Goal: Unclear

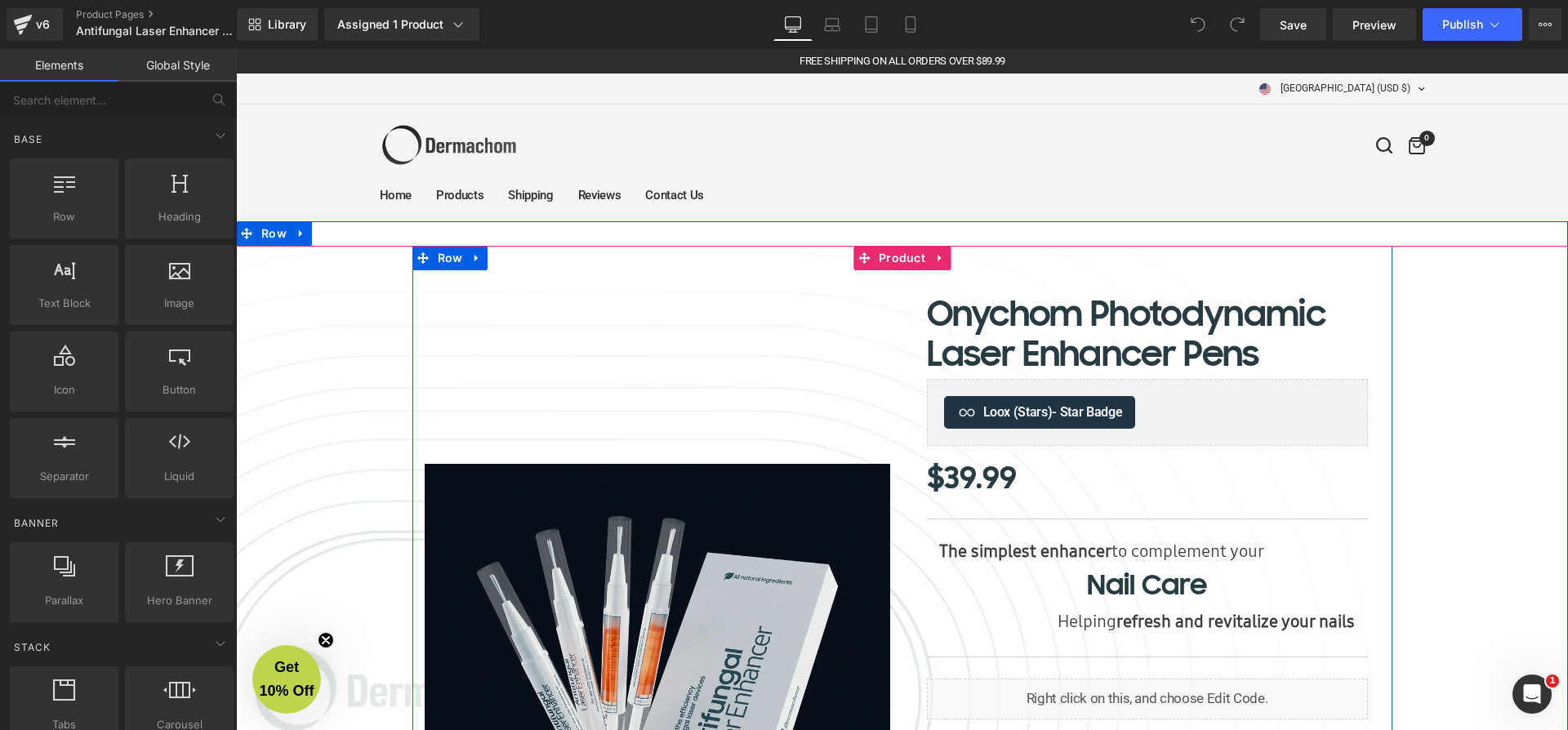
scroll to position [7517, 1326]
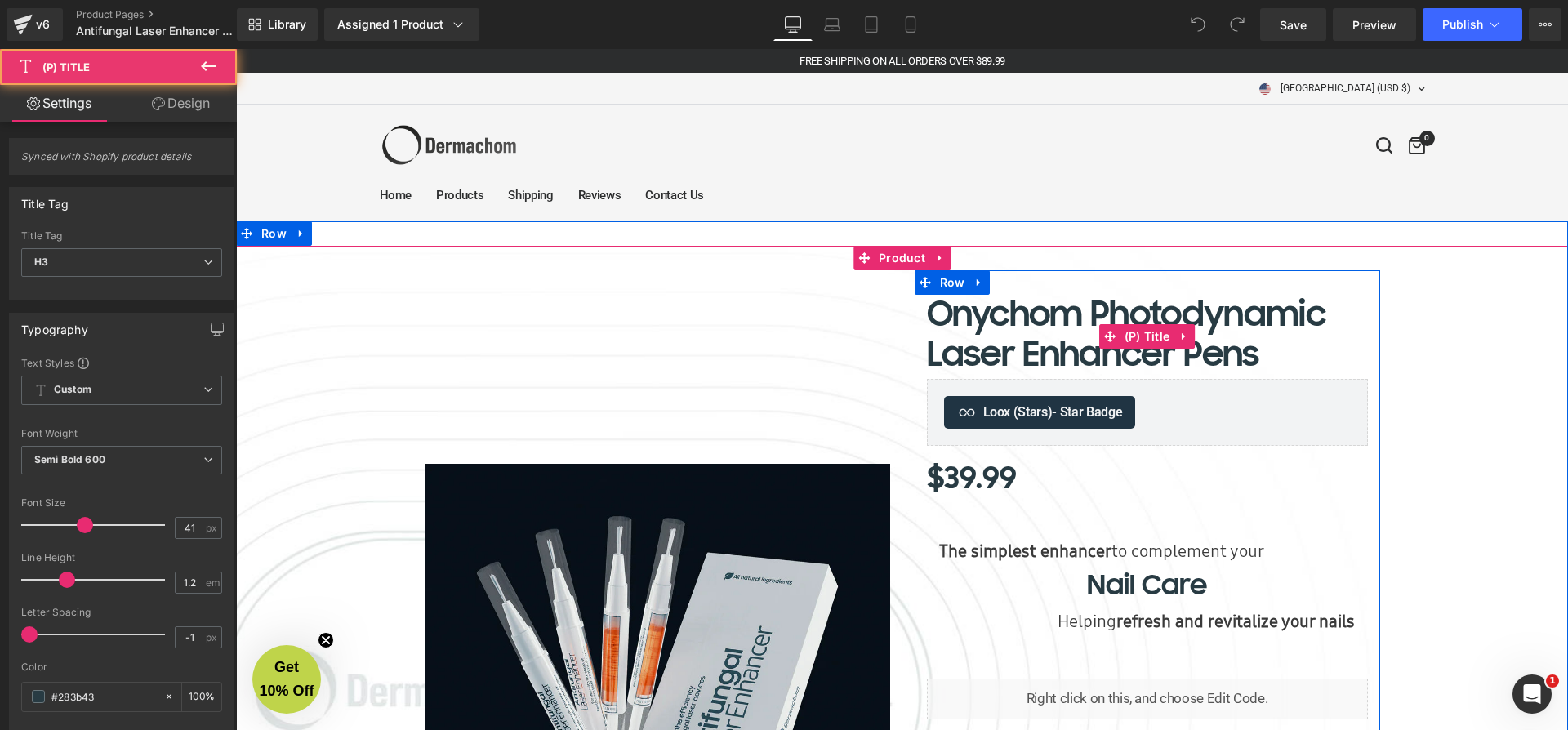
click at [1030, 312] on link "Onychom Photodynamic Laser Enhancer Pens" at bounding box center [1148, 334] width 442 height 80
click at [1013, 314] on link "Onychom Photodynamic Laser Enhancer Pens" at bounding box center [1148, 334] width 442 height 80
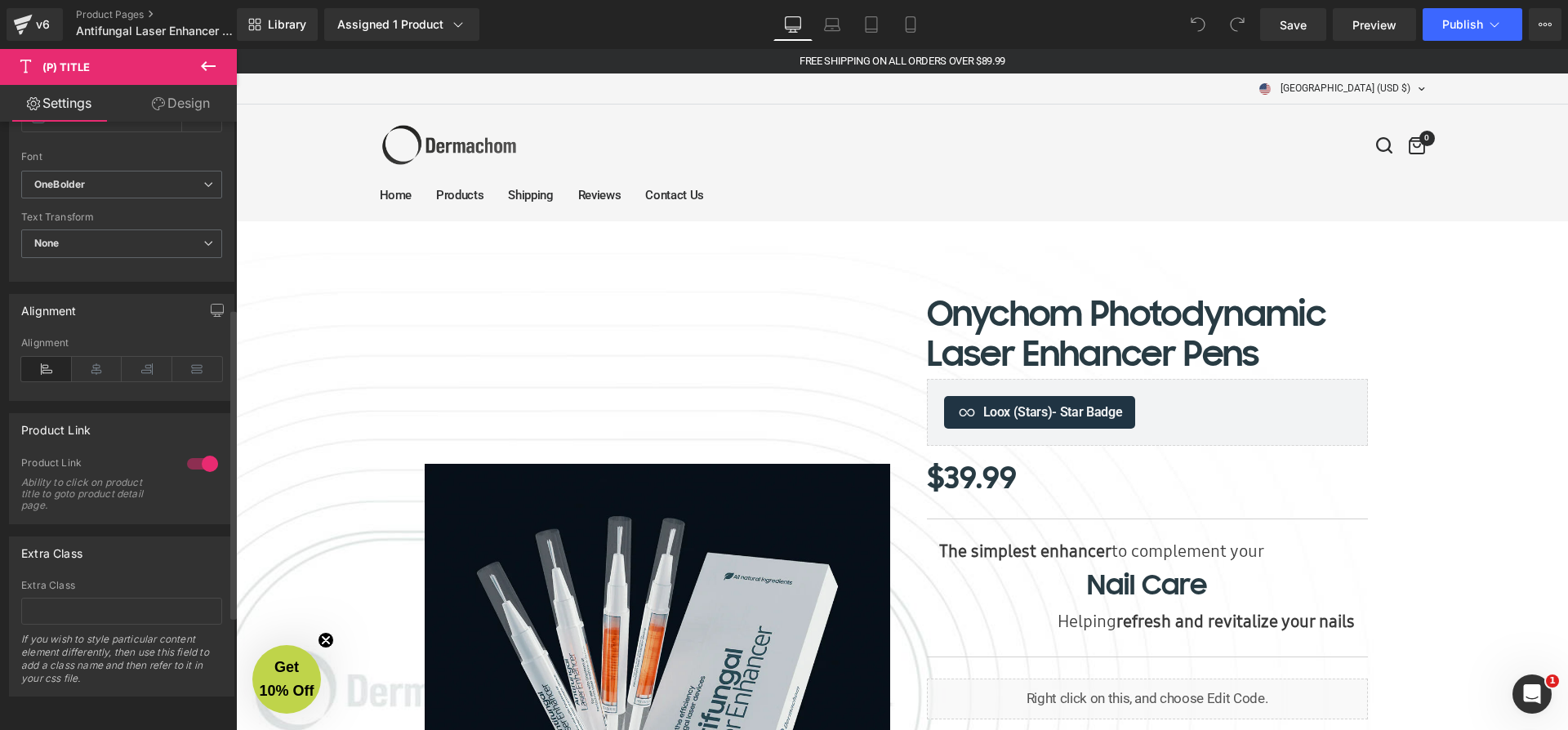
scroll to position [0, 0]
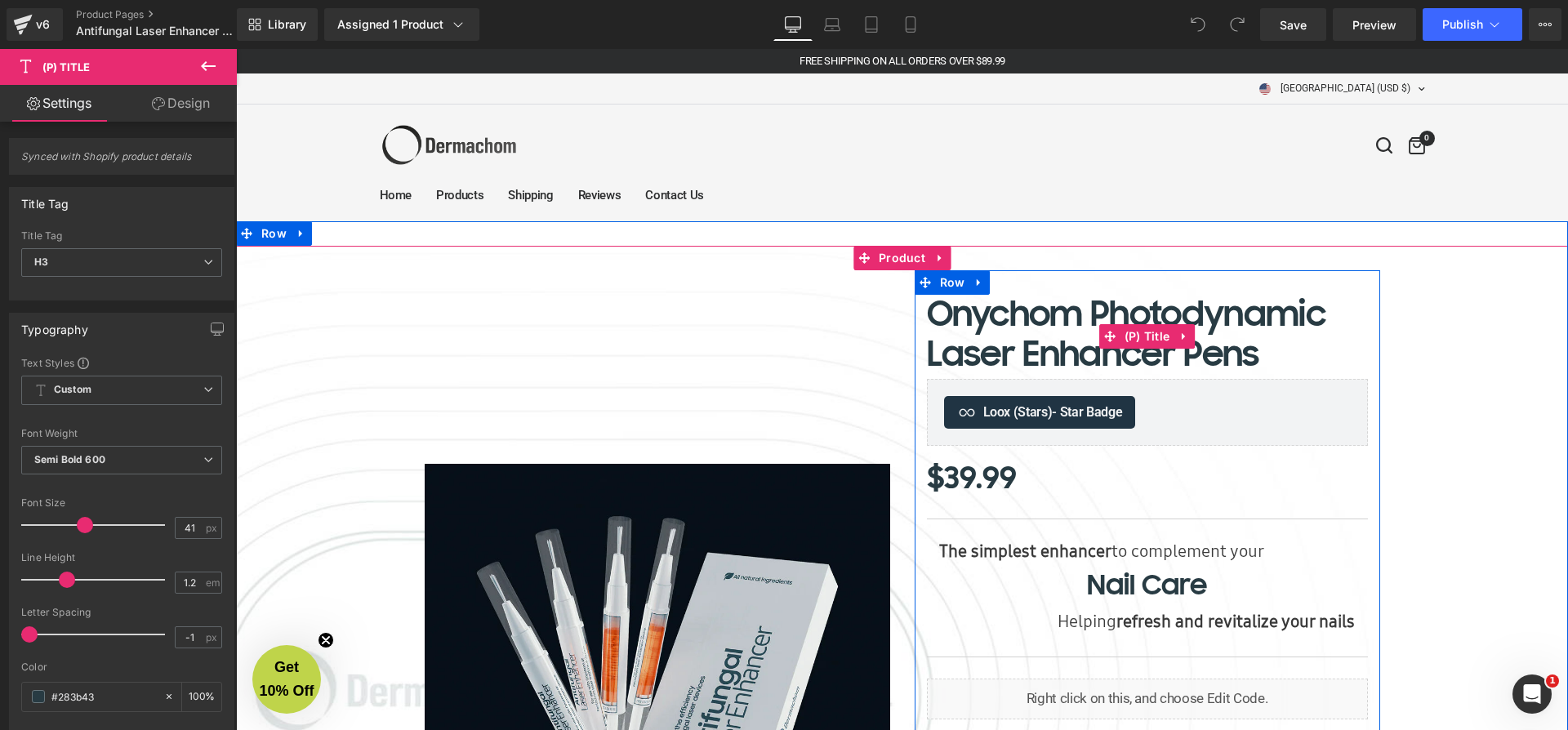
click at [1078, 323] on link "Onychom Photodynamic Laser Enhancer Pens" at bounding box center [1148, 334] width 442 height 80
click at [1148, 304] on link "Onychom Photodynamic Laser Enhancer Pens" at bounding box center [1148, 334] width 442 height 80
click at [1039, 315] on link "Onychom Photodynamic Laser Enhancer Pens" at bounding box center [1148, 334] width 442 height 80
click at [1077, 356] on link "Onychom Photodynamic Laser Enhancer Pens" at bounding box center [1148, 334] width 442 height 80
click at [1231, 344] on link "Onychom Photodynamic Laser Enhancer Pens" at bounding box center [1148, 334] width 442 height 80
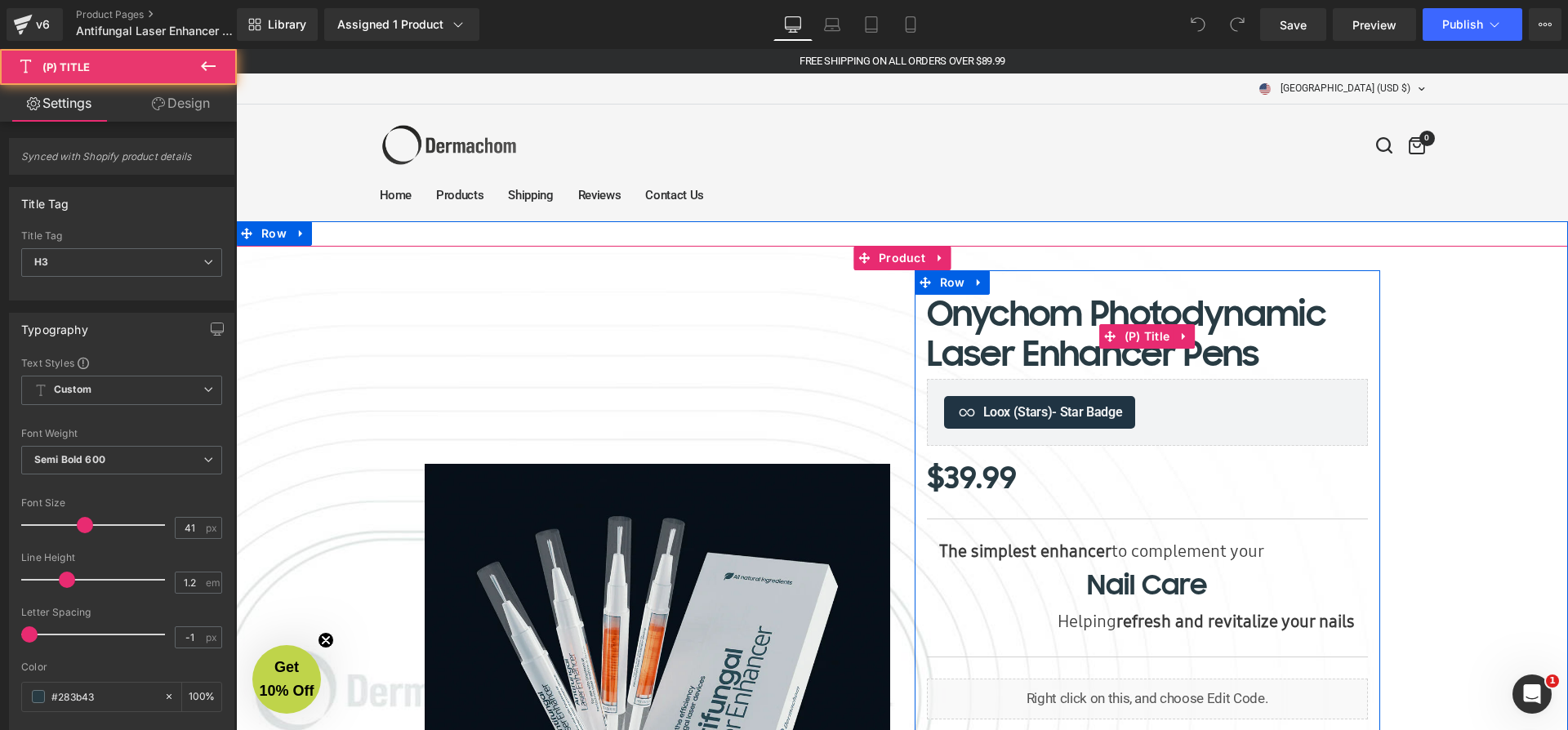
click at [1263, 354] on link "Onychom Photodynamic Laser Enhancer Pens" at bounding box center [1148, 334] width 442 height 80
click at [1263, 353] on link "Onychom Photodynamic Laser Enhancer Pens" at bounding box center [1148, 334] width 442 height 80
click at [1295, 354] on link "Onychom Photodynamic Laser Enhancer Pens" at bounding box center [1148, 334] width 442 height 80
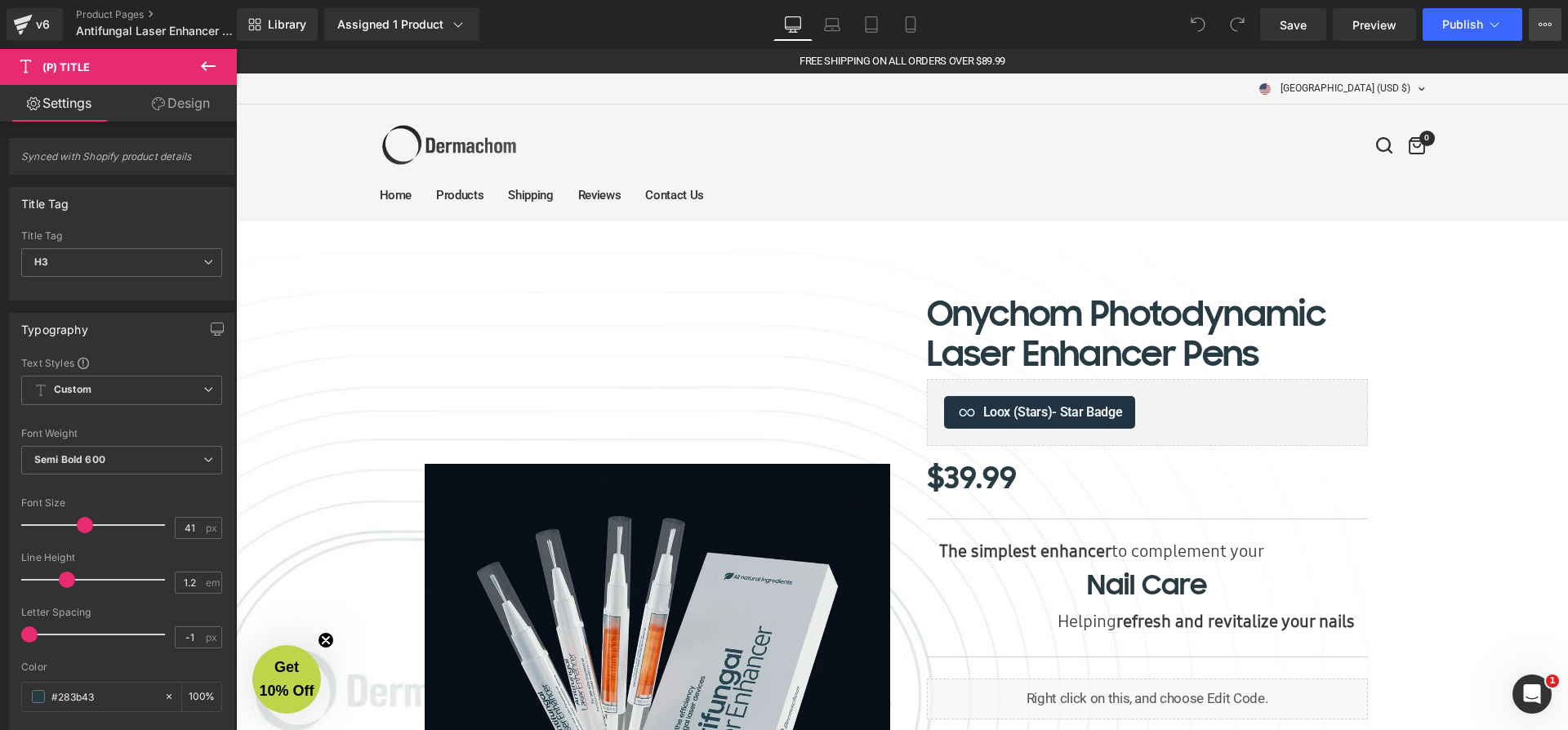
click at [1554, 25] on button "View Live Page View with current Template Save Template to Library Schedule Pub…" at bounding box center [1546, 24] width 33 height 33
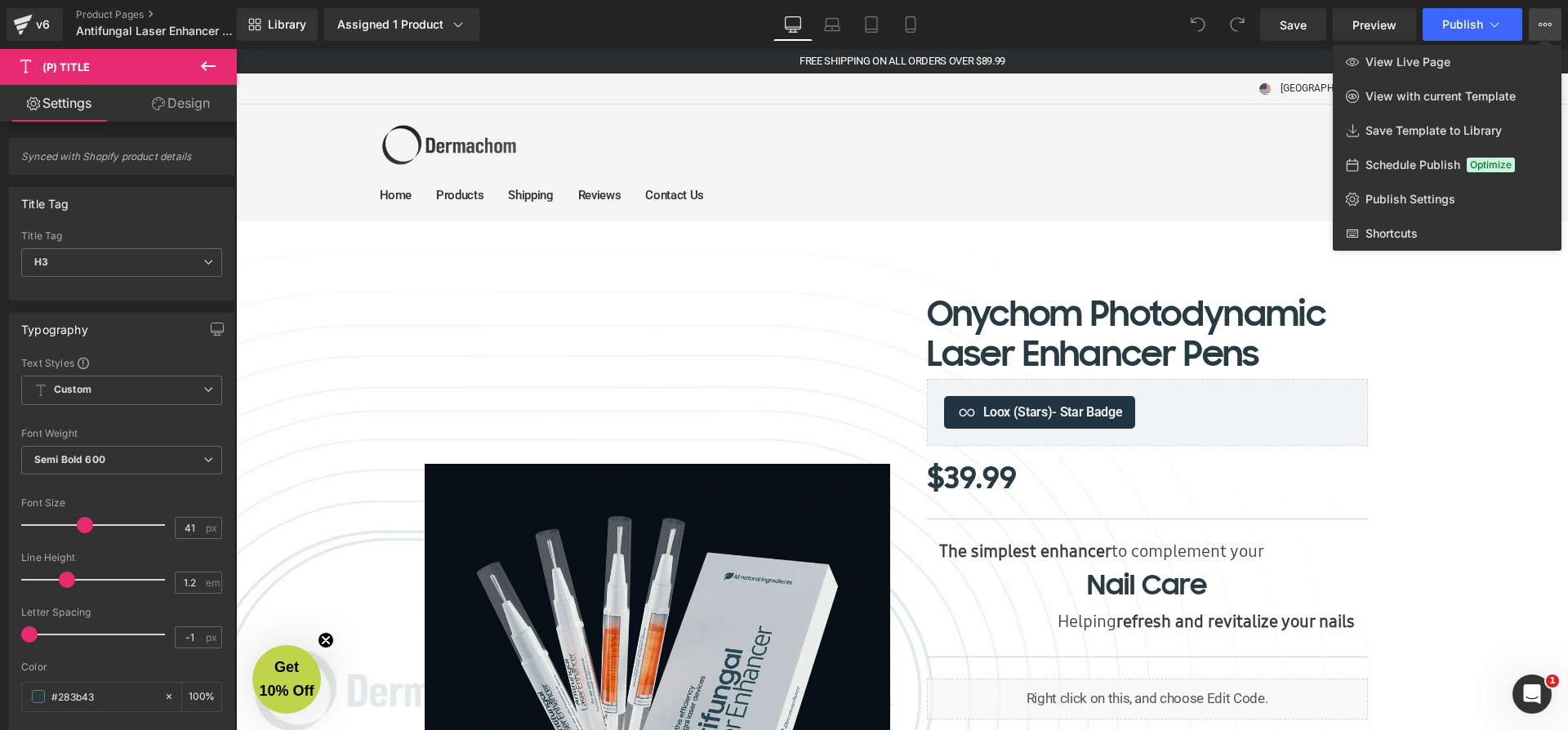
click at [1554, 25] on button "View Live Page View with current Template Save Template to Library Schedule Pub…" at bounding box center [1546, 24] width 33 height 33
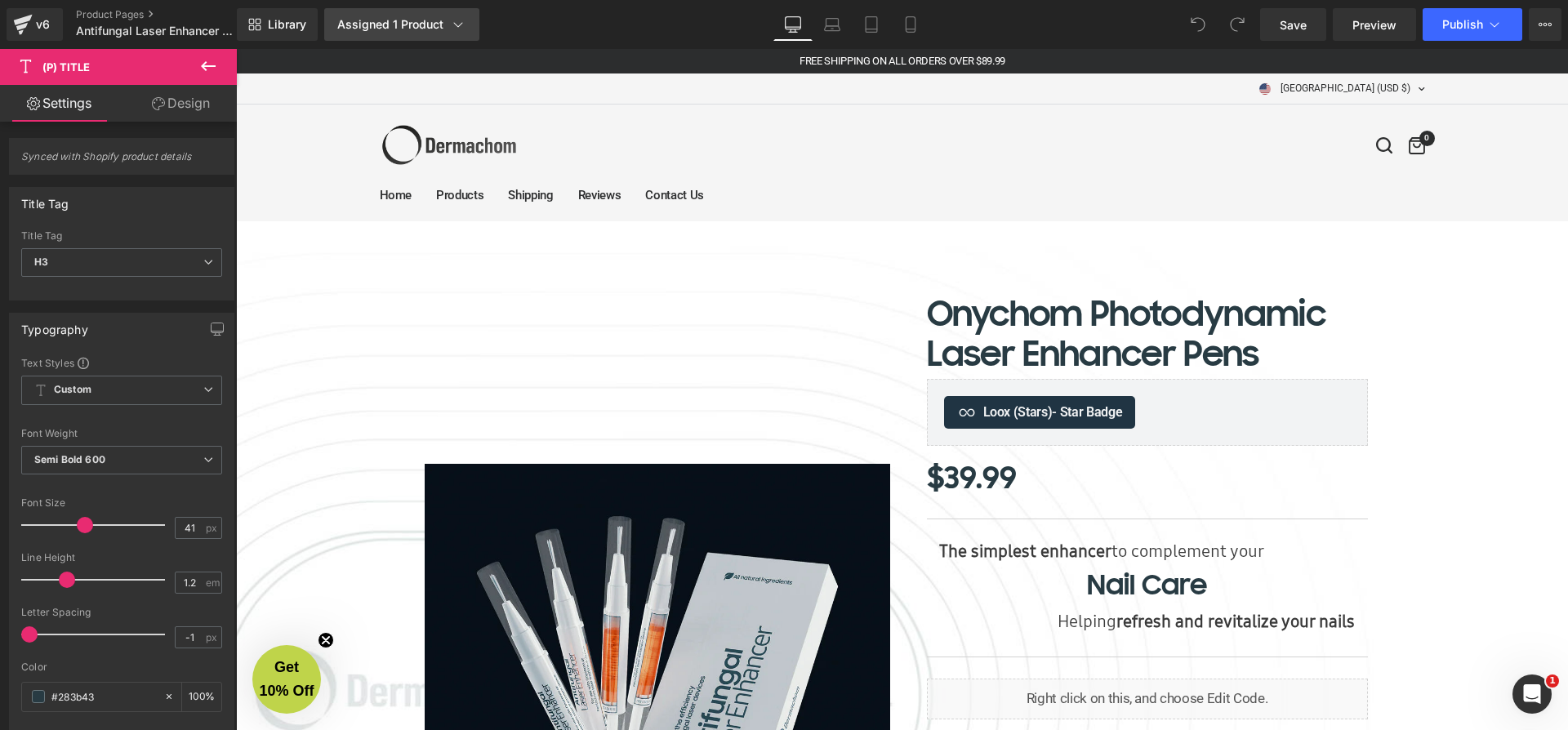
click at [465, 24] on icon at bounding box center [458, 24] width 16 height 16
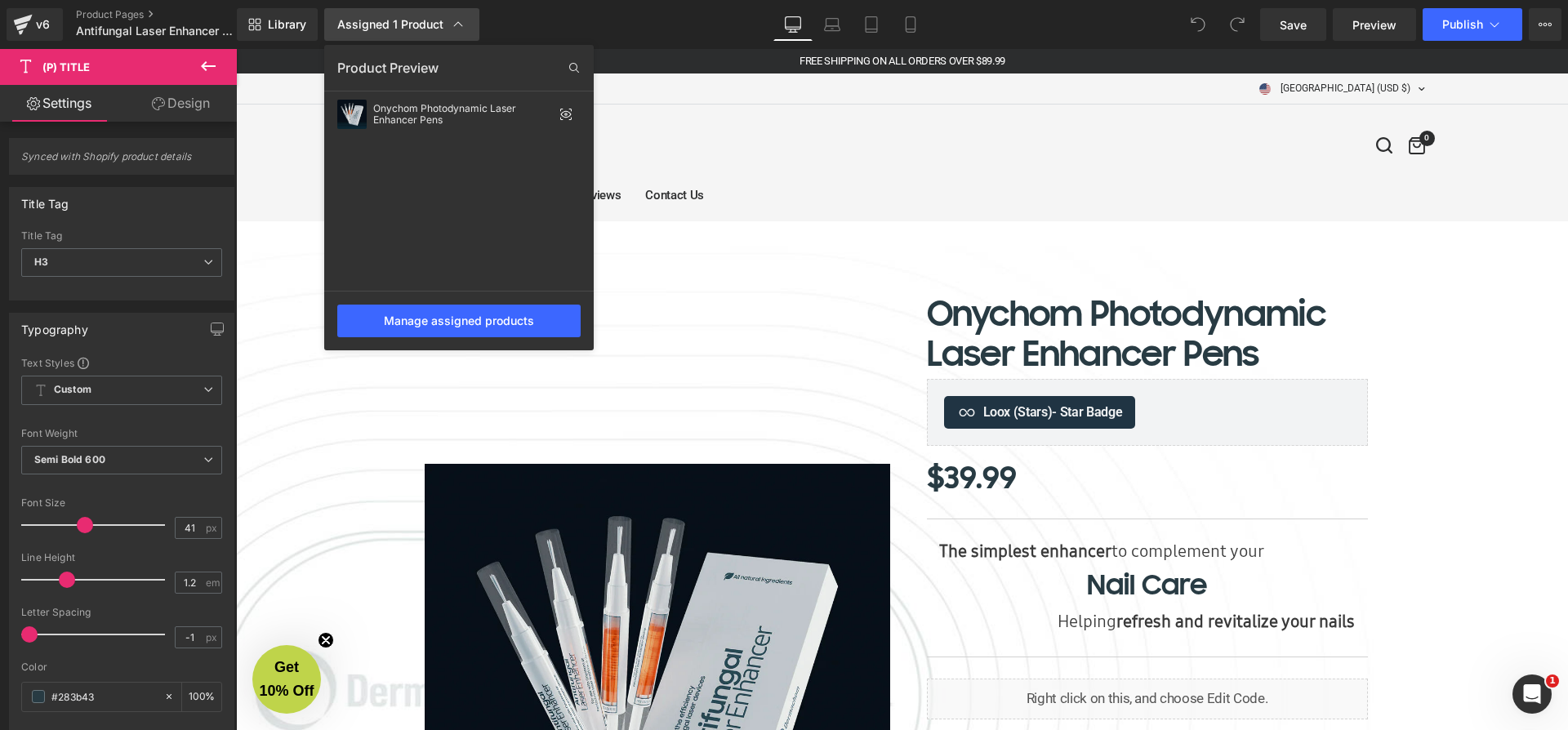
click at [464, 24] on icon at bounding box center [458, 24] width 16 height 16
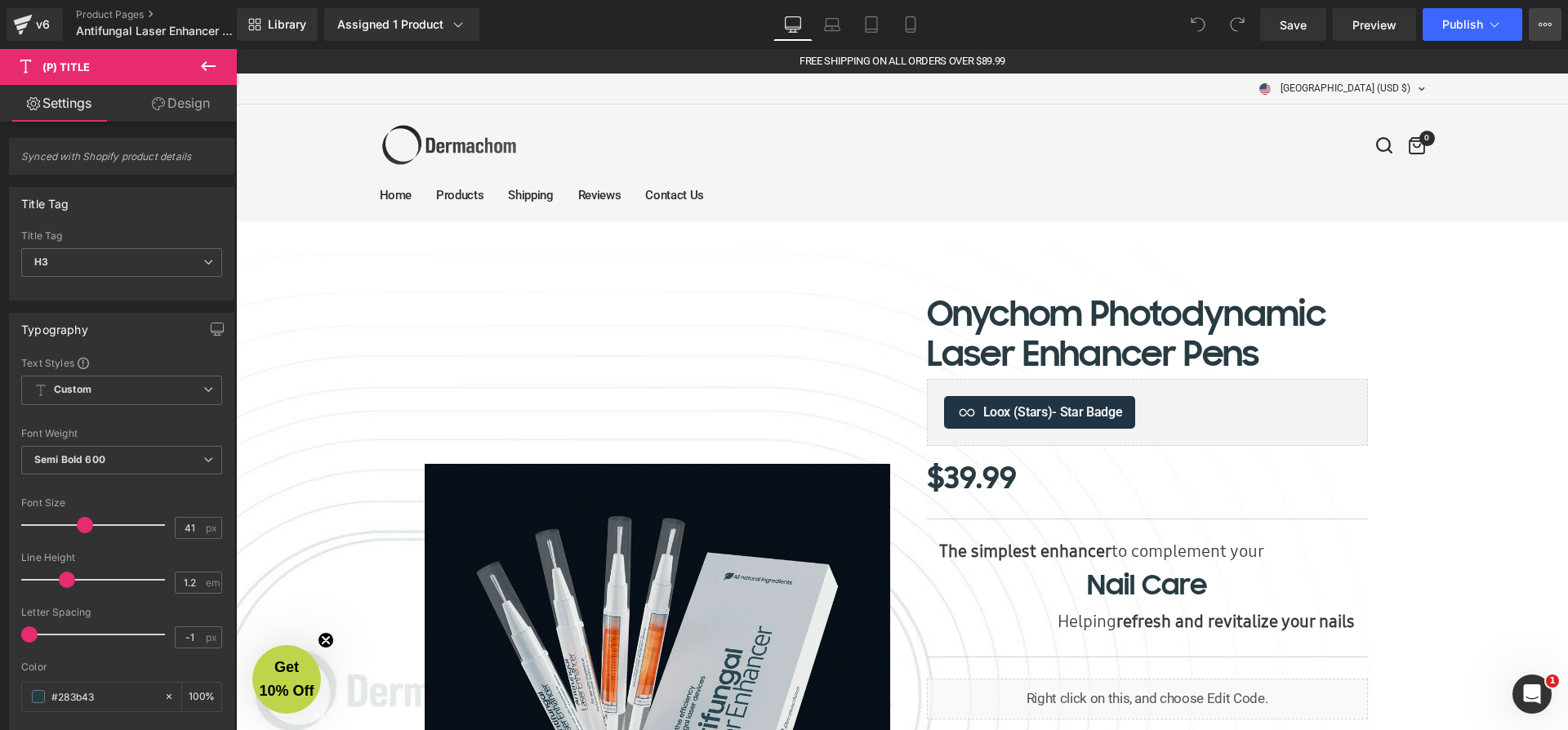
click at [1535, 25] on button "View Live Page View with current Template Save Template to Library Schedule Pub…" at bounding box center [1546, 24] width 33 height 33
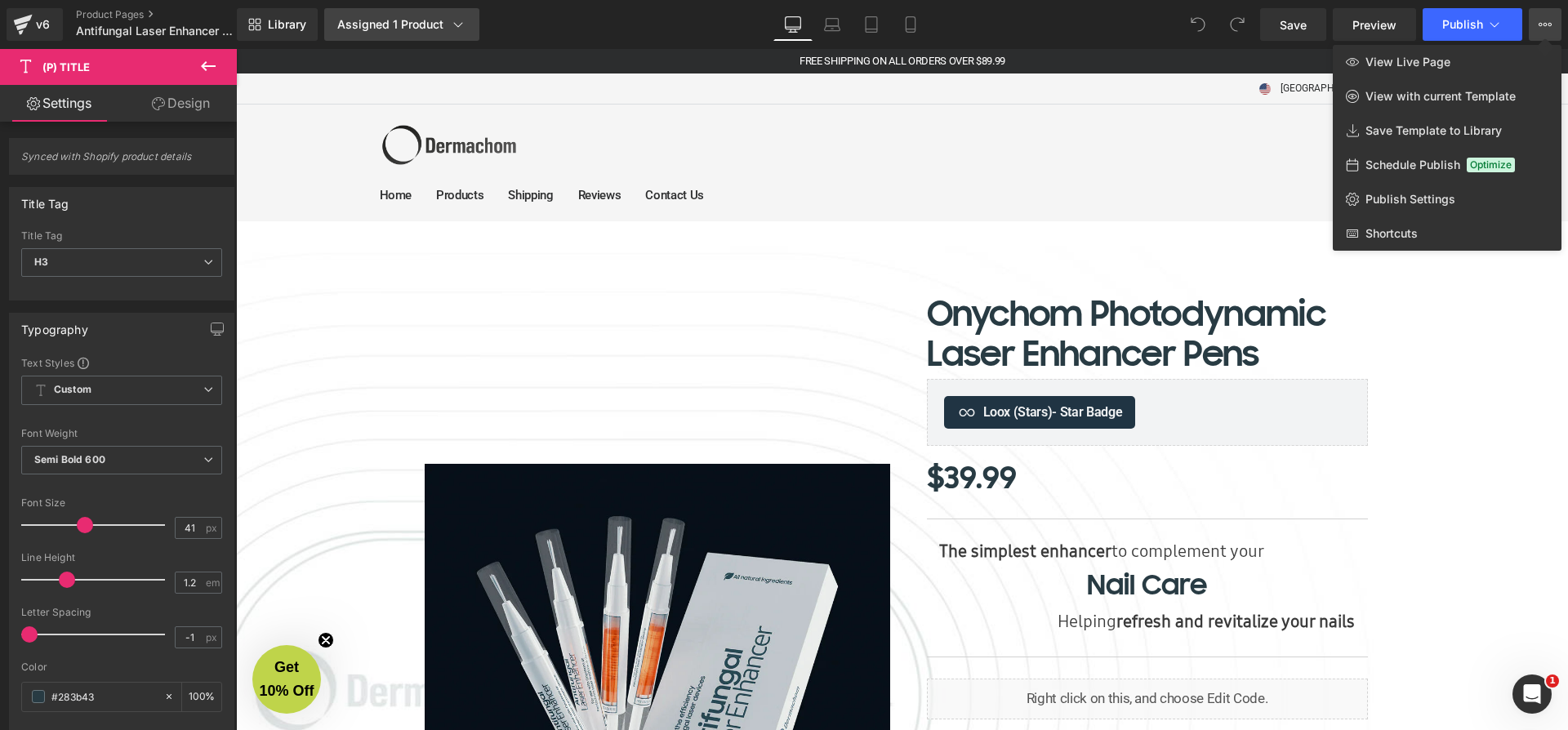
click at [454, 30] on icon at bounding box center [458, 24] width 16 height 16
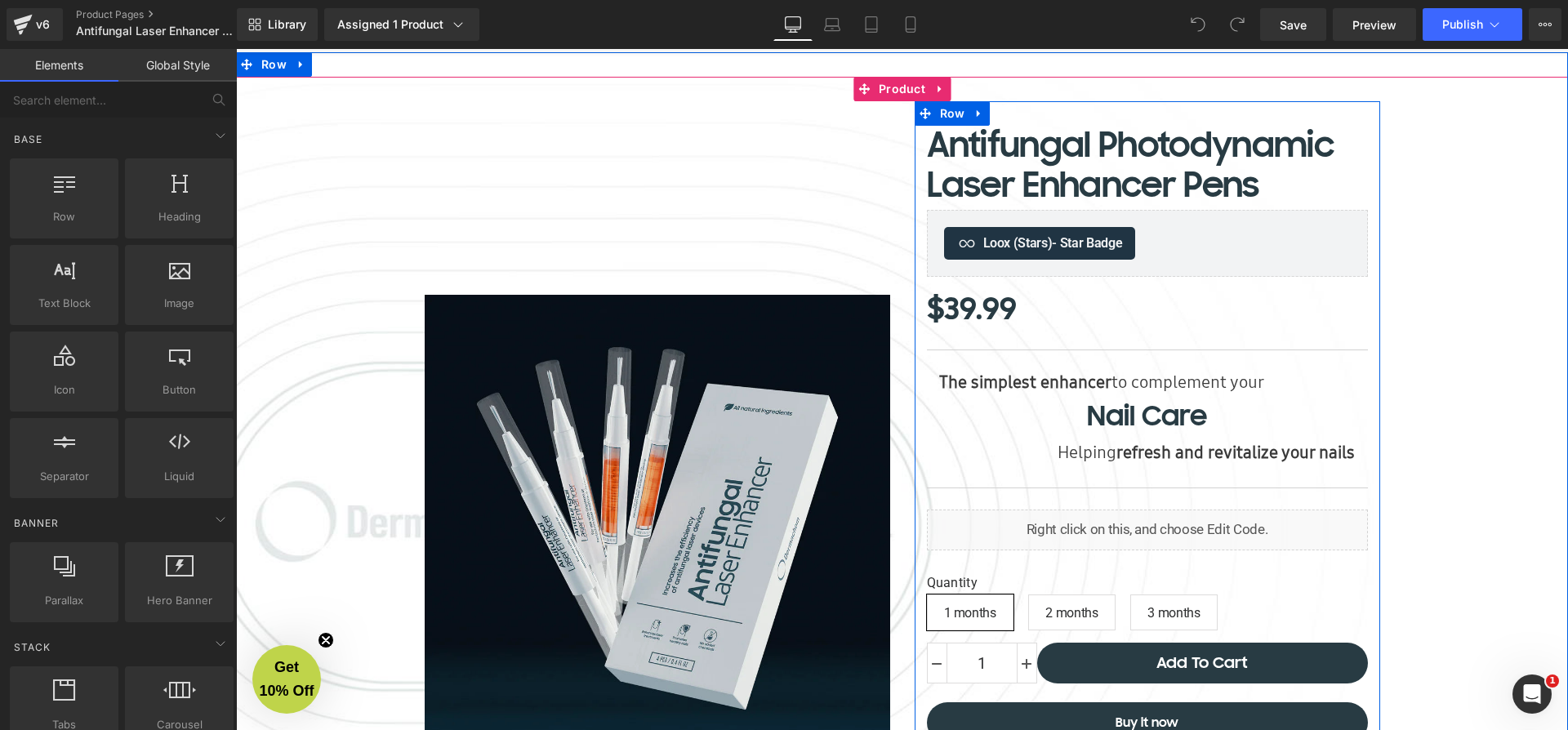
scroll to position [199, 0]
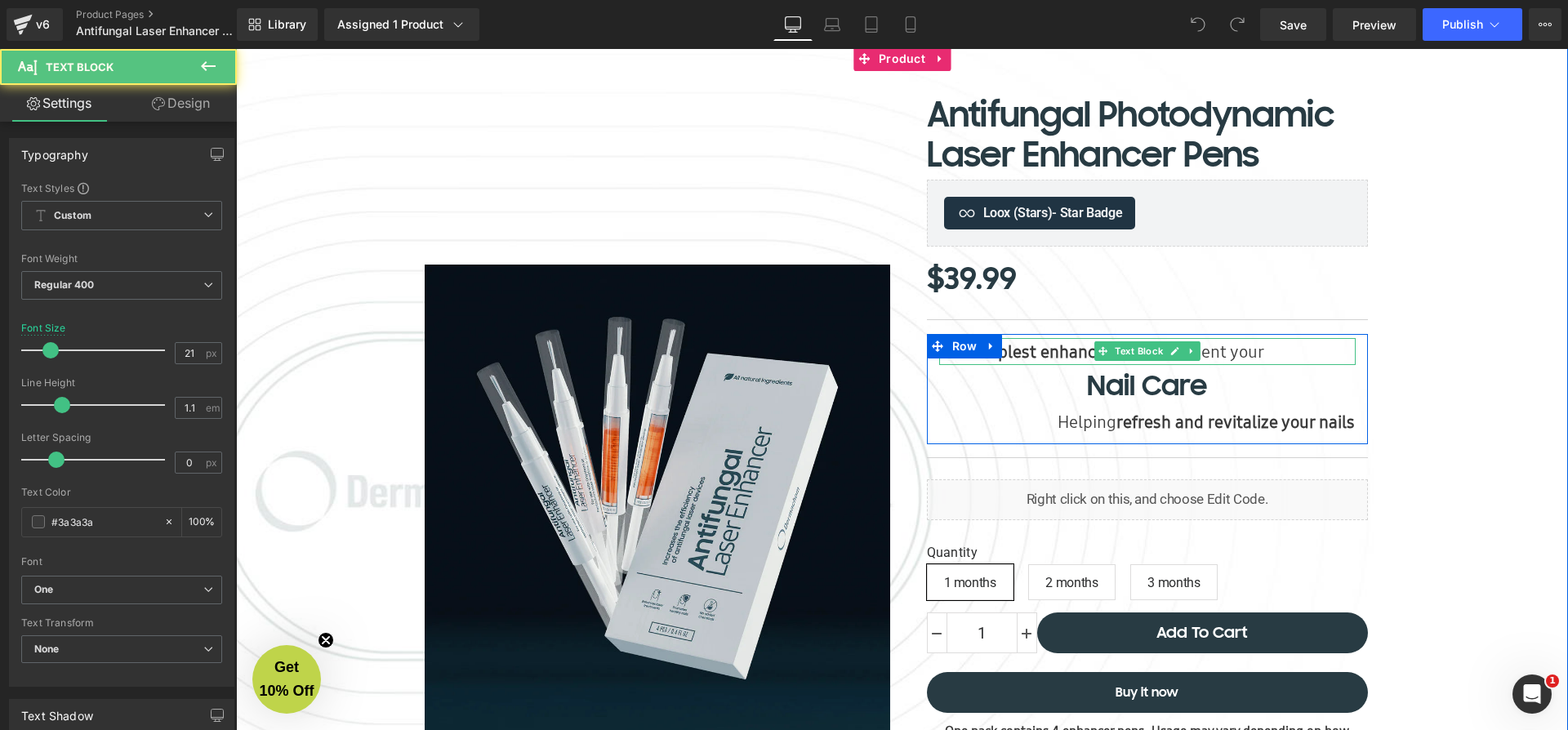
click at [1056, 353] on strong "The simplest enhancer" at bounding box center [1025, 351] width 172 height 24
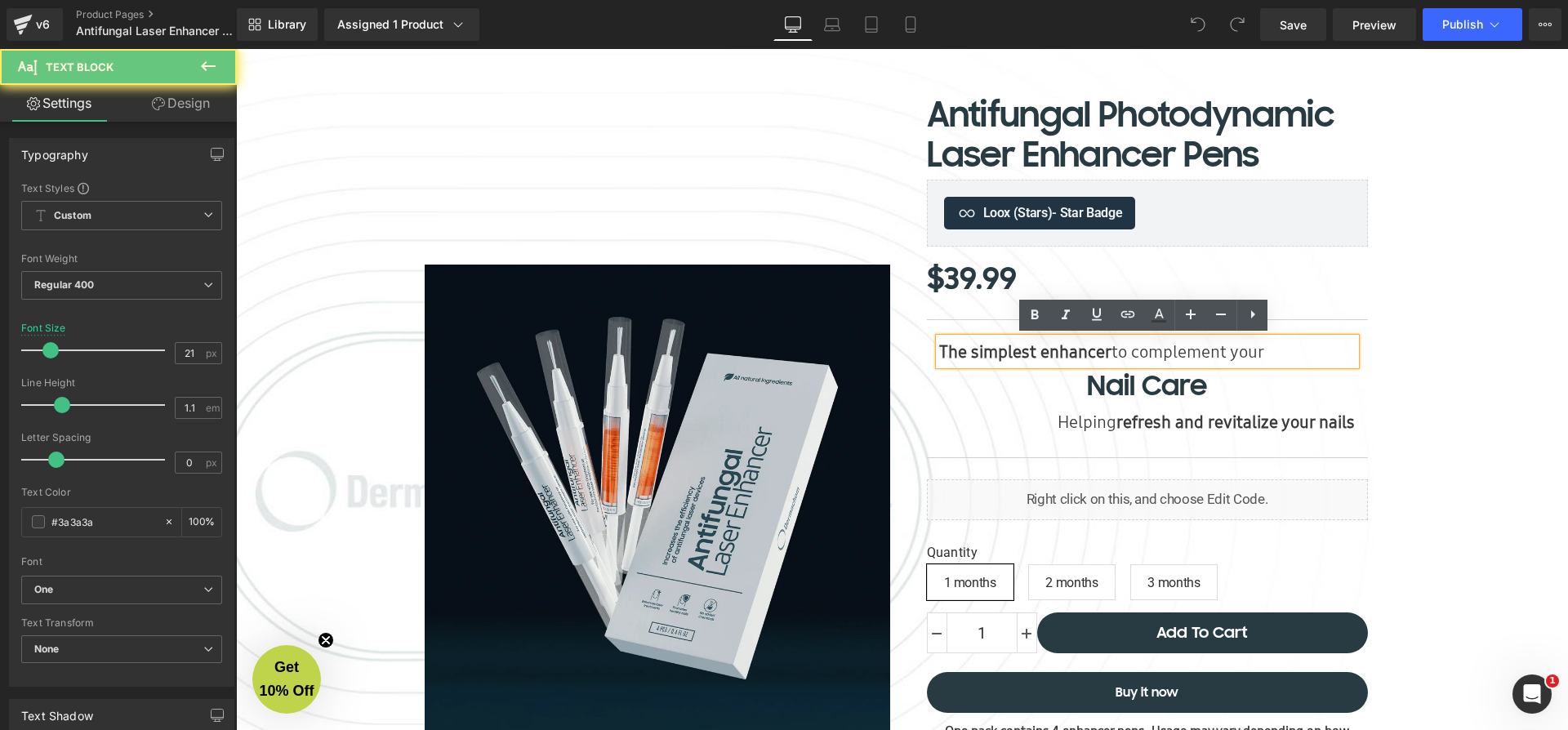
click at [1060, 353] on strong "The simplest enhancer" at bounding box center [1025, 351] width 172 height 24
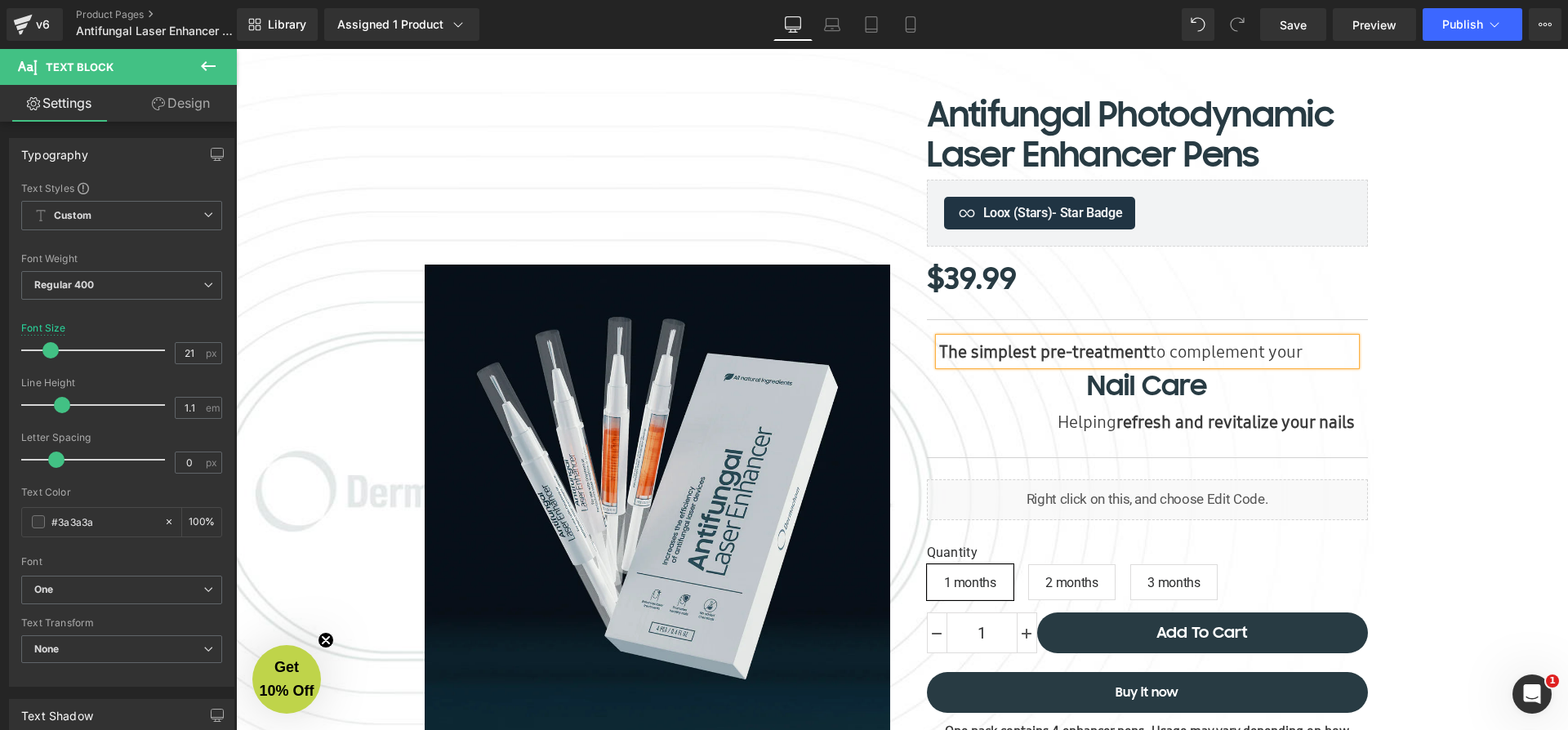
click at [1223, 351] on p "The simplest pre-treatment to complement your" at bounding box center [1147, 351] width 416 height 28
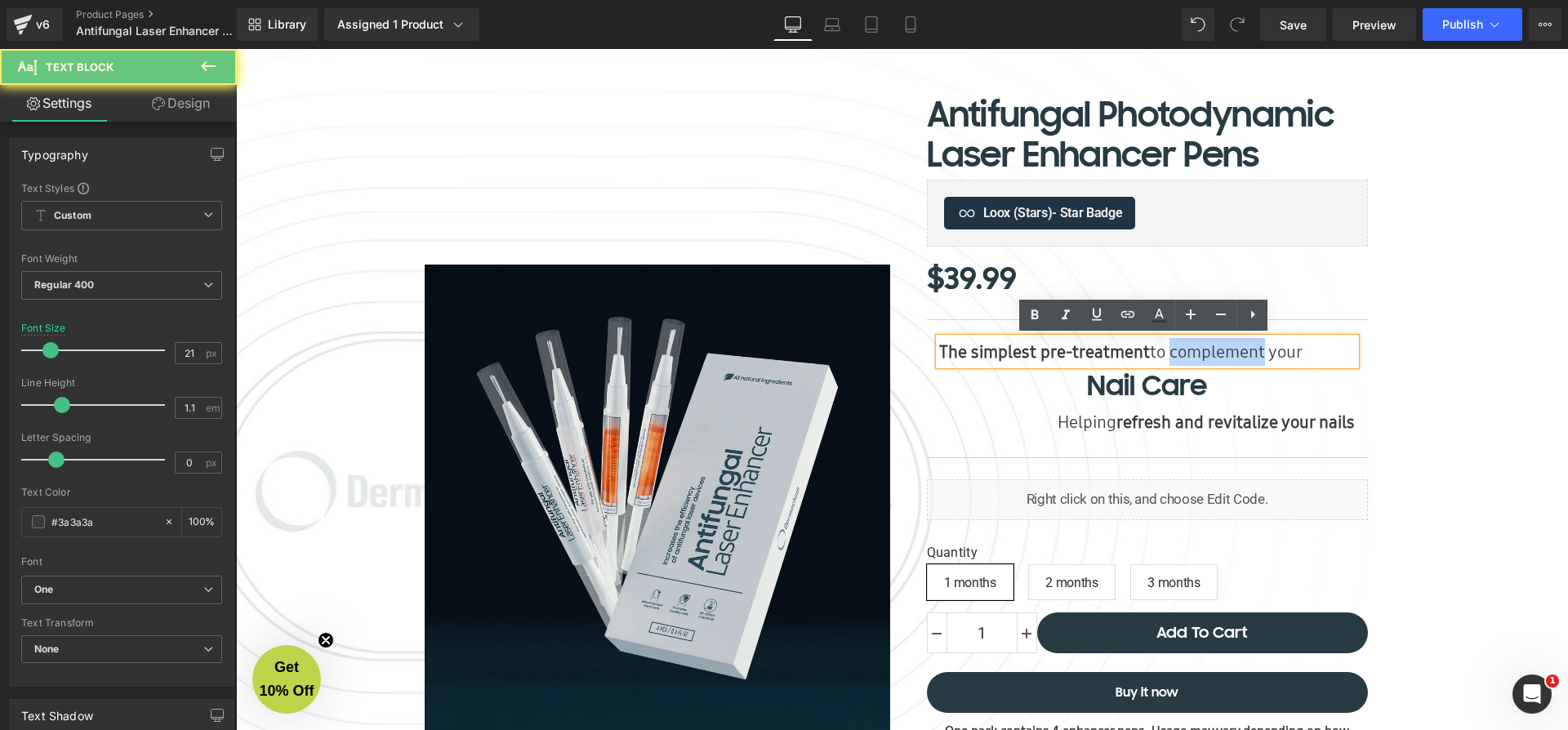
click at [1223, 351] on p "The simplest pre-treatment to complement your" at bounding box center [1147, 351] width 416 height 28
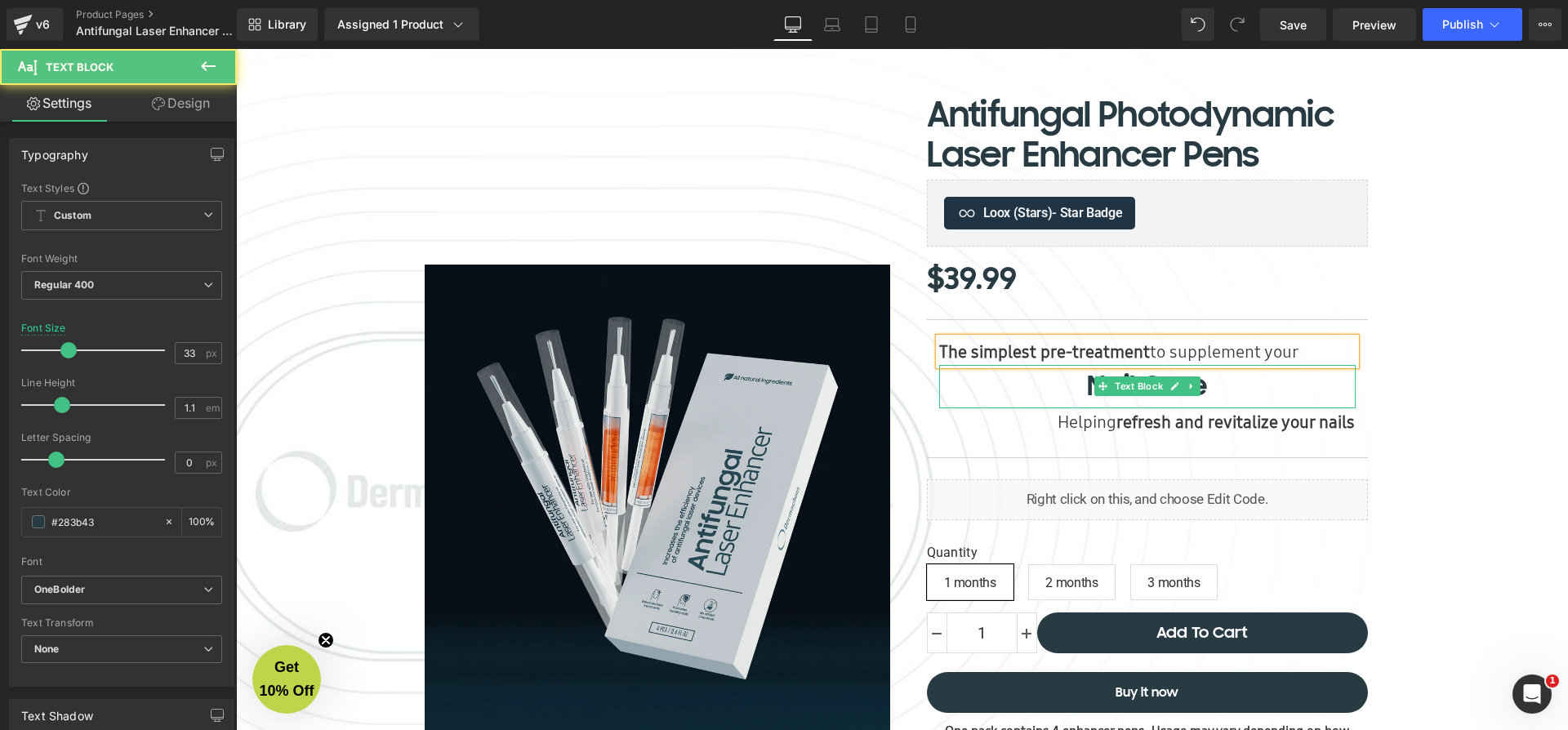
click at [1081, 386] on p "Nail Care" at bounding box center [1147, 386] width 416 height 43
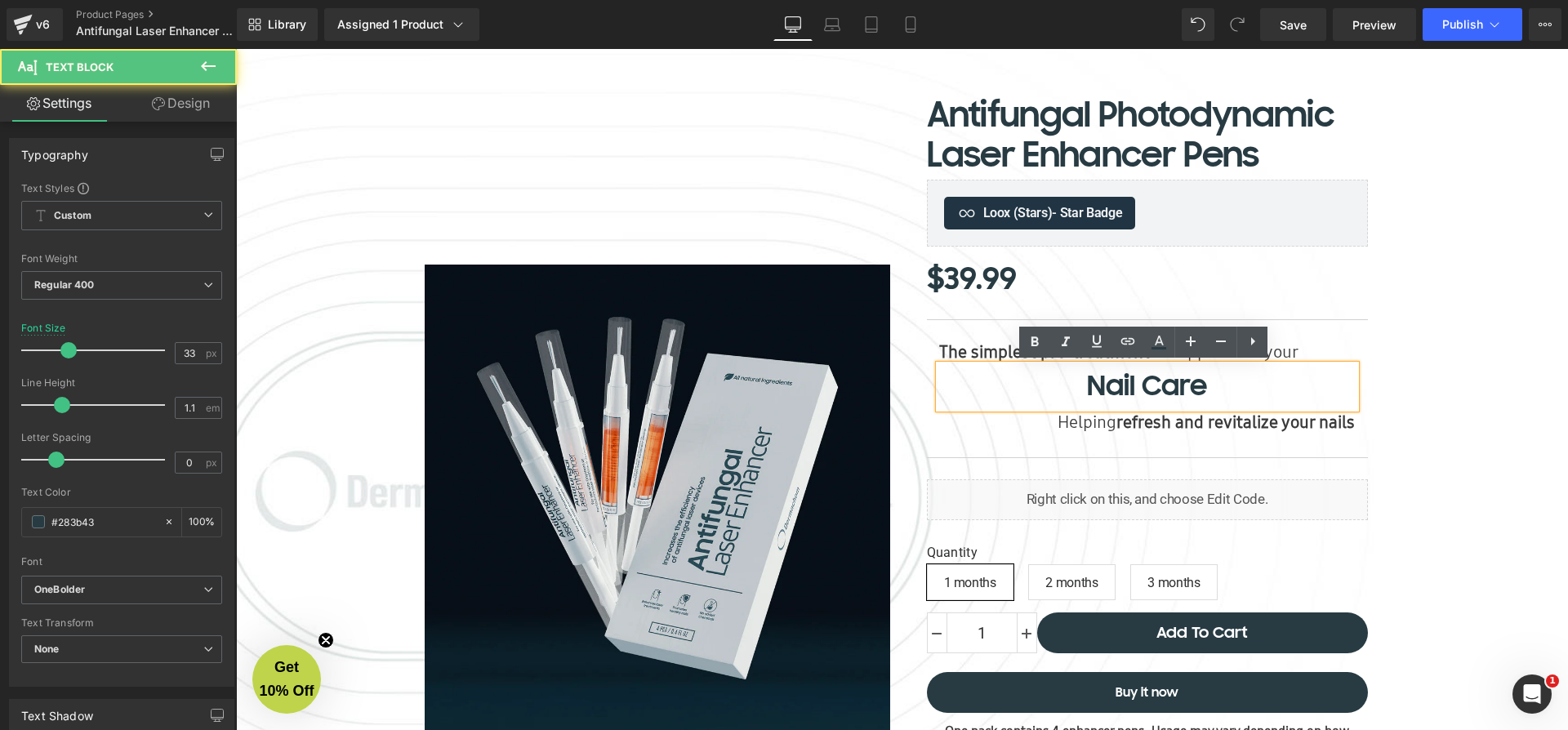
click at [1099, 384] on p "Nail Care" at bounding box center [1147, 386] width 416 height 43
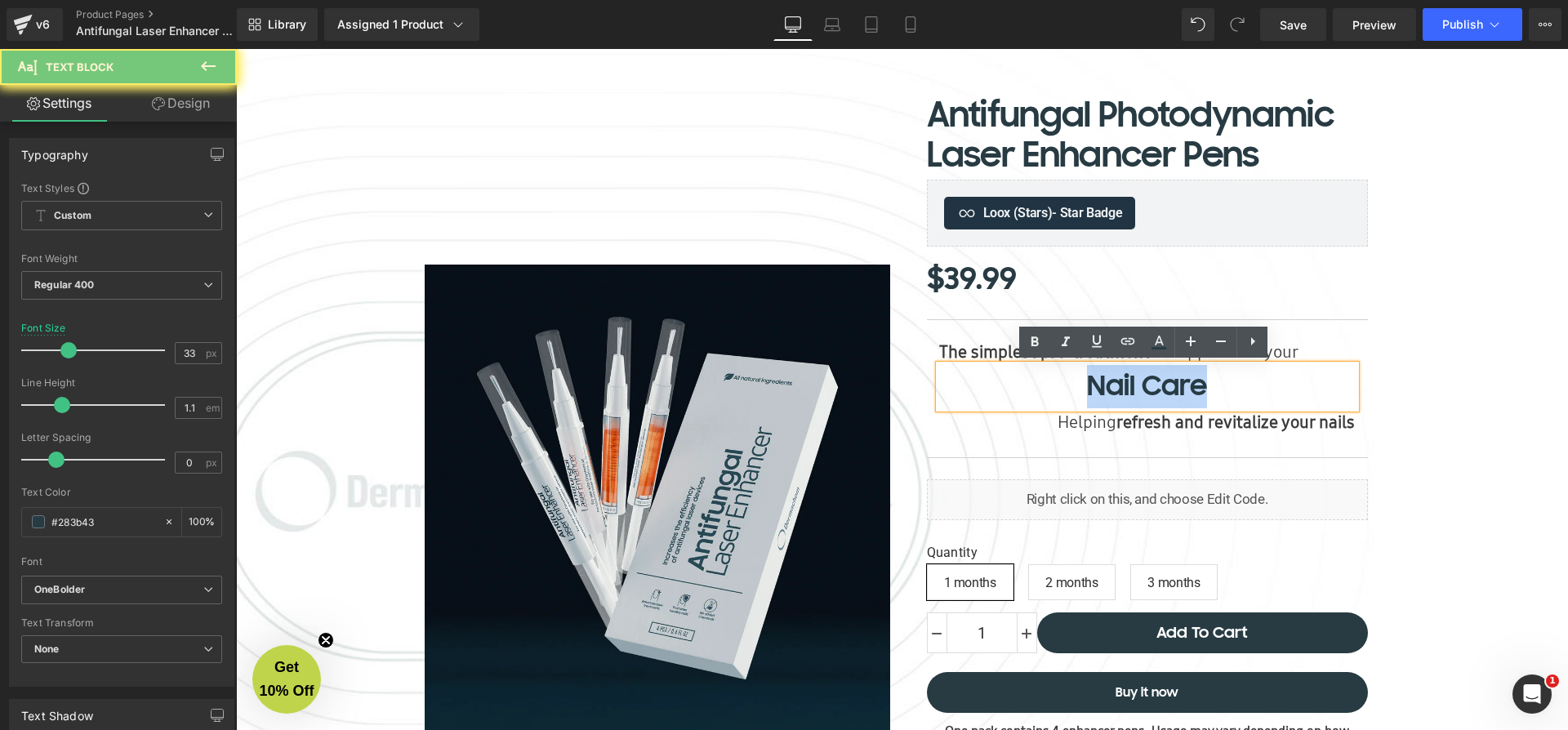
click at [1099, 384] on p "Nail Care" at bounding box center [1147, 386] width 416 height 43
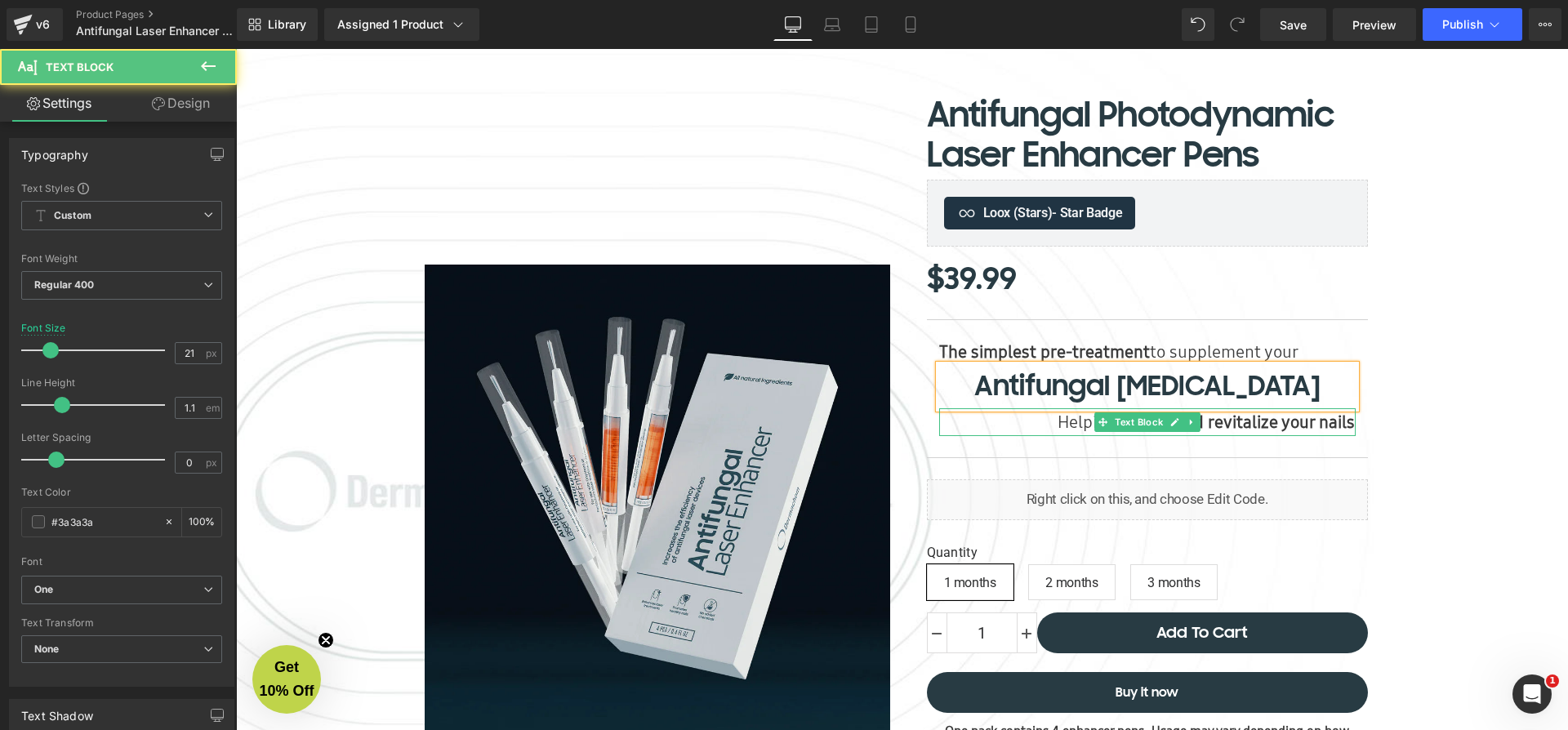
click at [1058, 423] on p "Helping refresh and revitalize your nails" at bounding box center [1147, 422] width 416 height 28
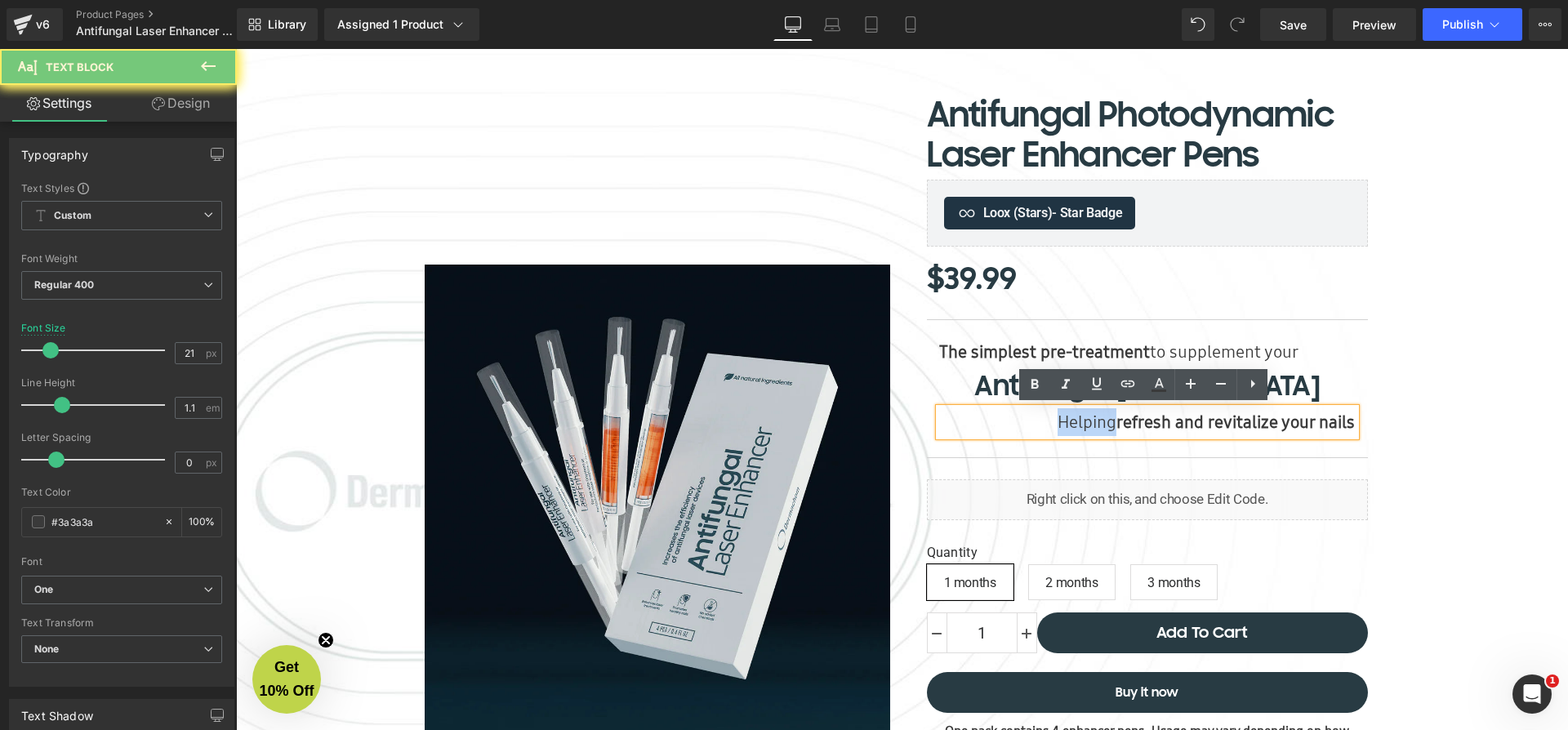
click at [1059, 423] on p "Helping refresh and revitalize your nails" at bounding box center [1147, 422] width 416 height 28
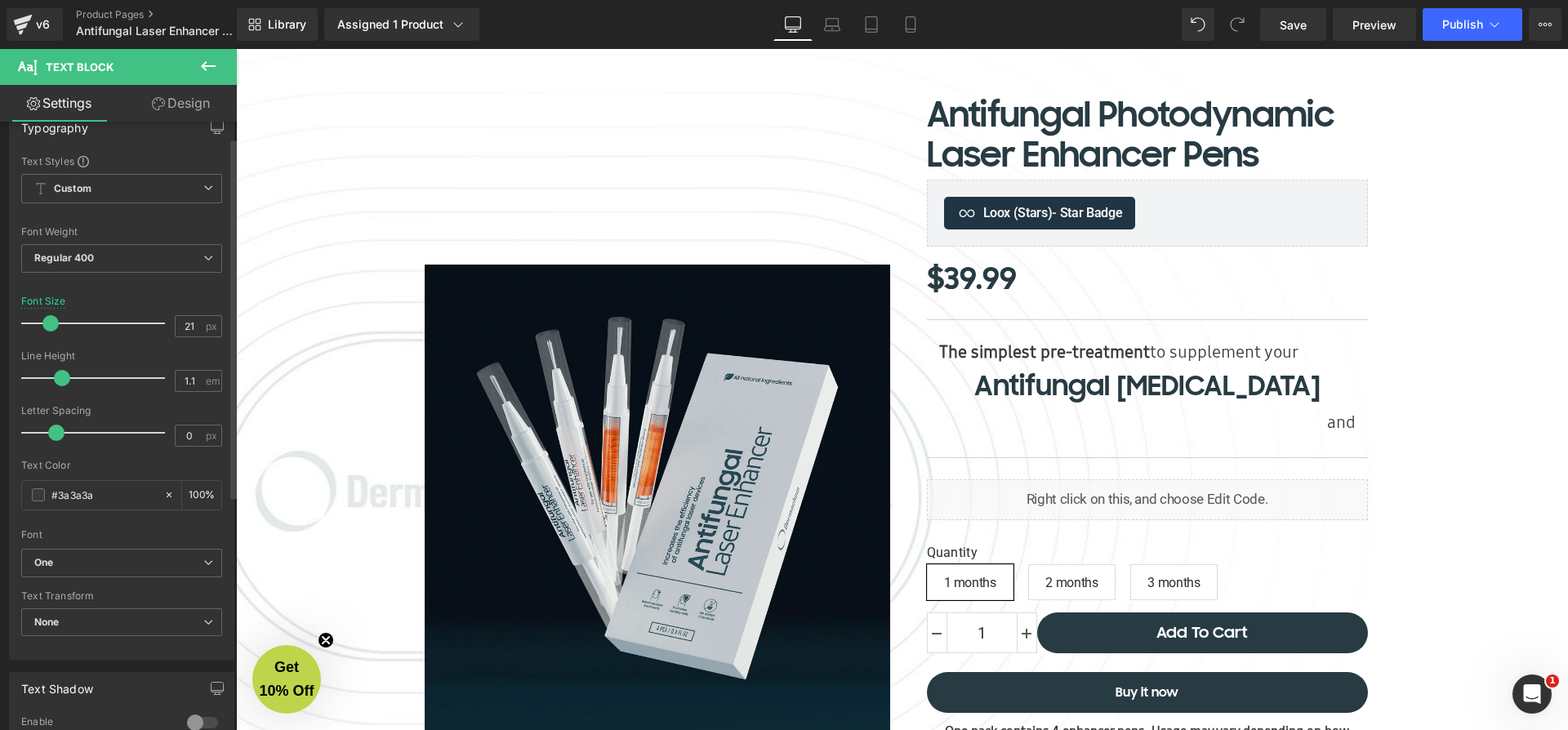
scroll to position [0, 0]
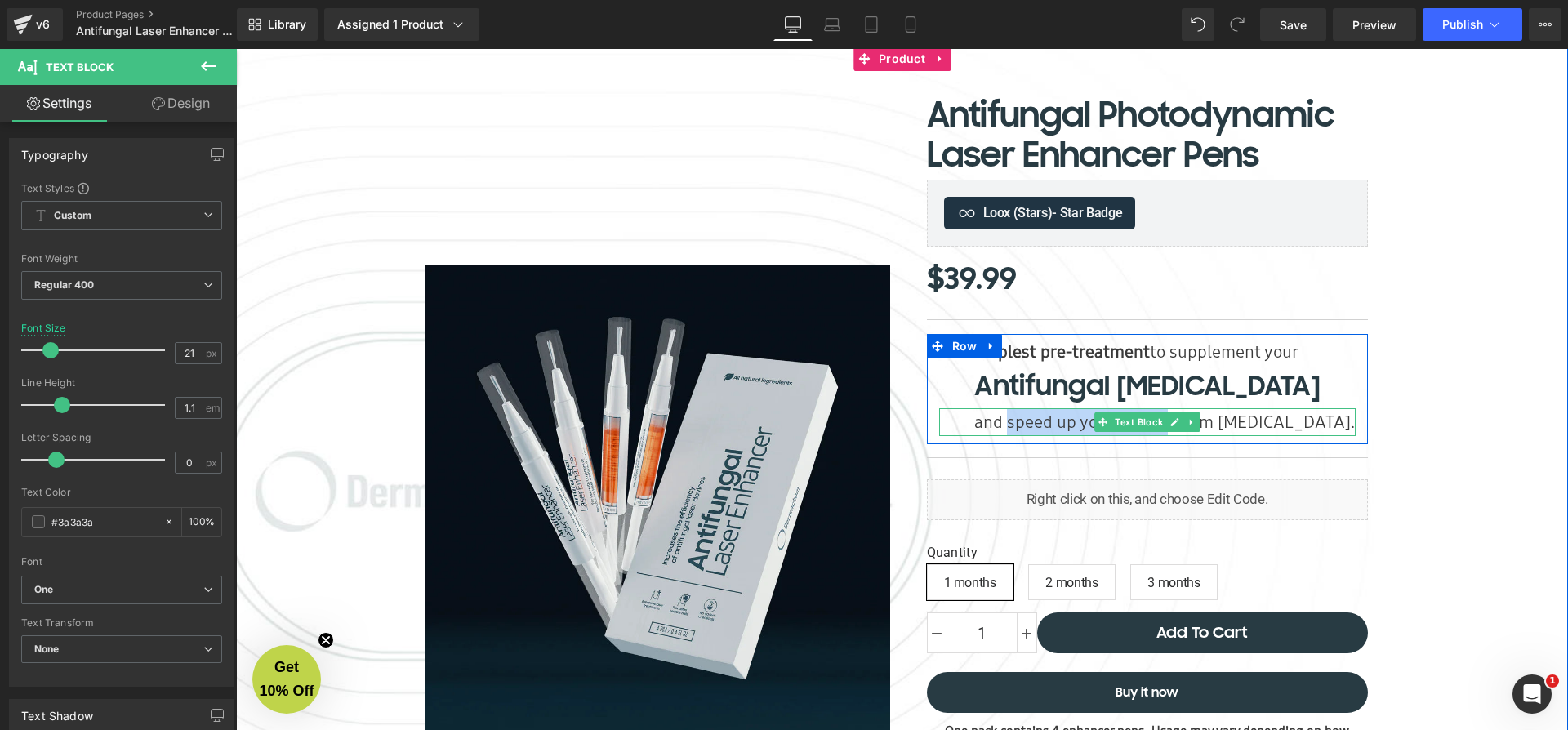
drag, startPoint x: 1022, startPoint y: 420, endPoint x: 1118, endPoint y: 417, distance: 96.0
click at [1118, 417] on div "and speed up your recover from onychomycosis. Text Block" at bounding box center [1147, 422] width 416 height 28
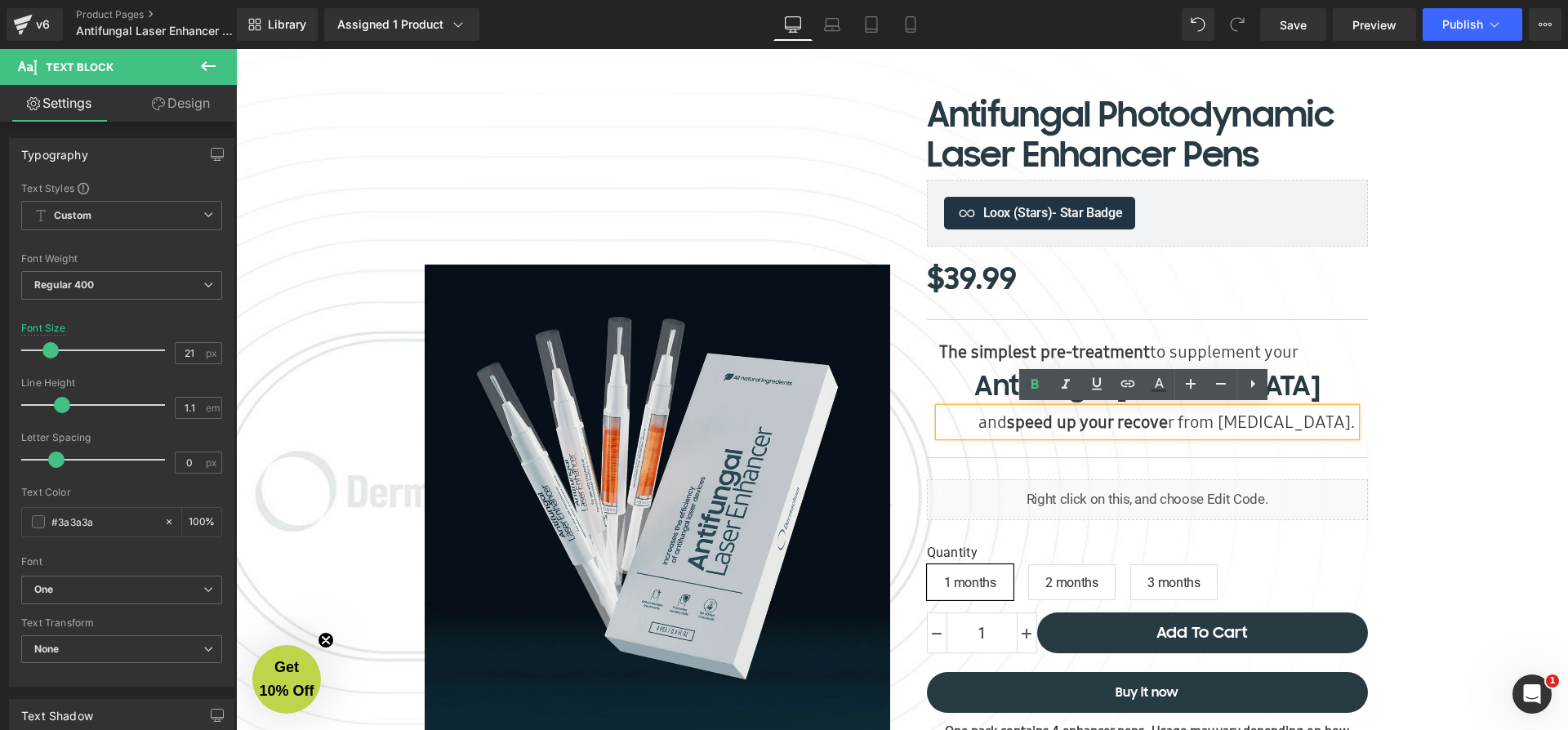
click at [1186, 423] on p "and speed up your recove r from onychomycosis." at bounding box center [1147, 422] width 416 height 28
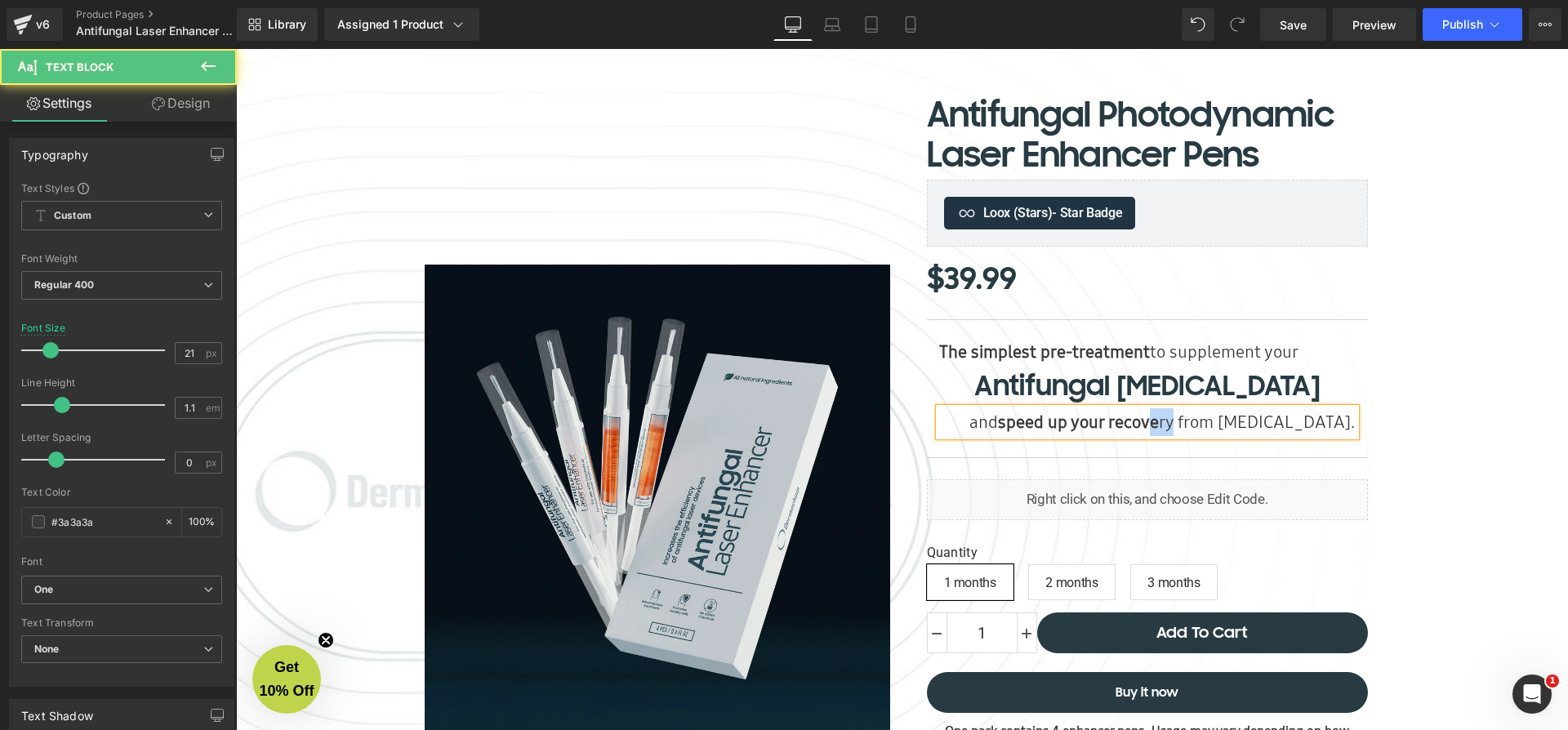
drag, startPoint x: 1163, startPoint y: 418, endPoint x: 1184, endPoint y: 420, distance: 21.1
click at [1184, 420] on p "and speed up your recove ry from onychomycosis." at bounding box center [1147, 422] width 416 height 28
drag, startPoint x: 1164, startPoint y: 421, endPoint x: 1183, endPoint y: 425, distance: 19.4
click at [1184, 424] on p "and speed up your recov ery from onychomycosis." at bounding box center [1147, 422] width 416 height 28
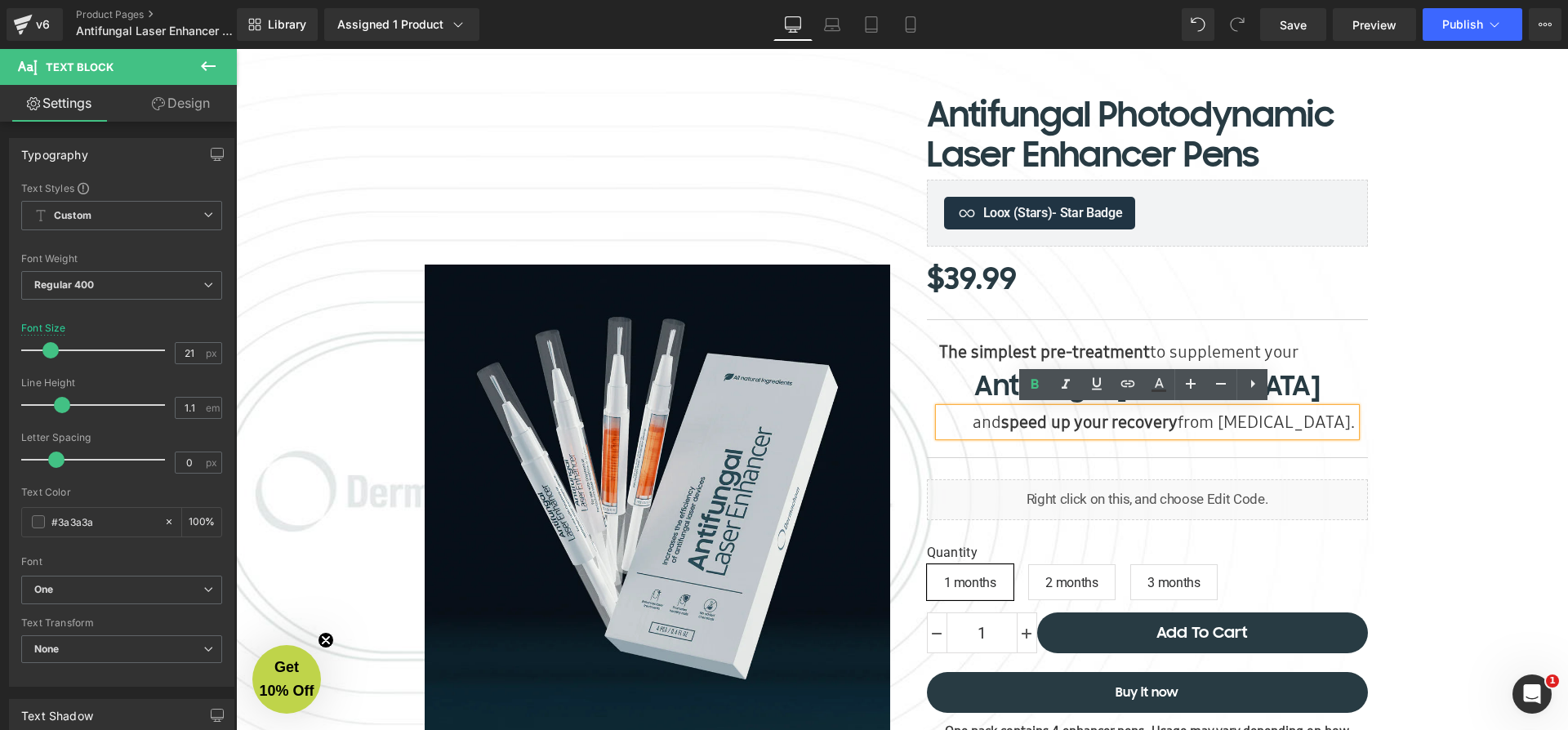
click at [1212, 423] on p "and speed up your recov ery from onychomycosis." at bounding box center [1147, 422] width 416 height 28
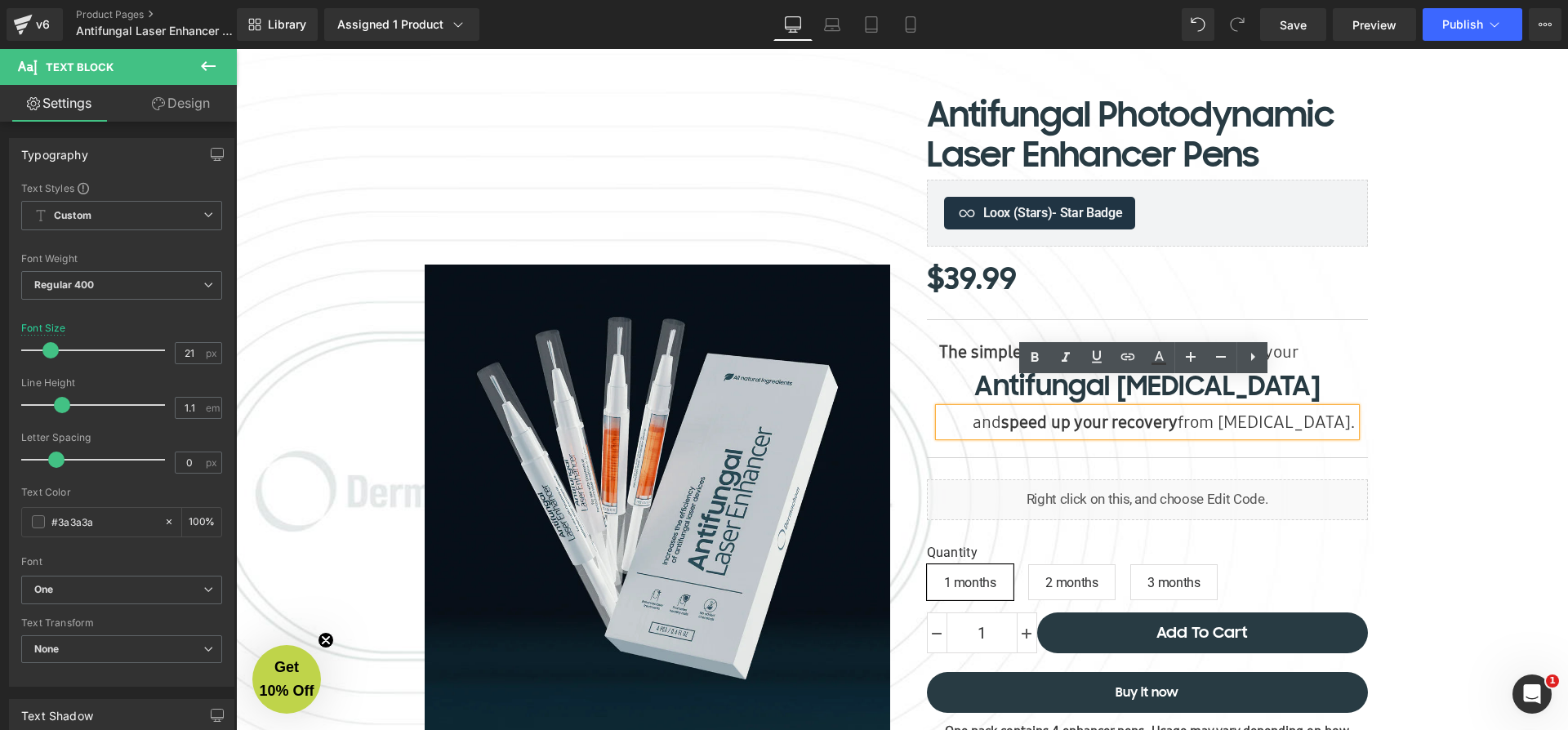
scroll to position [314, 0]
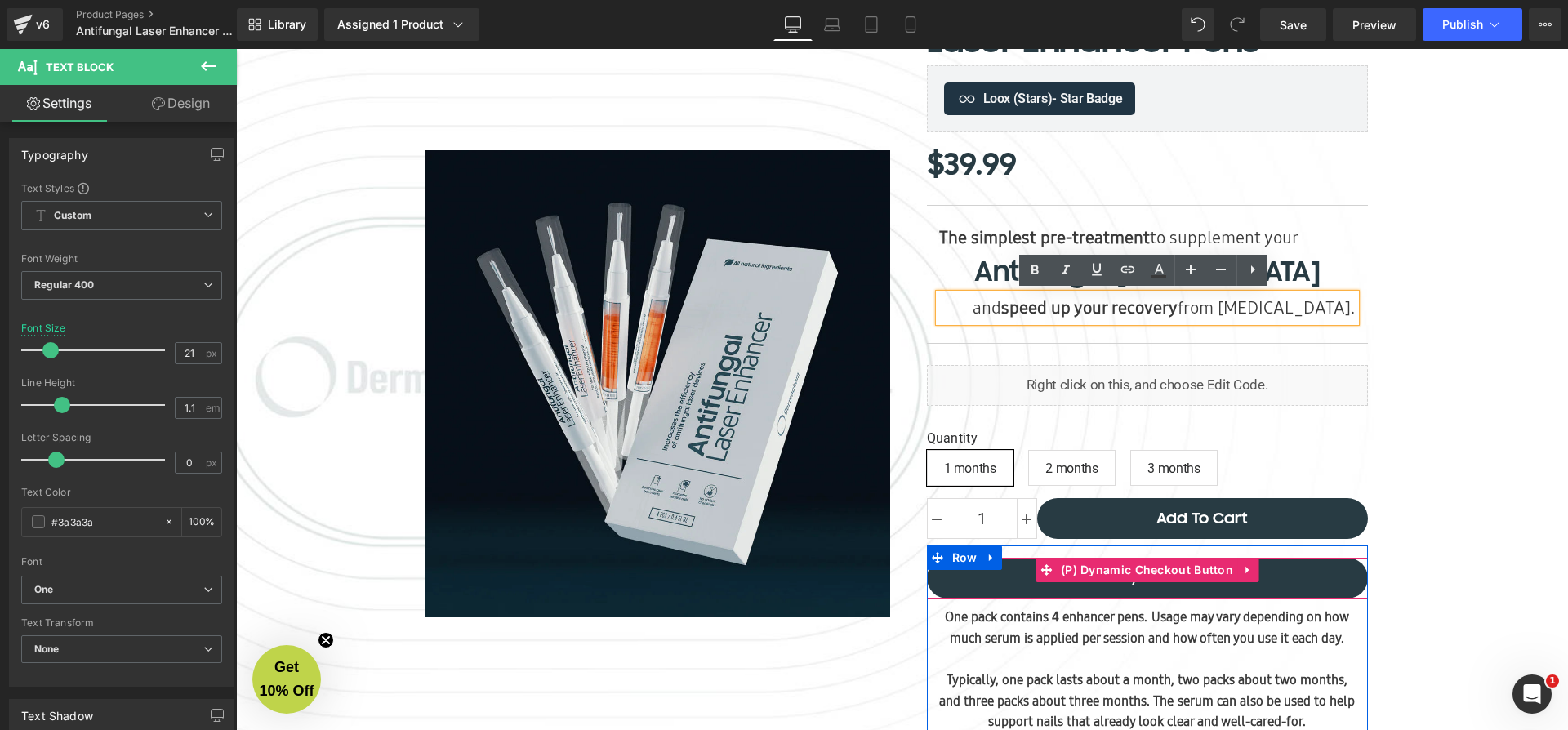
click at [1000, 583] on button "Buy it now" at bounding box center [1148, 577] width 442 height 41
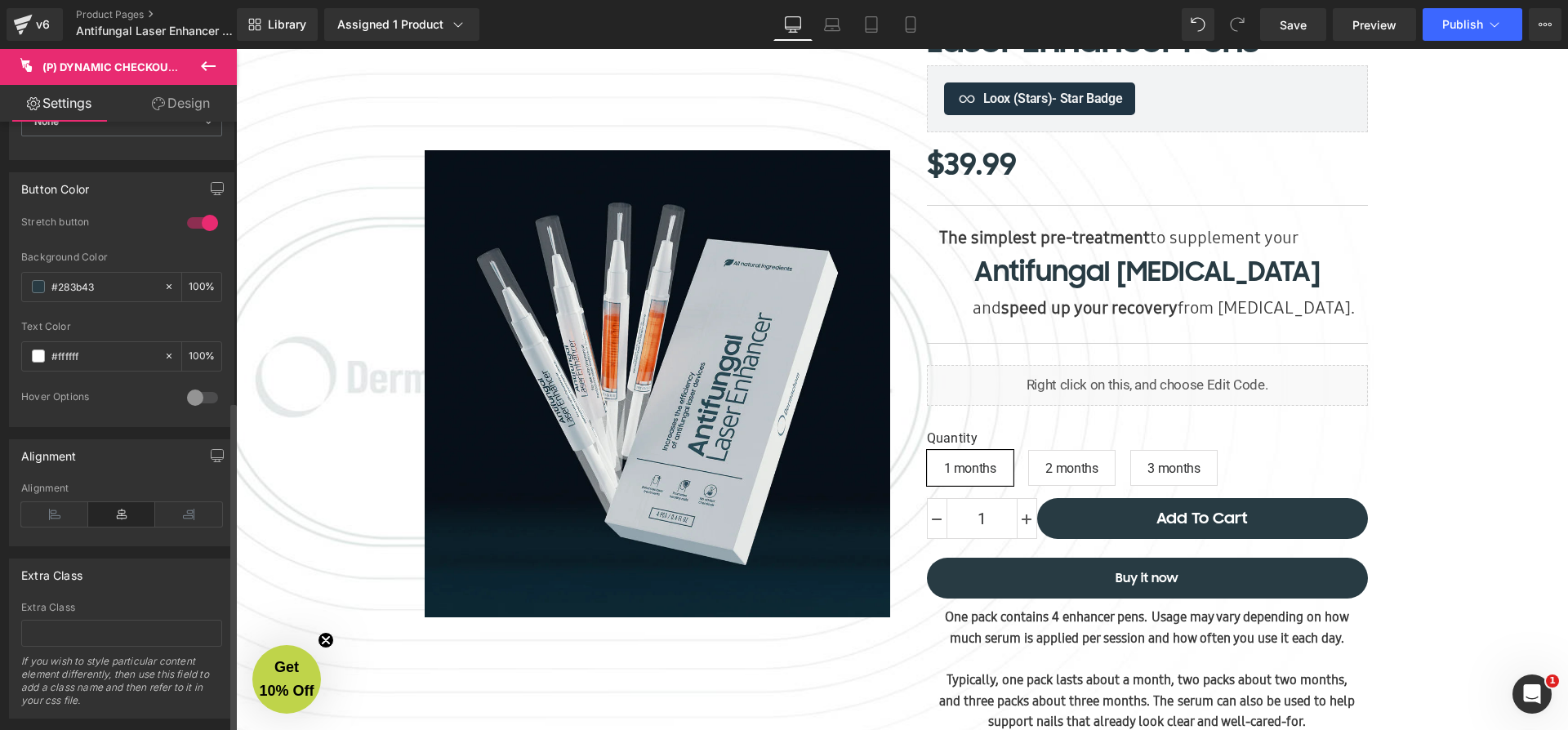
scroll to position [0, 0]
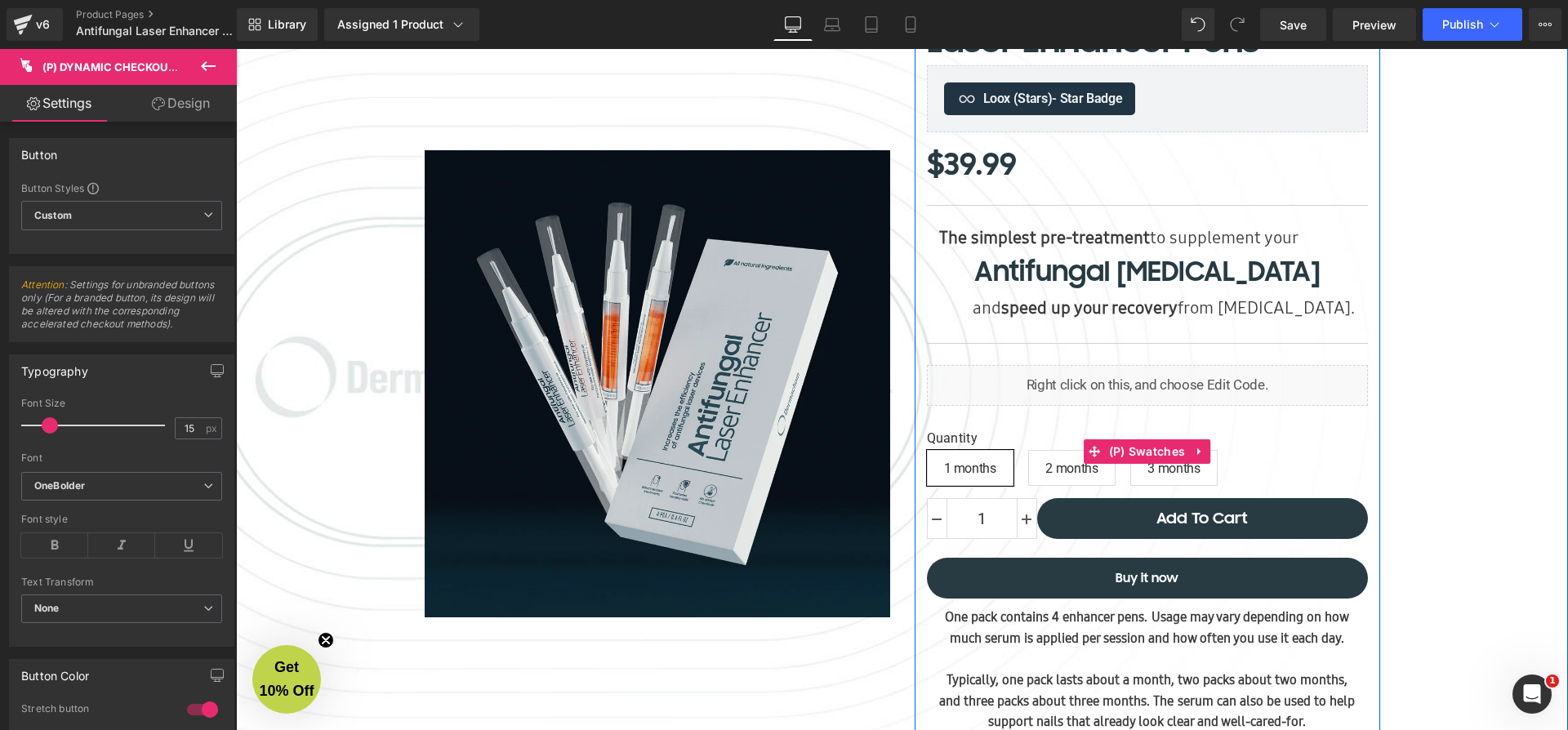
click at [1048, 469] on span "2 months" at bounding box center [1071, 468] width 52 height 35
click at [1171, 475] on span "3 months" at bounding box center [1174, 468] width 52 height 35
click at [1082, 472] on span "2 months" at bounding box center [1071, 468] width 52 height 35
click at [993, 468] on span "1 months" at bounding box center [970, 468] width 52 height 35
click at [1144, 476] on span "3 months" at bounding box center [1174, 467] width 87 height 36
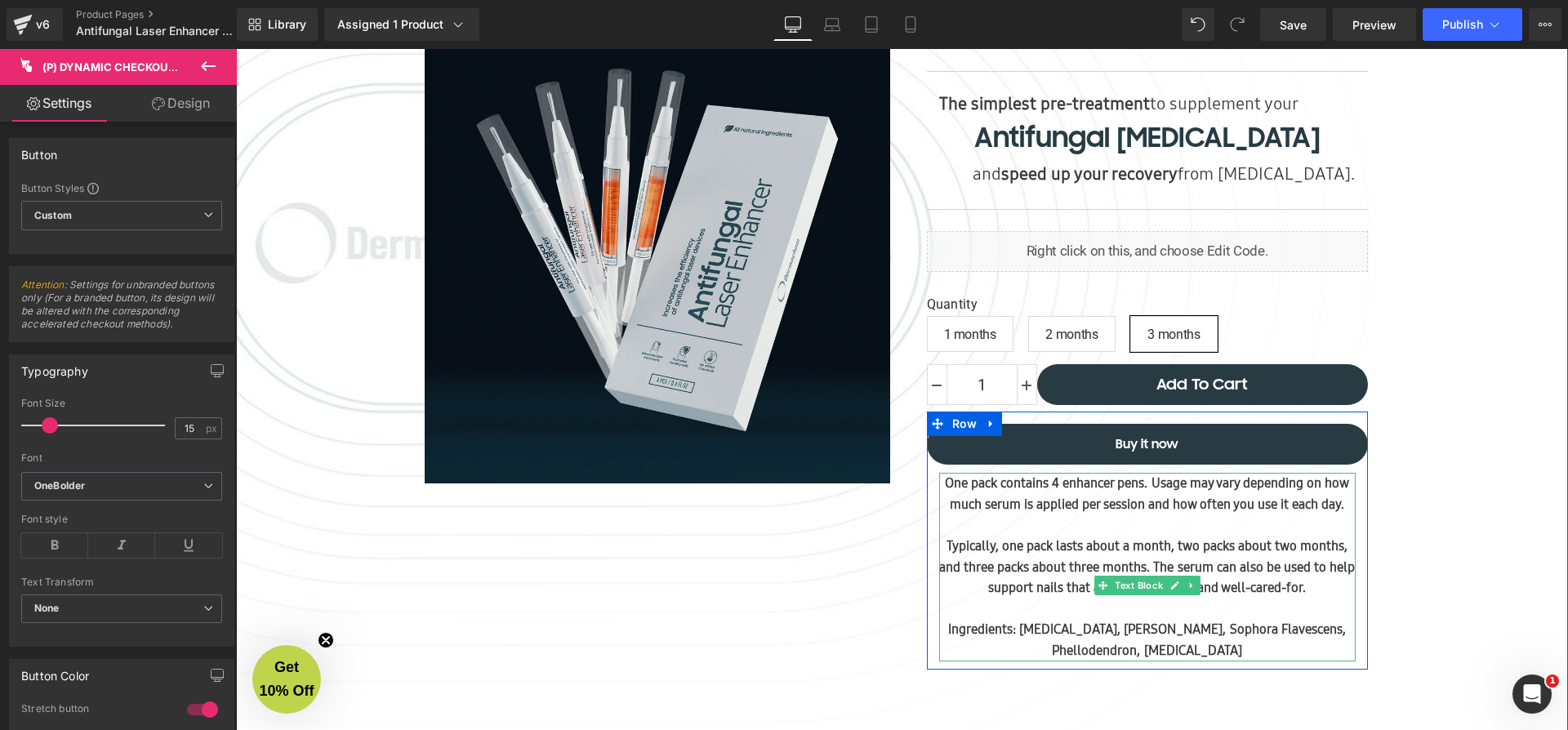
scroll to position [547, 0]
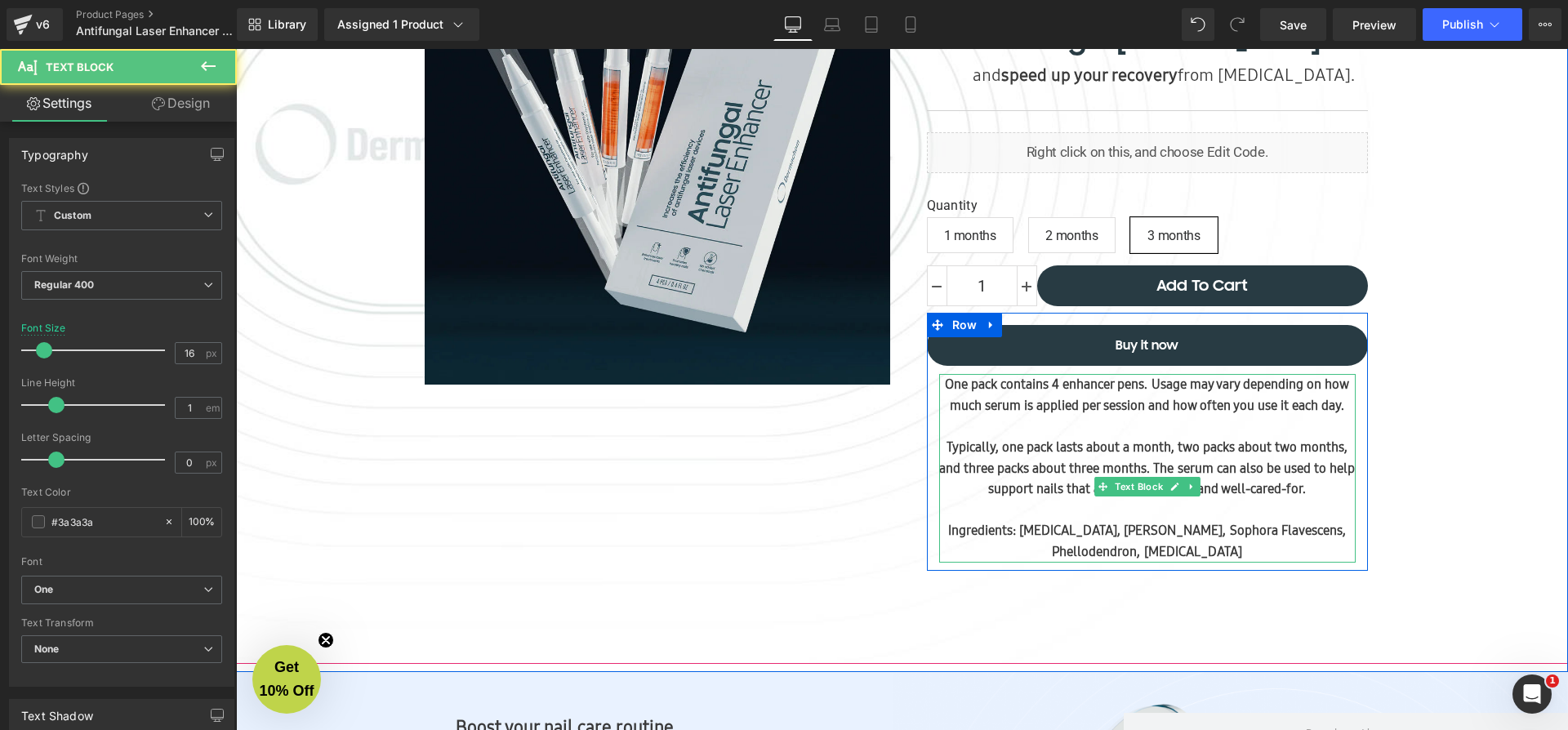
click at [1150, 462] on b "Typically, one pack lasts about a month, two packs about two months, and three …" at bounding box center [1146, 467] width 414 height 60
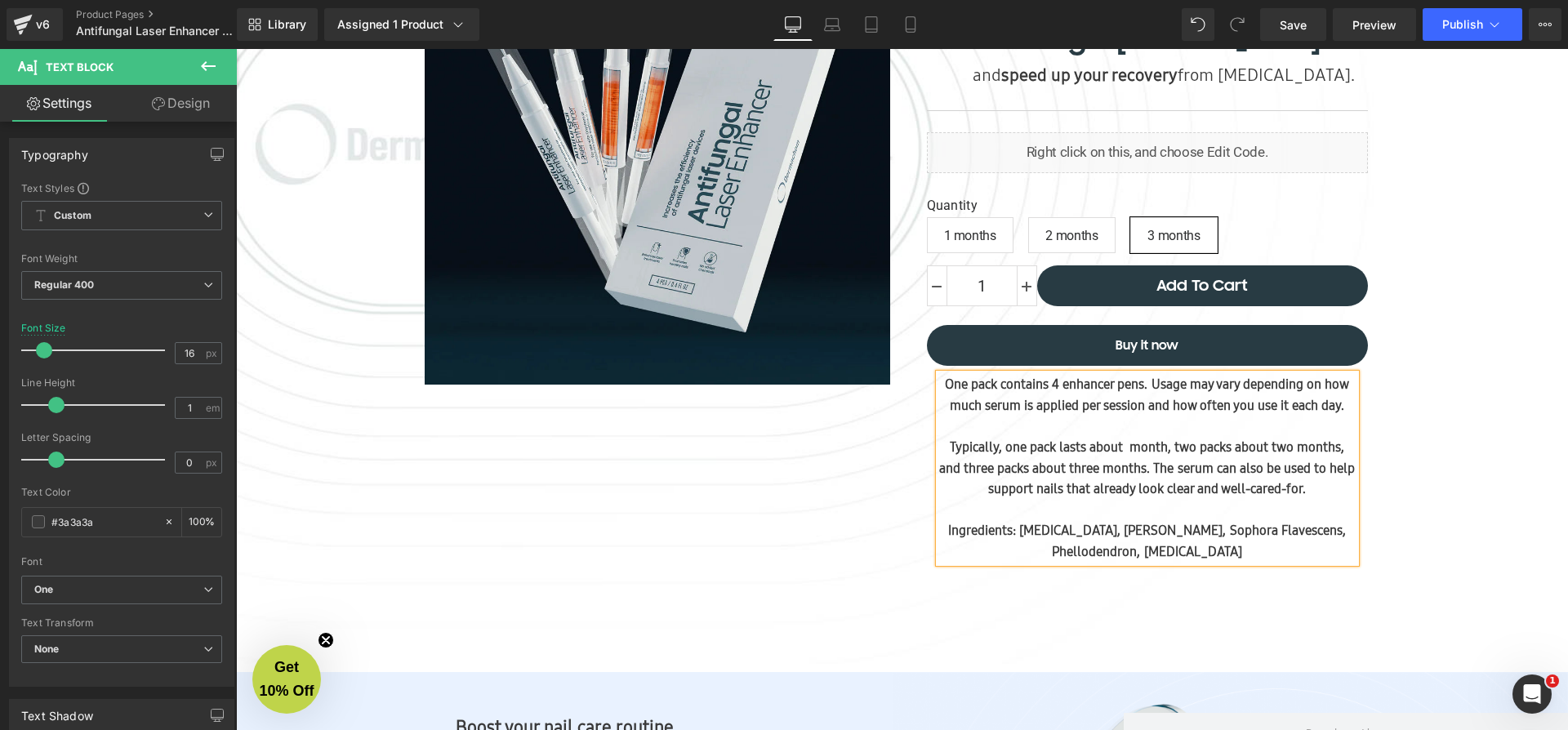
scroll to position [7517, 1326]
click at [1075, 497] on b "Typically, one pack lasts about one month, two packs about two months, and thre…" at bounding box center [1147, 467] width 415 height 60
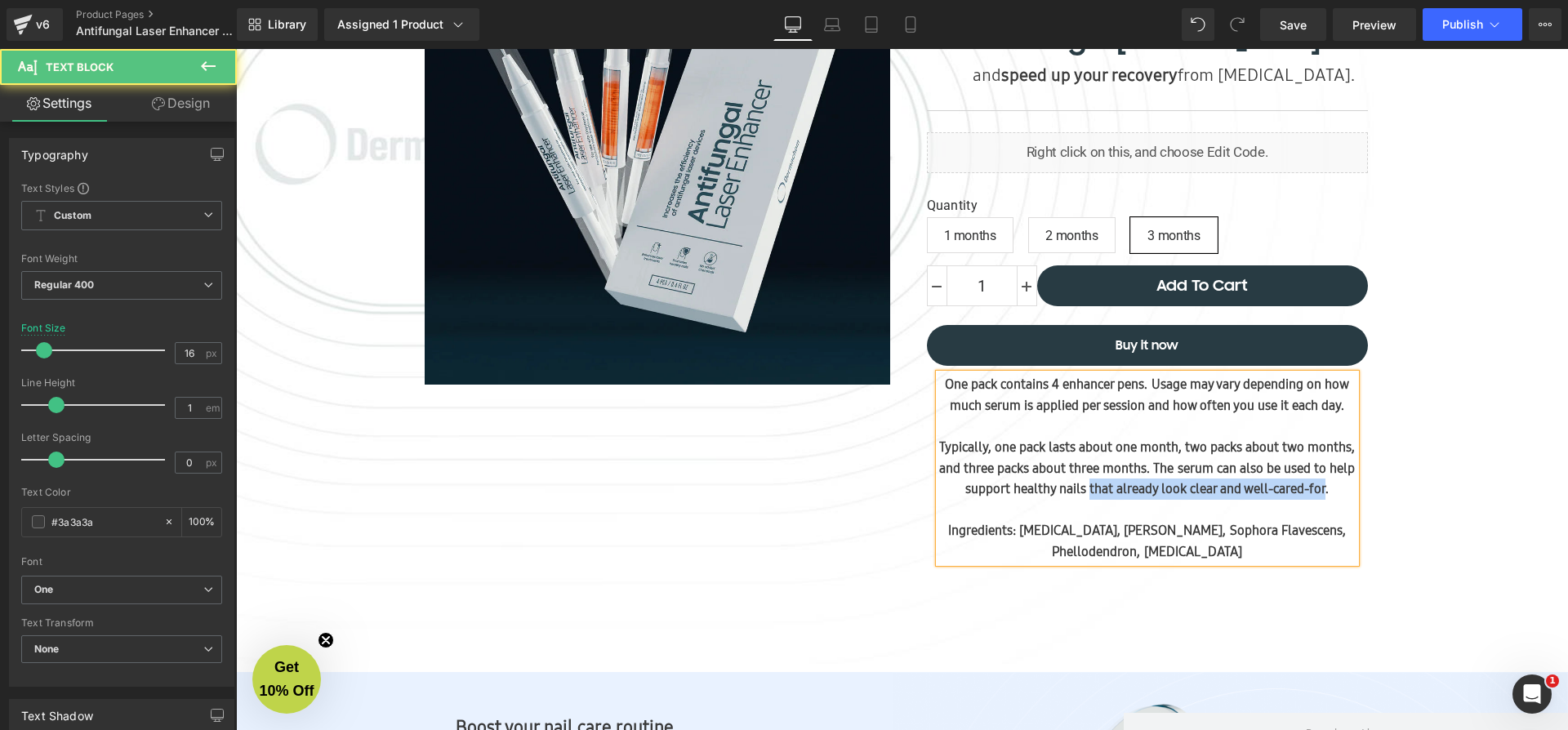
drag, startPoint x: 1152, startPoint y: 506, endPoint x: 1168, endPoint y: 518, distance: 20.0
click at [1168, 497] on b "Typically, one pack lasts about one month, two packs about two months, and thre…" at bounding box center [1147, 467] width 415 height 60
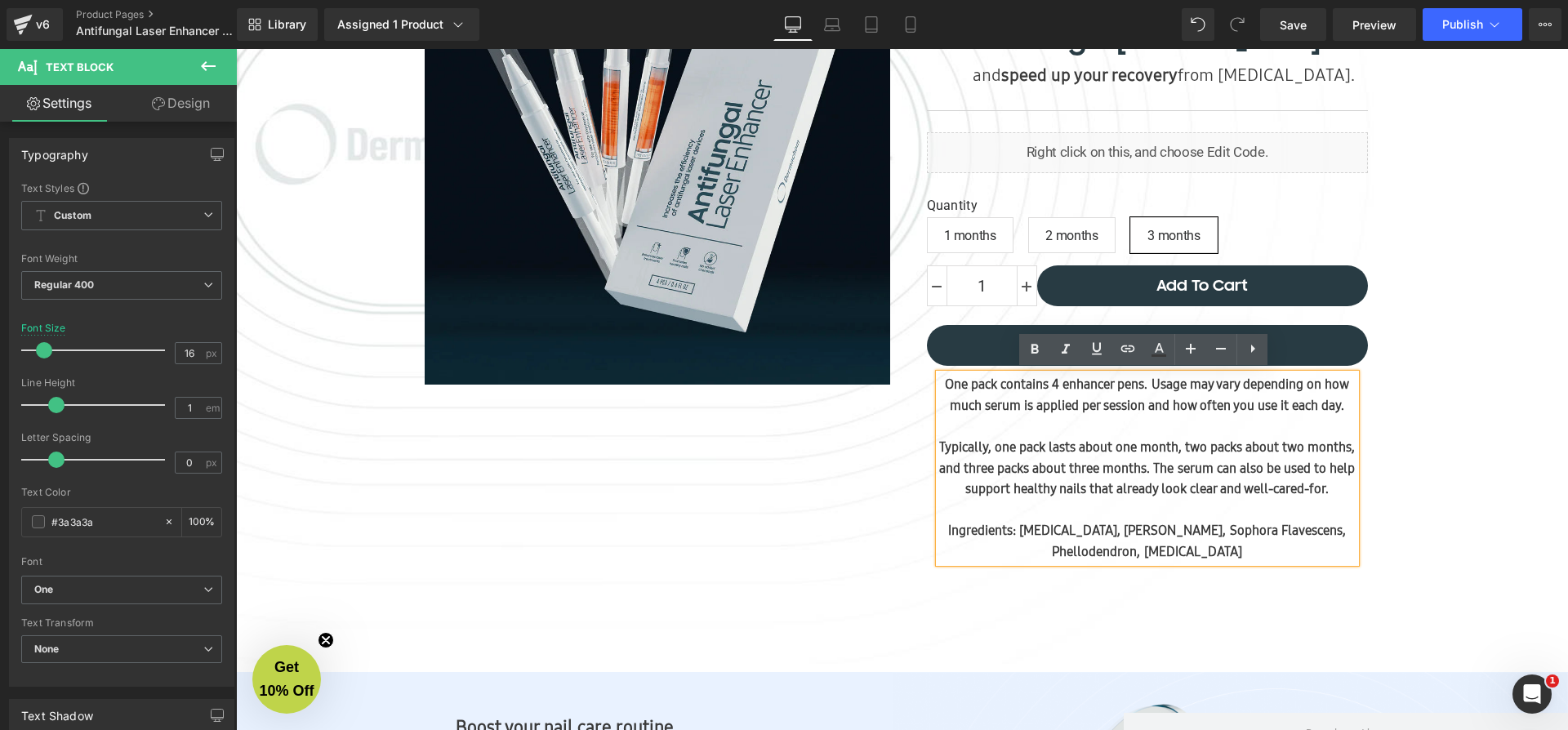
scroll to position [7497, 1326]
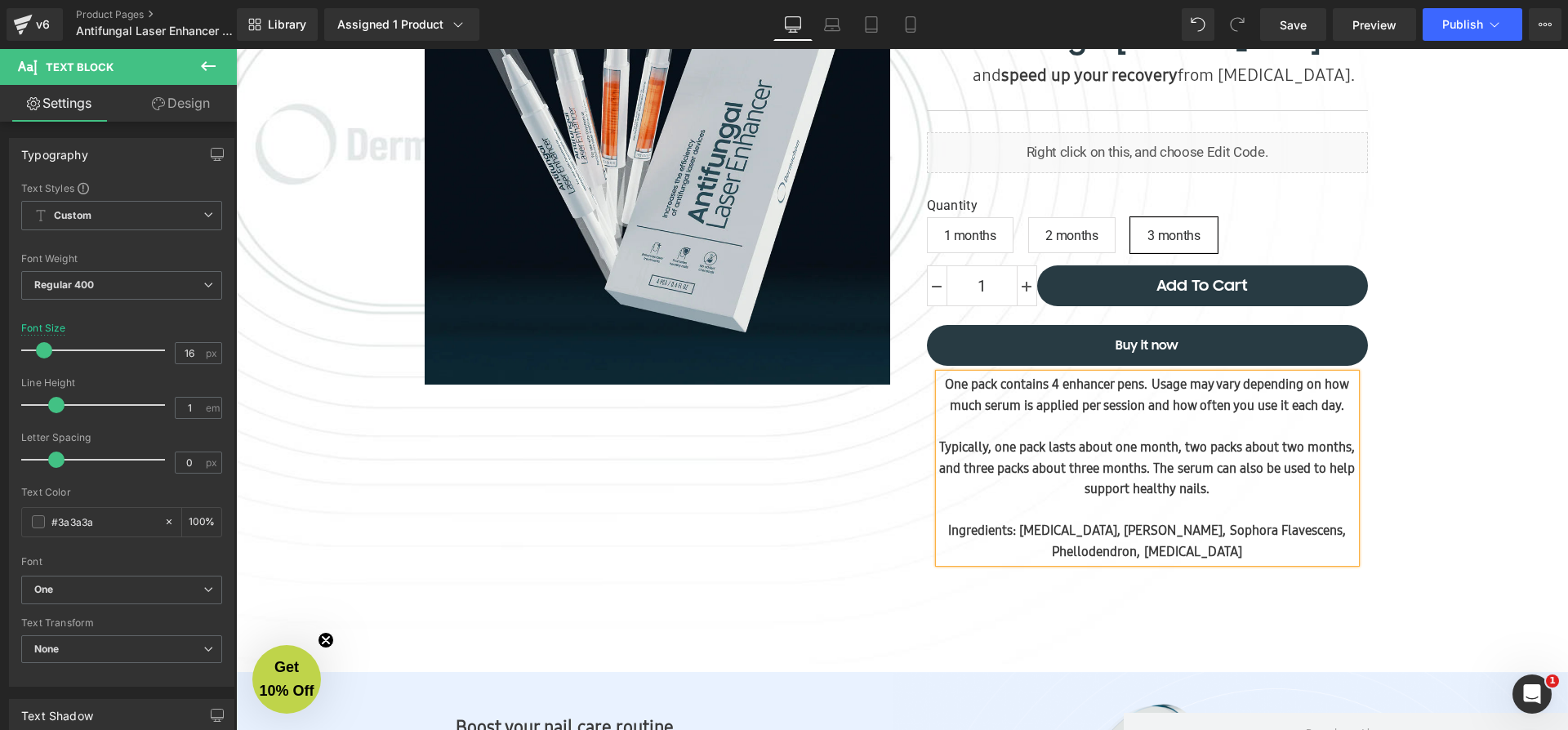
click at [1165, 497] on b "Typically, one pack lasts about one month, two packs about two months, and thre…" at bounding box center [1147, 467] width 415 height 60
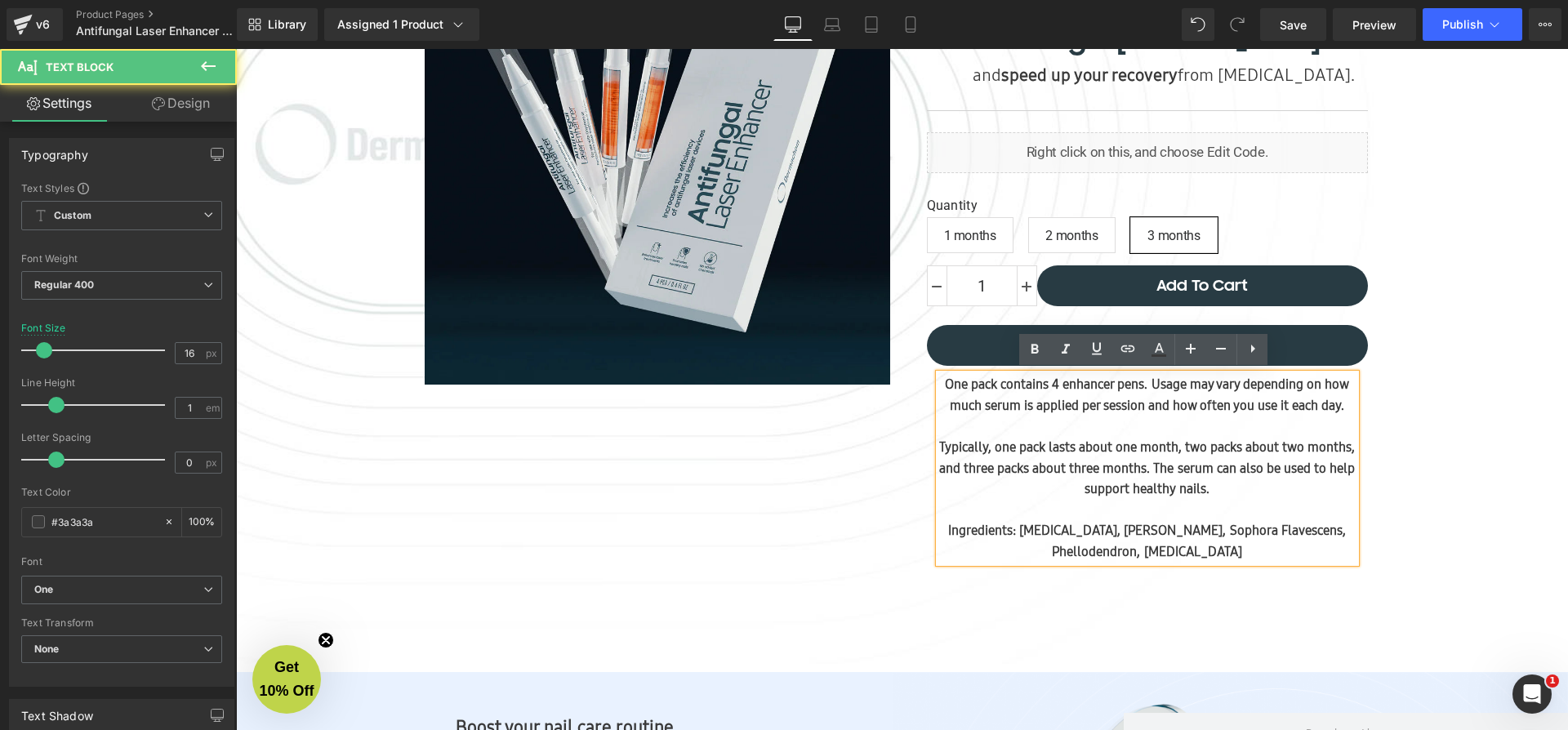
click at [1255, 499] on p "Typically, one pack lasts about one month, two packs about two months, and thre…" at bounding box center [1147, 467] width 416 height 63
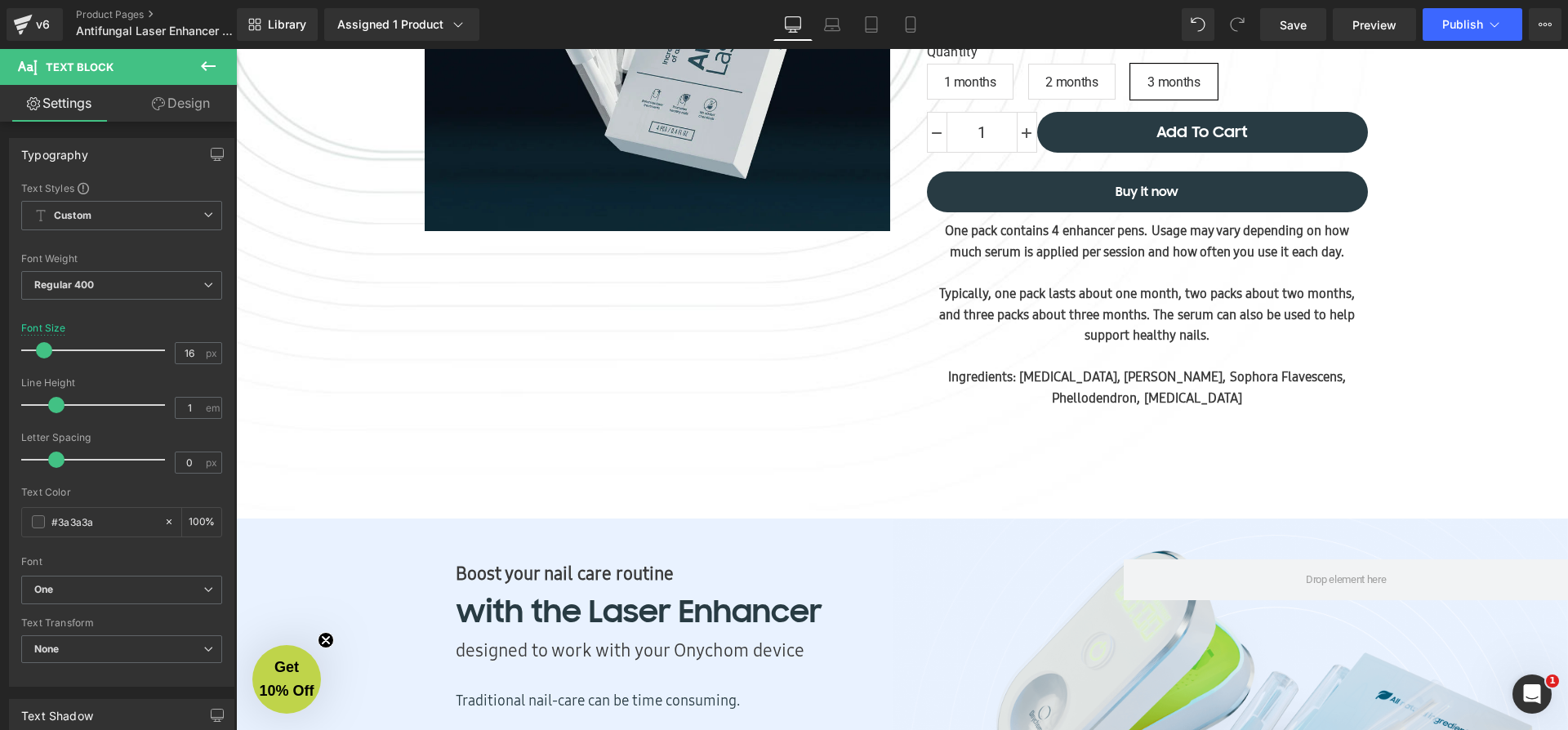
scroll to position [1006, 0]
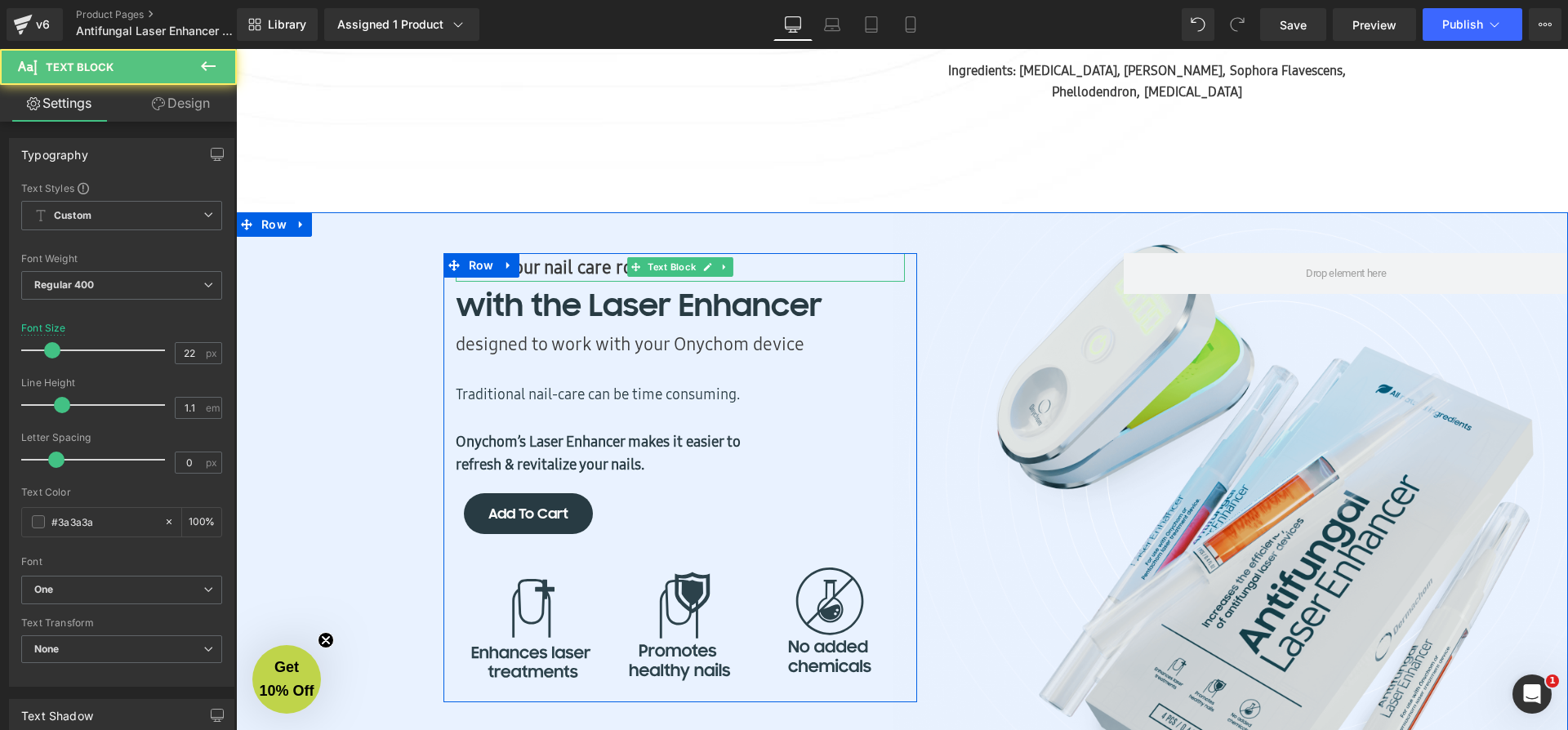
click at [557, 278] on b "Boost your nail care routine" at bounding box center [565, 267] width 218 height 24
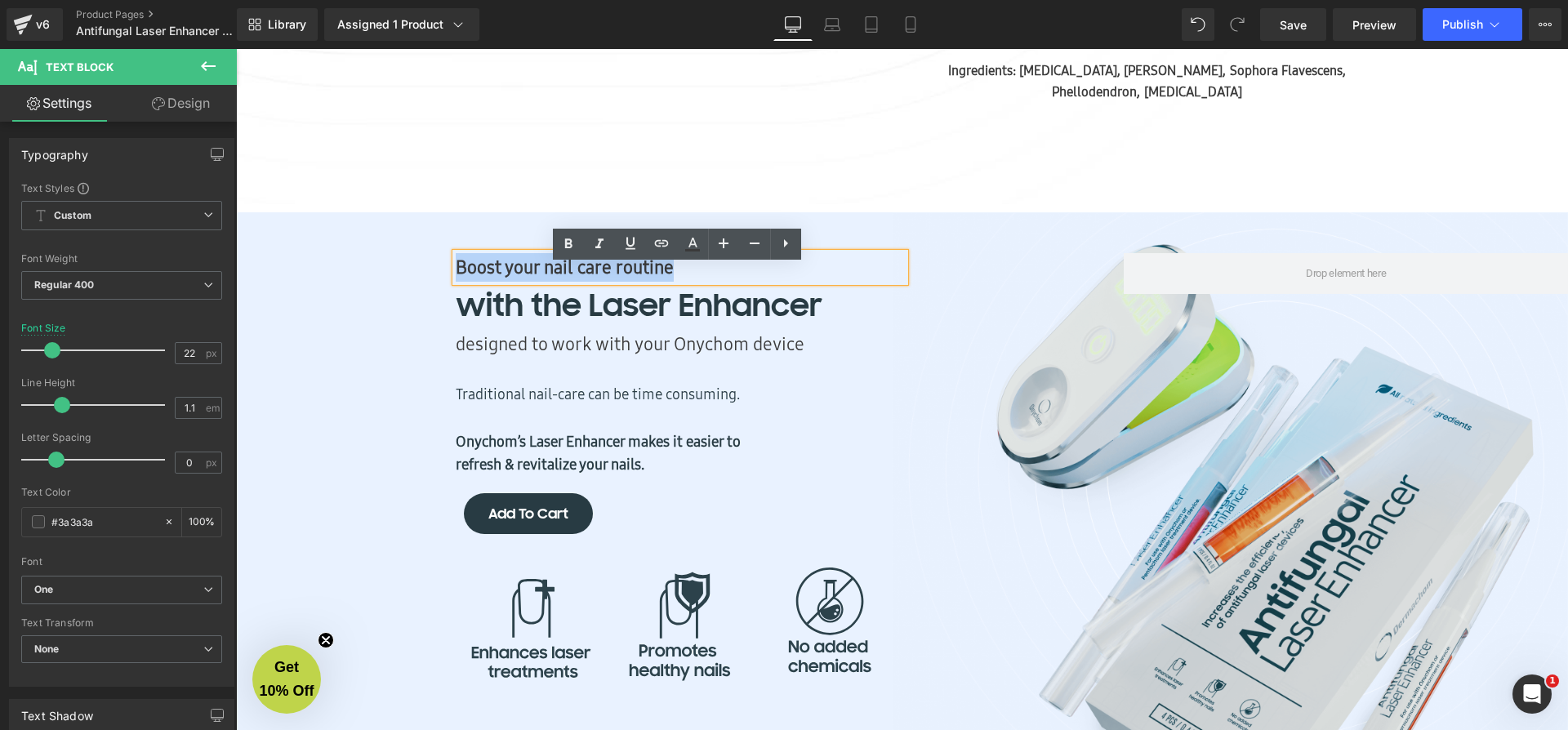
drag, startPoint x: 700, startPoint y: 283, endPoint x: 444, endPoint y: 266, distance: 256.6
click at [443, 267] on div "Boost your nail care routine Text Block with the Laser Enhancer Text Block desi…" at bounding box center [680, 477] width 473 height 449
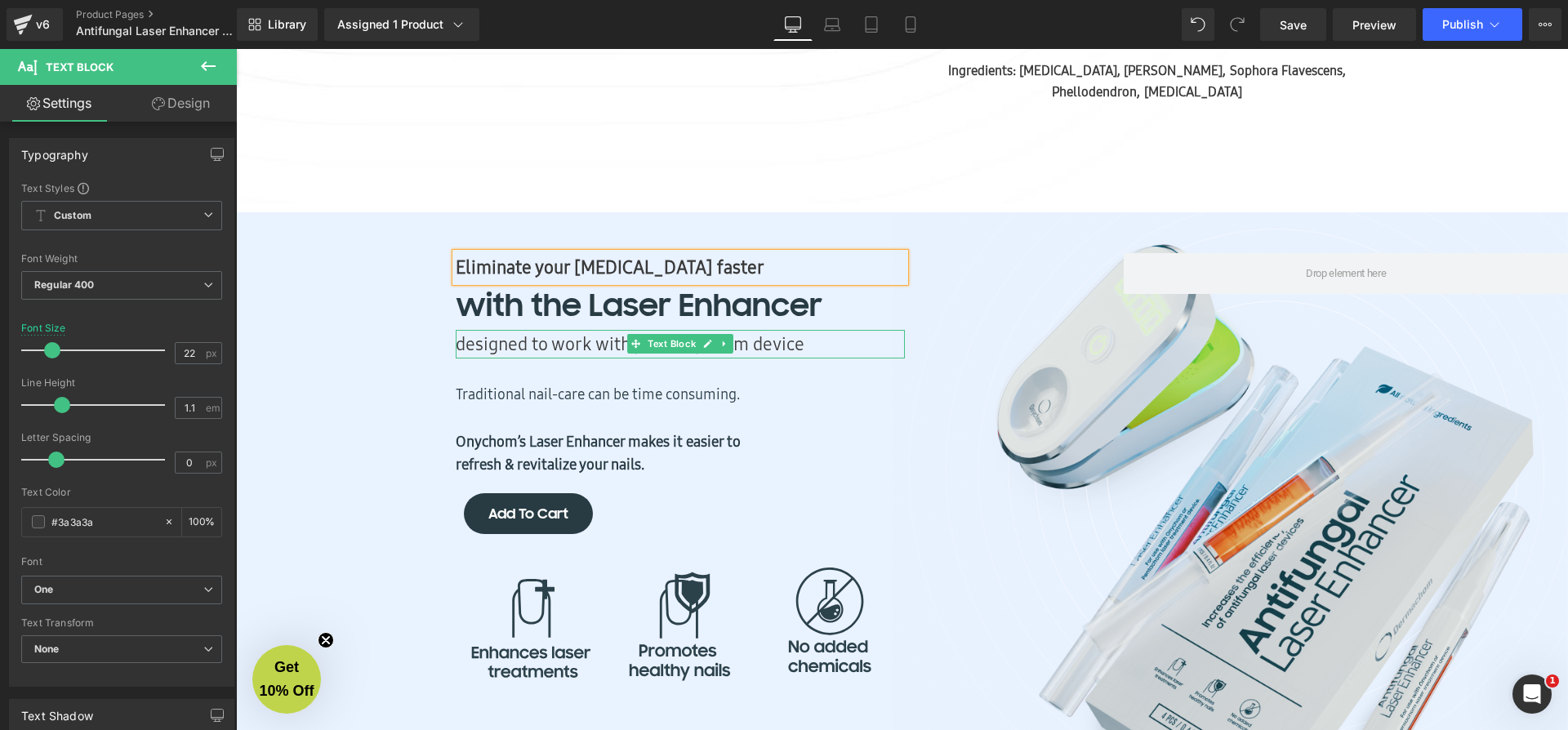
click at [605, 354] on p "designed to work with your Onychom device" at bounding box center [680, 345] width 449 height 29
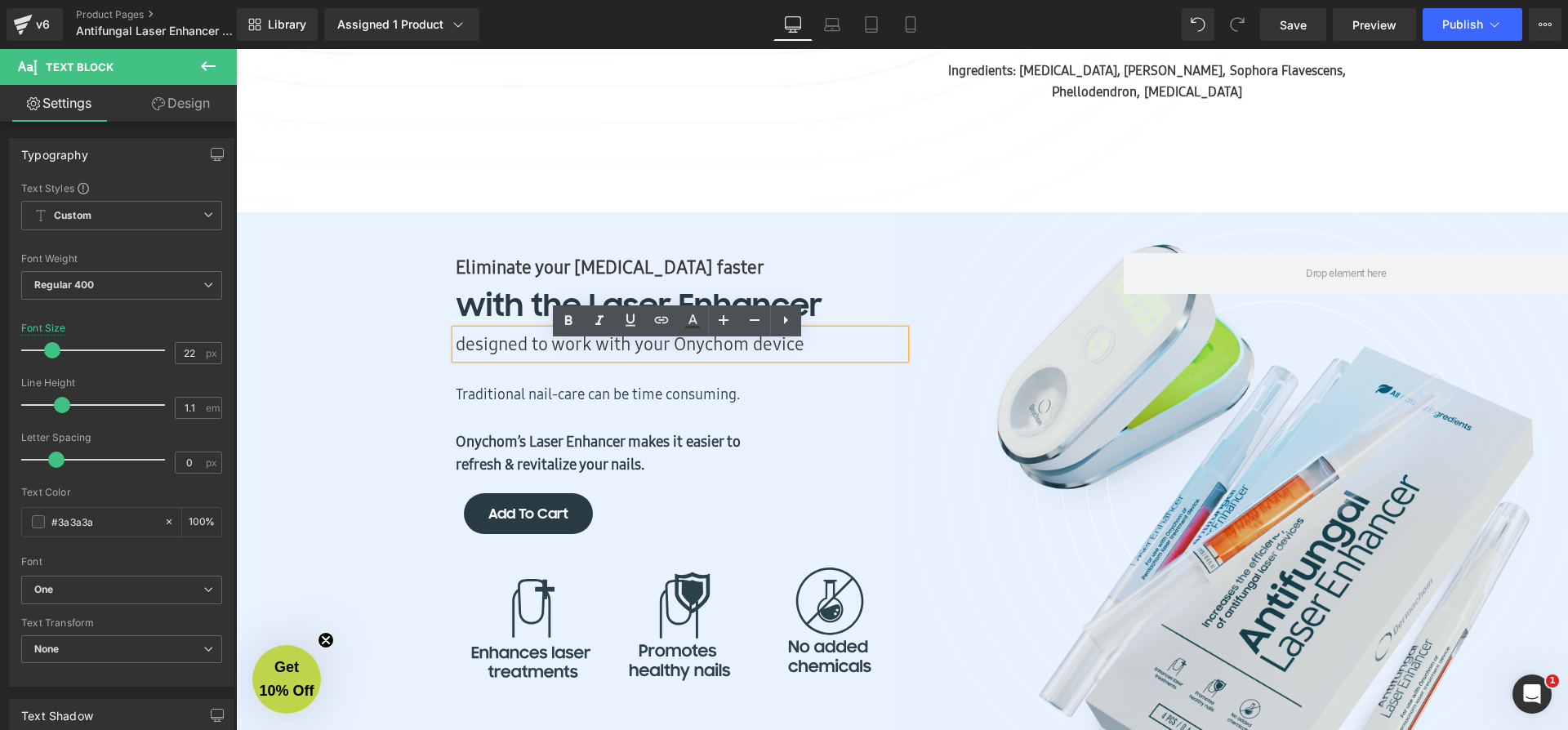
drag, startPoint x: 596, startPoint y: 356, endPoint x: 843, endPoint y: 361, distance: 247.1
click at [843, 358] on p "designed to work with your Onychom device" at bounding box center [680, 345] width 449 height 29
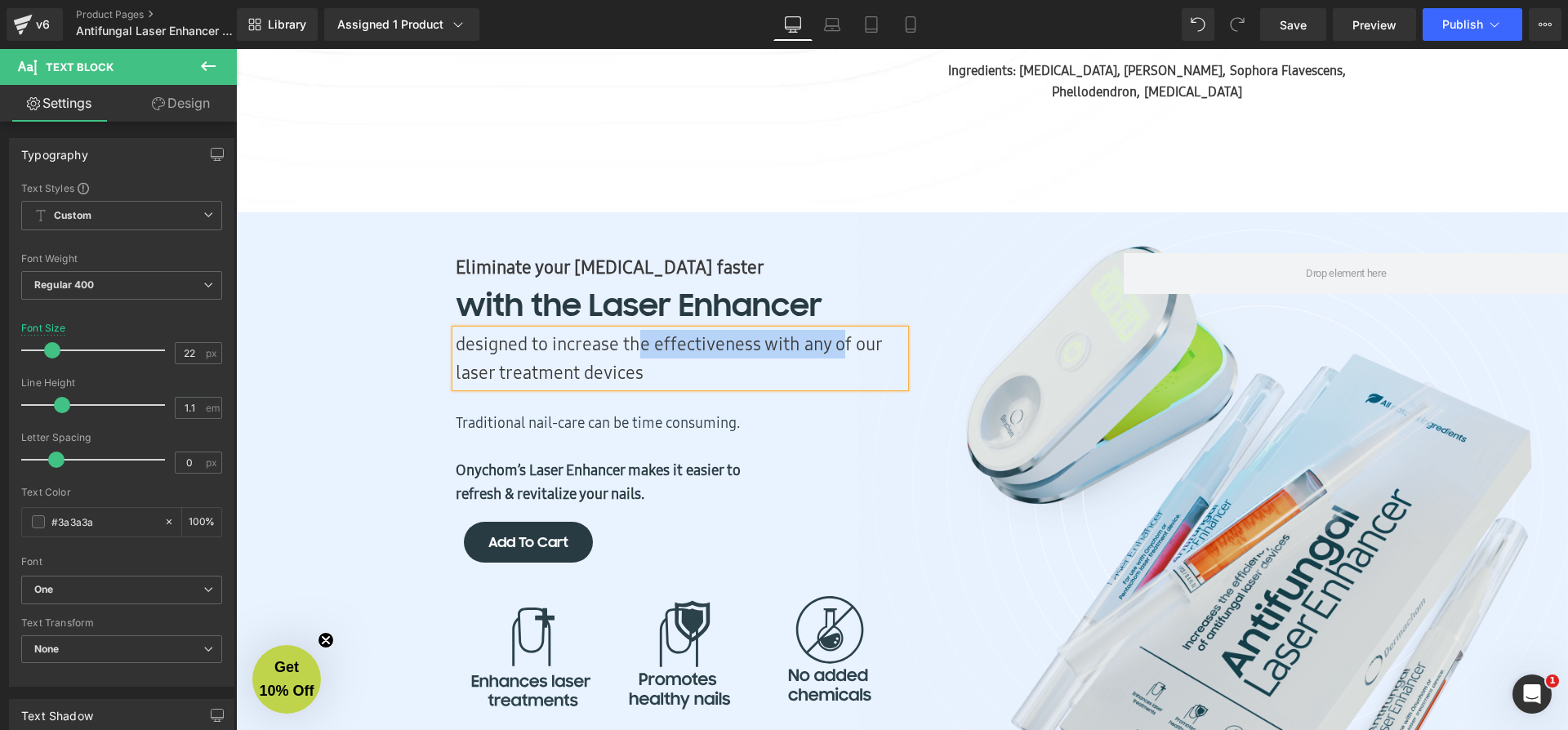
drag, startPoint x: 594, startPoint y: 358, endPoint x: 800, endPoint y: 357, distance: 206.0
click at [800, 357] on p "designed to increase the effectiveness with any of our laser treatment devices" at bounding box center [680, 358] width 449 height 57
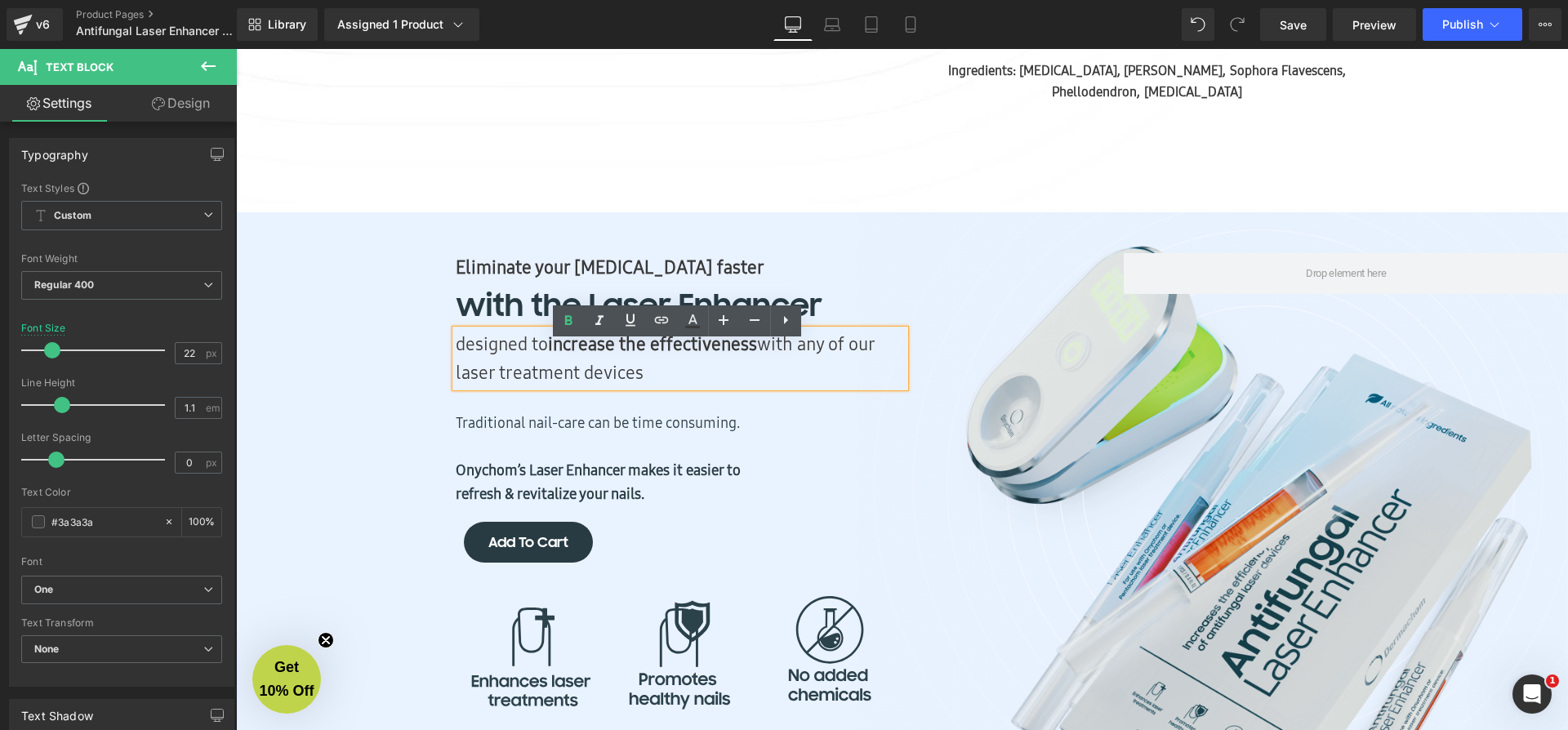
click at [778, 386] on p "designed to increase the effectiveness with any of our laser treatment devices" at bounding box center [680, 358] width 449 height 57
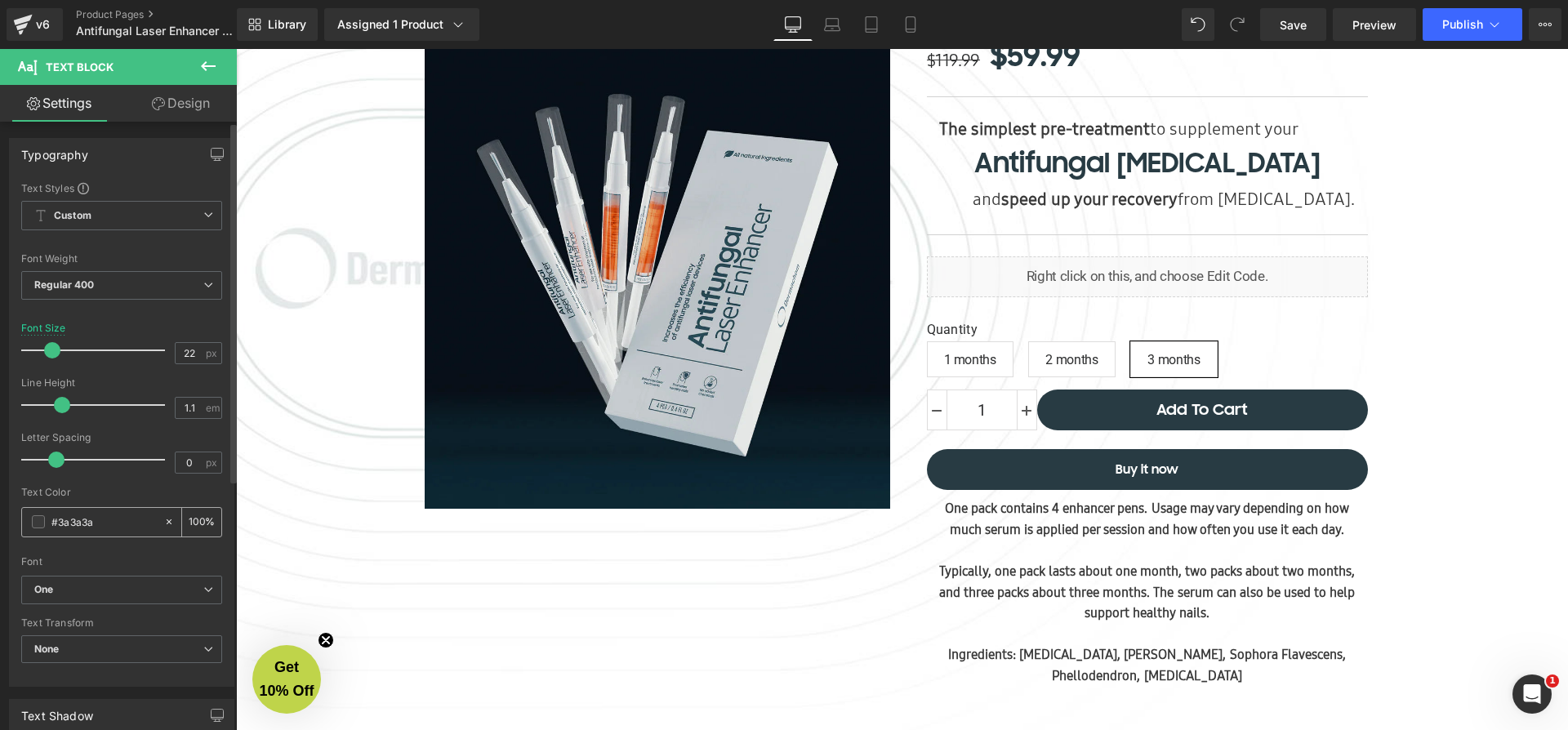
scroll to position [1131, 0]
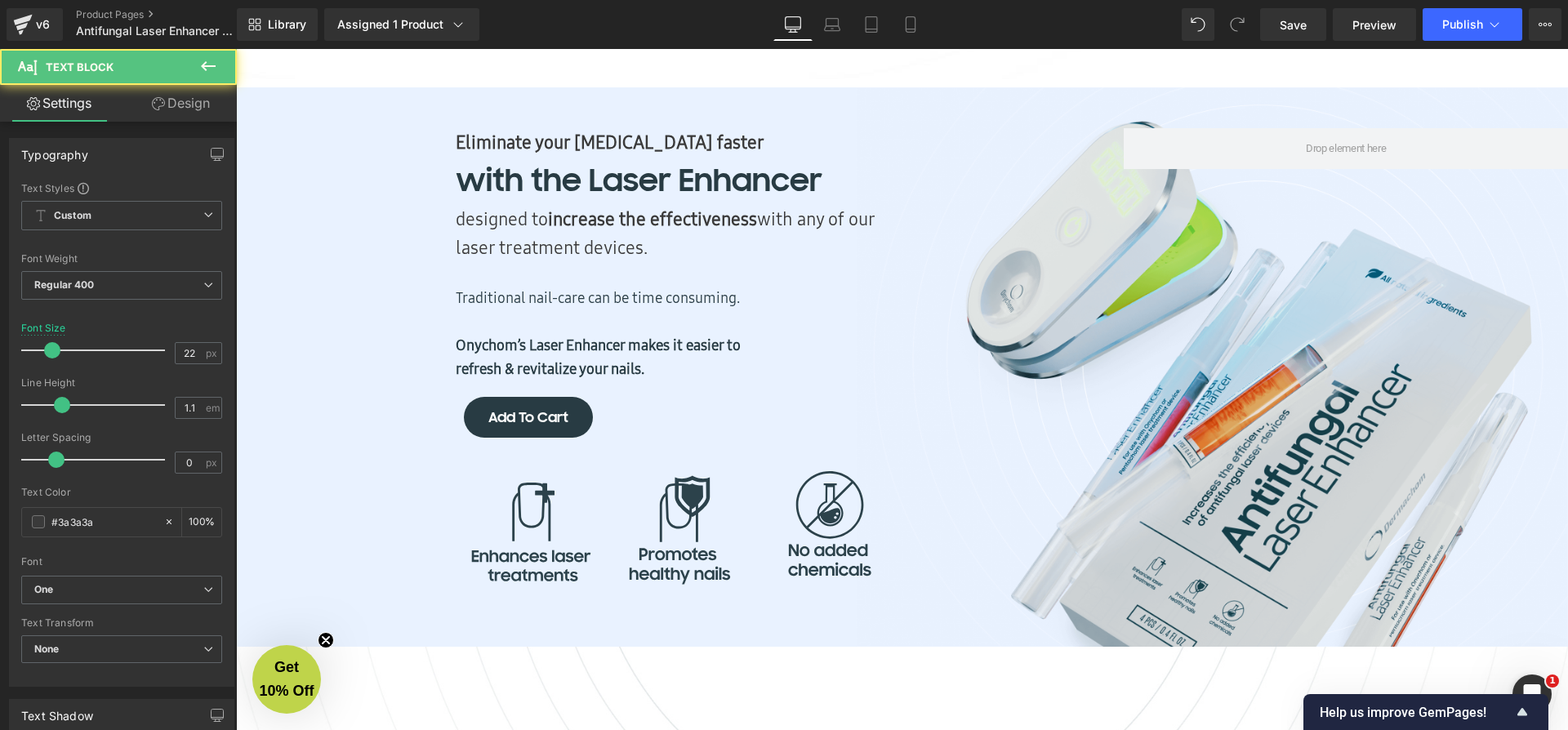
click at [553, 154] on b "Eliminate your nail fungus faster" at bounding box center [611, 141] width 309 height 24
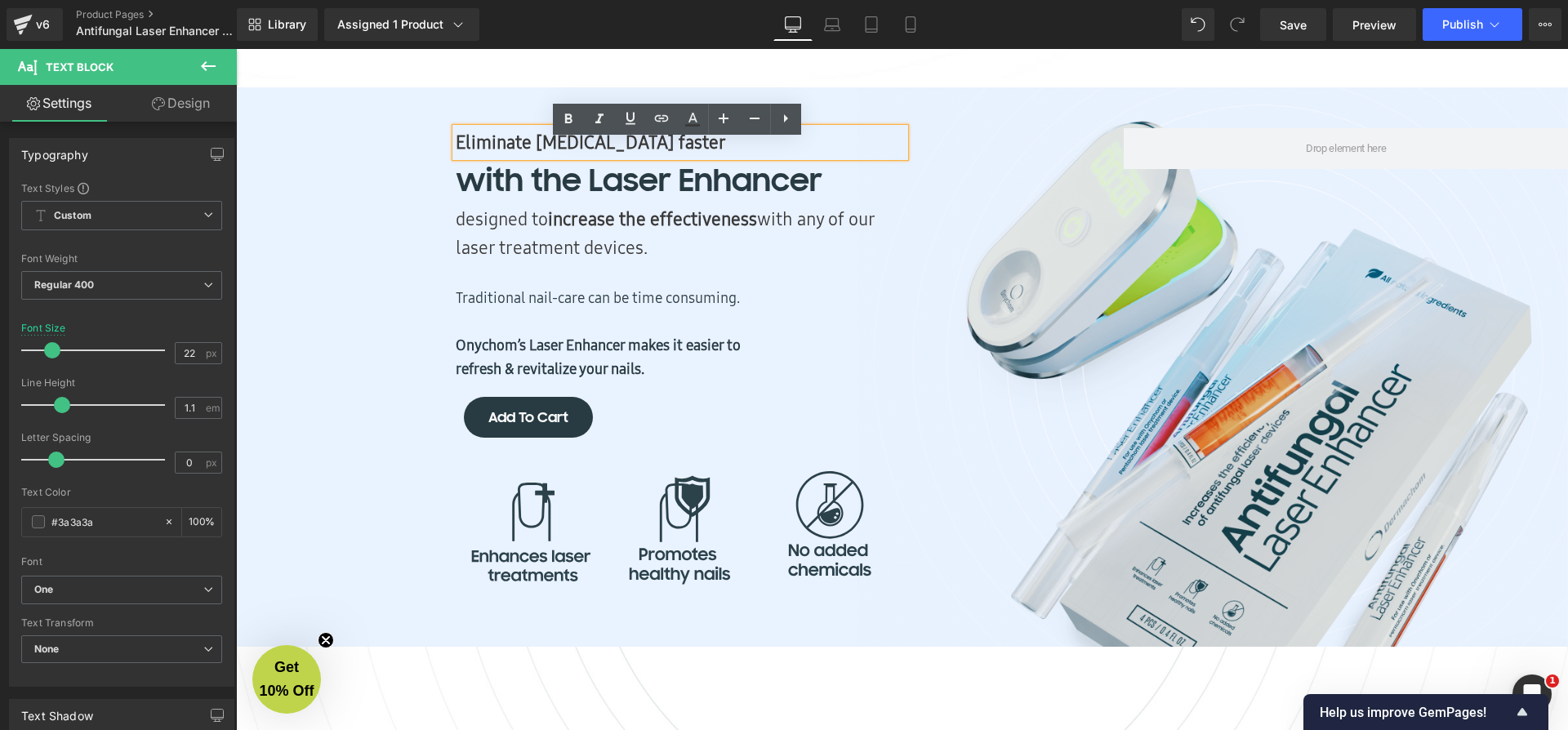
scroll to position [1100, 0]
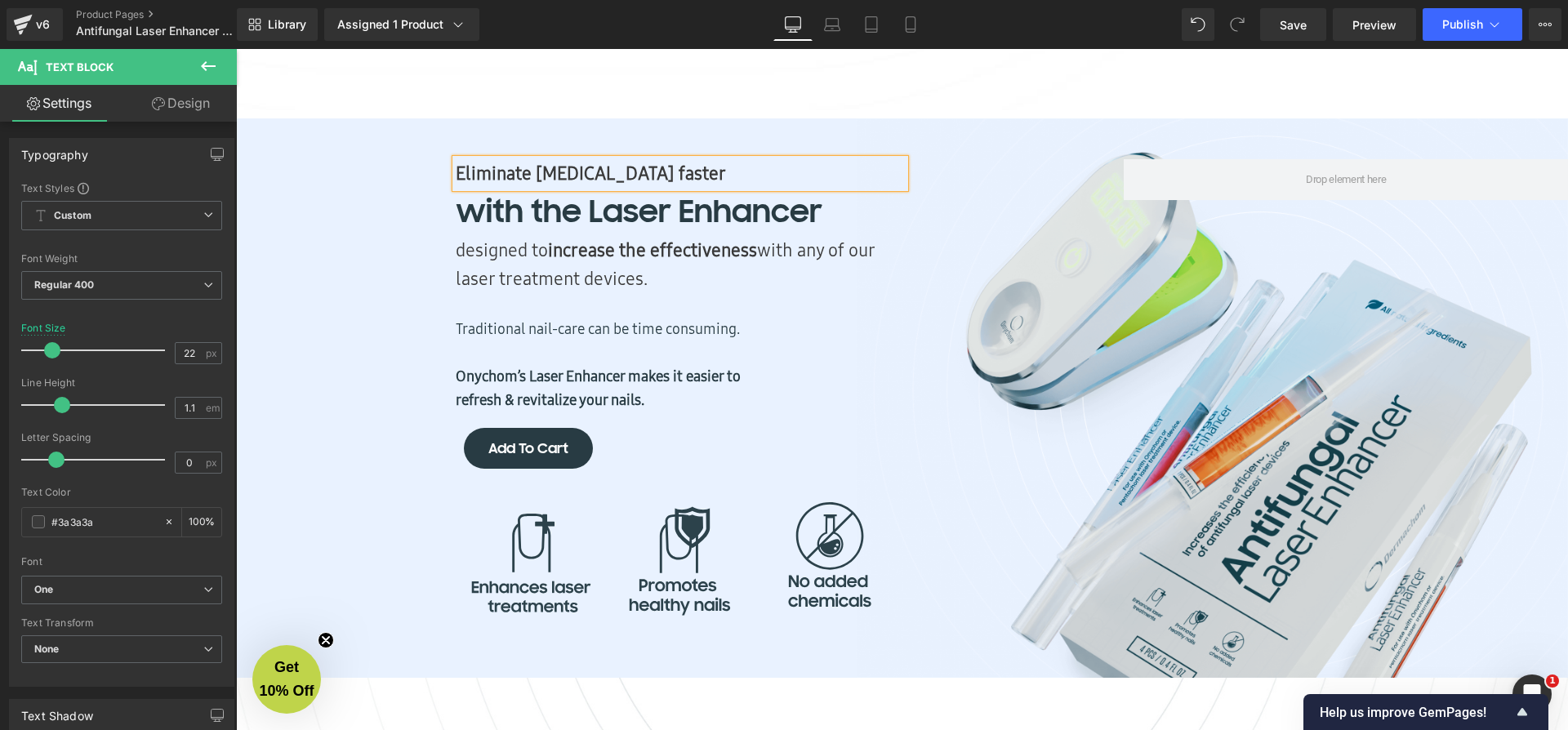
click at [687, 187] on p "Eliminate nail fungus faster" at bounding box center [680, 174] width 449 height 29
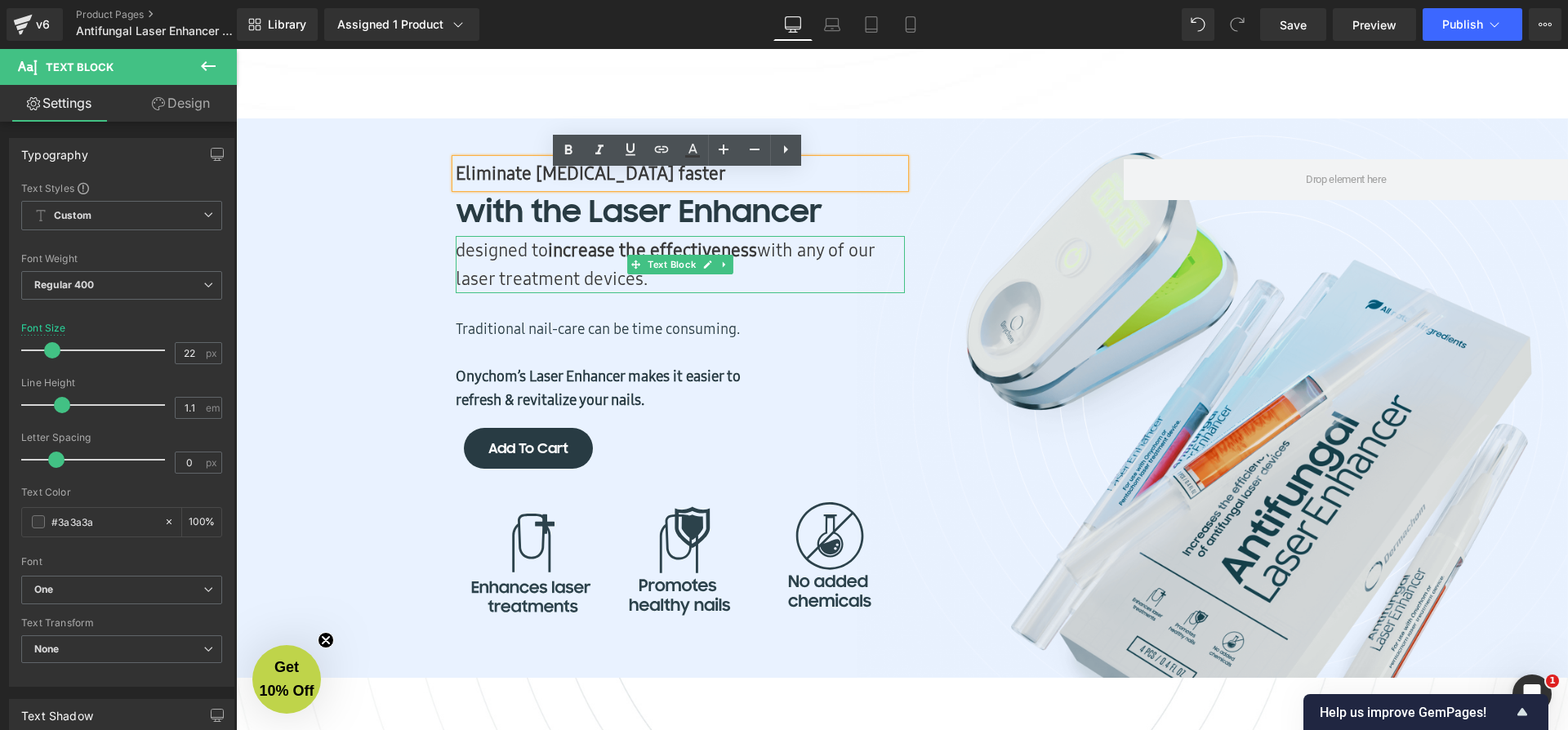
click at [494, 262] on p "designed to increase the effectiveness with any of our laser treatment devices." at bounding box center [680, 264] width 449 height 57
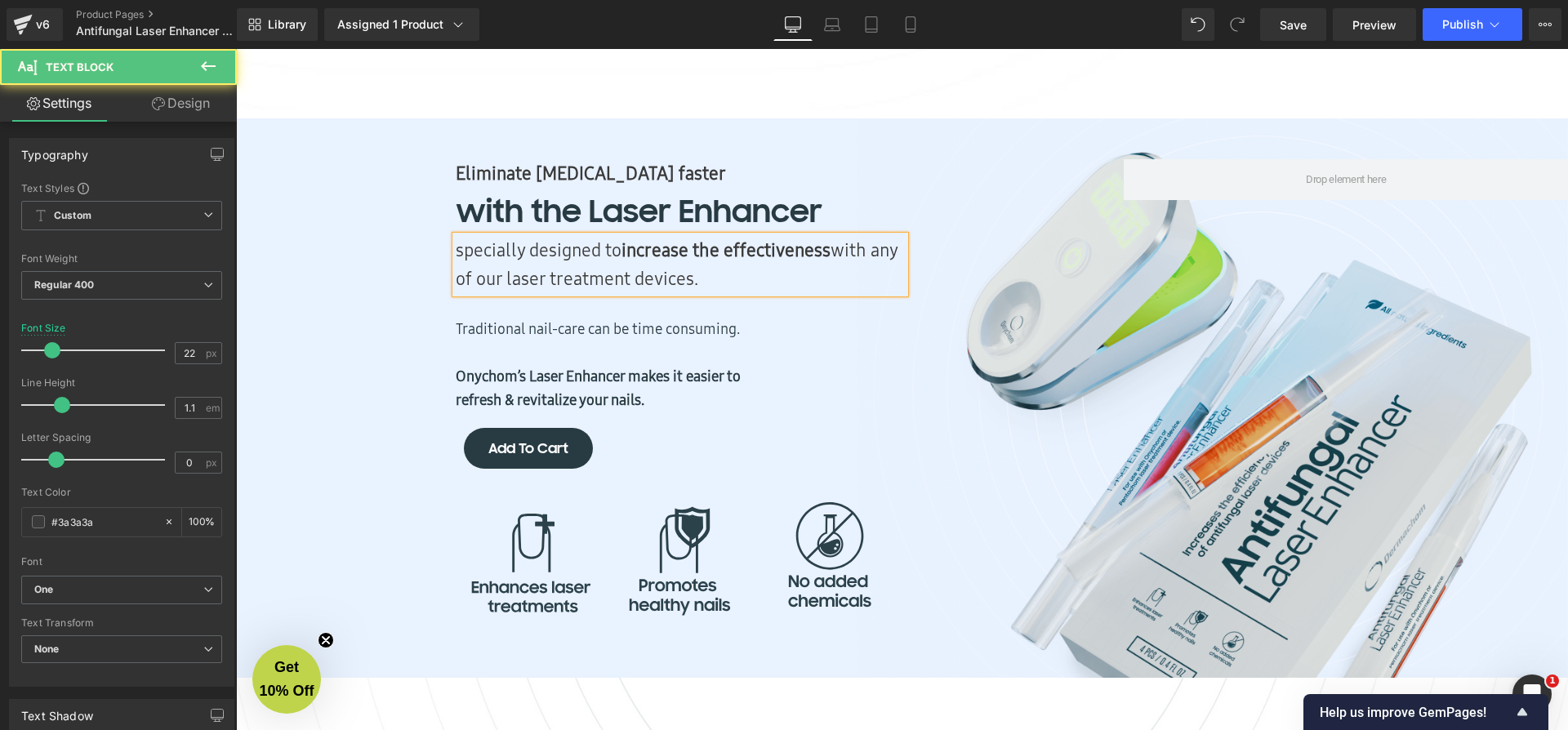
click at [684, 262] on strong "increase the effectiveness" at bounding box center [726, 249] width 209 height 24
click at [456, 293] on p "specially designed to maximize the effectiveness with any of our laser treatmen…" at bounding box center [680, 264] width 449 height 57
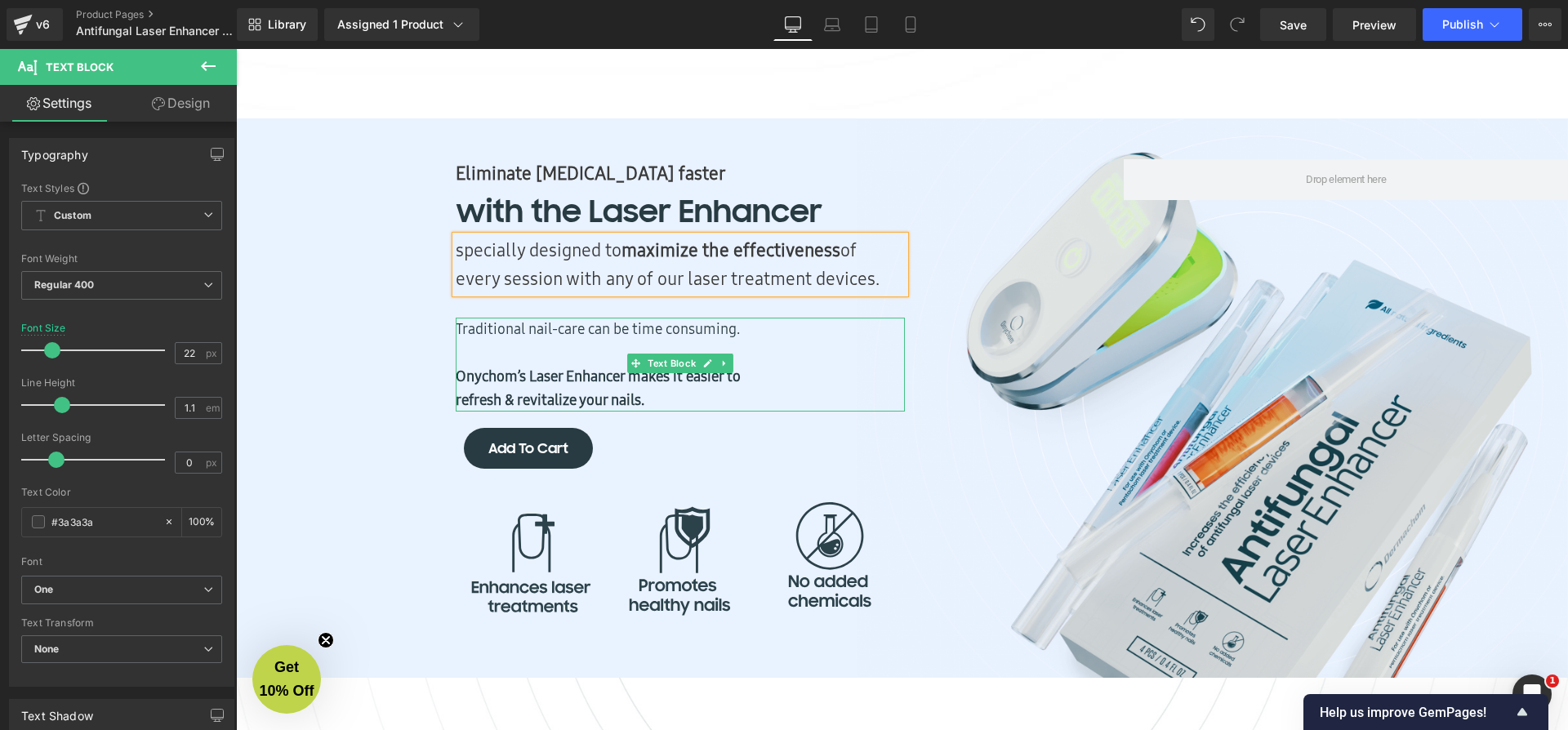
click at [628, 333] on div "Traditional nail-care can be time consuming. Onychom’s Laser Enhancer makes it …" at bounding box center [680, 364] width 449 height 94
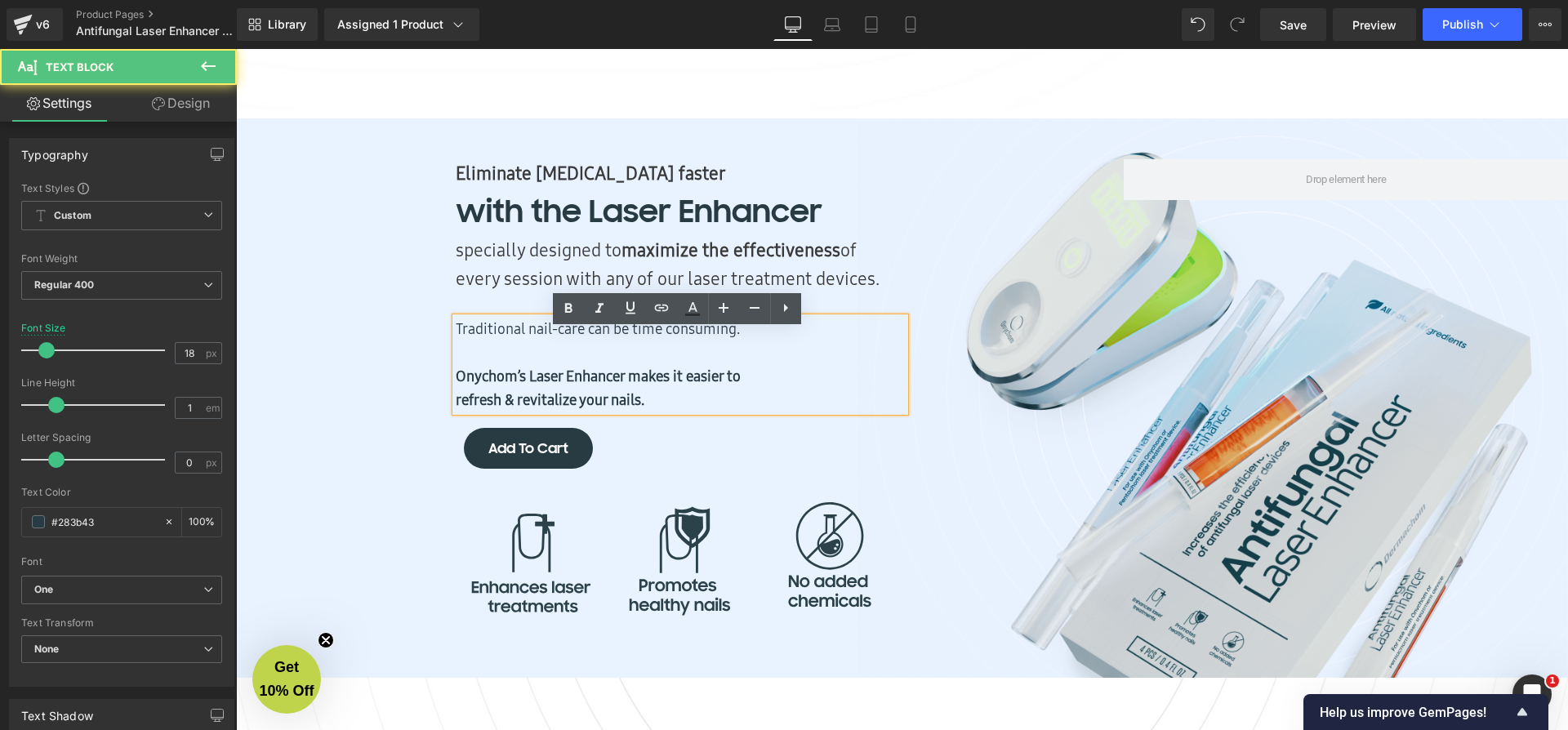
click at [576, 365] on p "Traditional nail-care can be time consuming." at bounding box center [680, 341] width 449 height 47
click at [690, 262] on strong "maximize the effectiveness" at bounding box center [730, 249] width 219 height 24
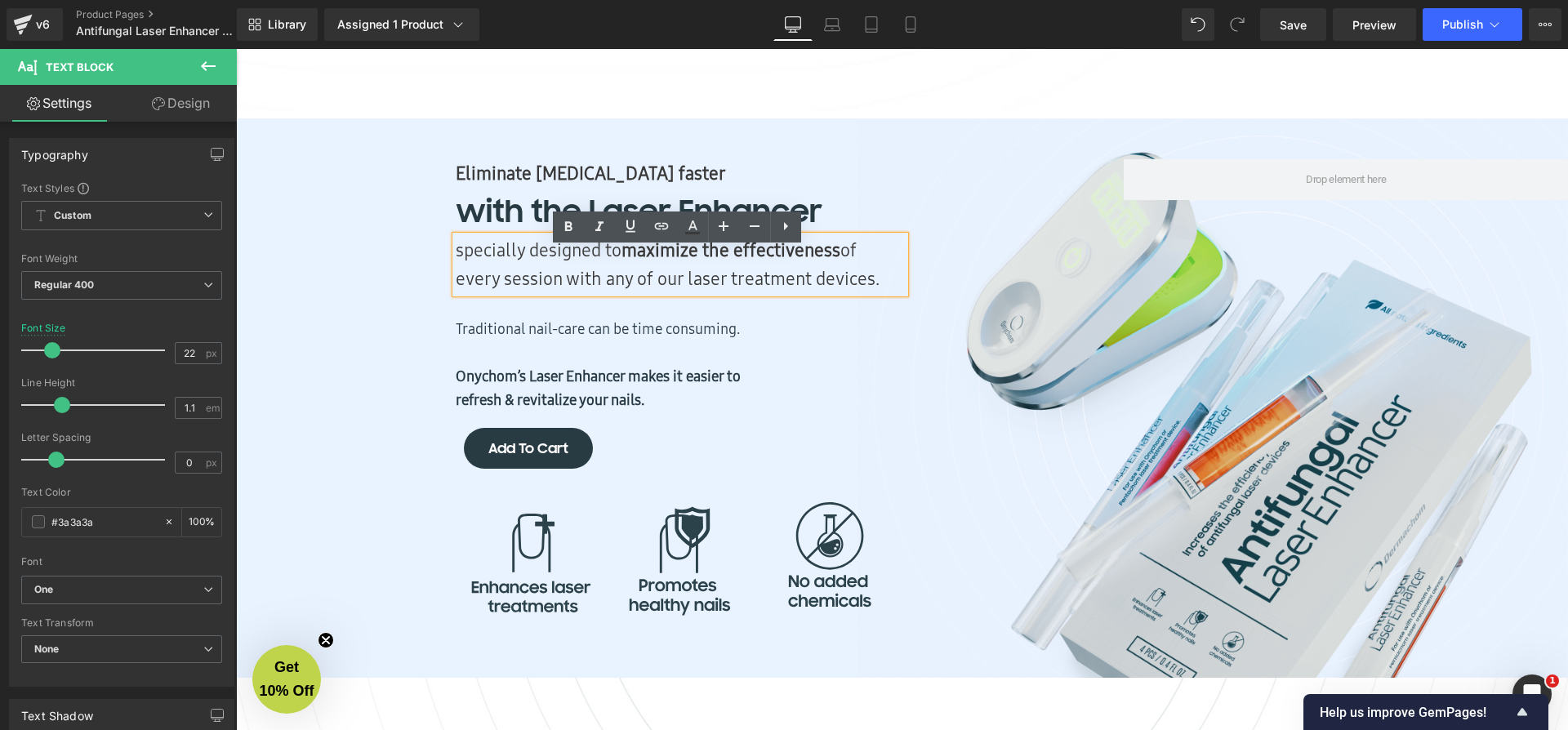
click at [639, 292] on p "specially designed to maximize the effectiveness of every session with any of o…" at bounding box center [680, 264] width 449 height 57
click at [676, 292] on p "specially designed to maximize the effectiveness of every session with all of o…" at bounding box center [680, 264] width 449 height 57
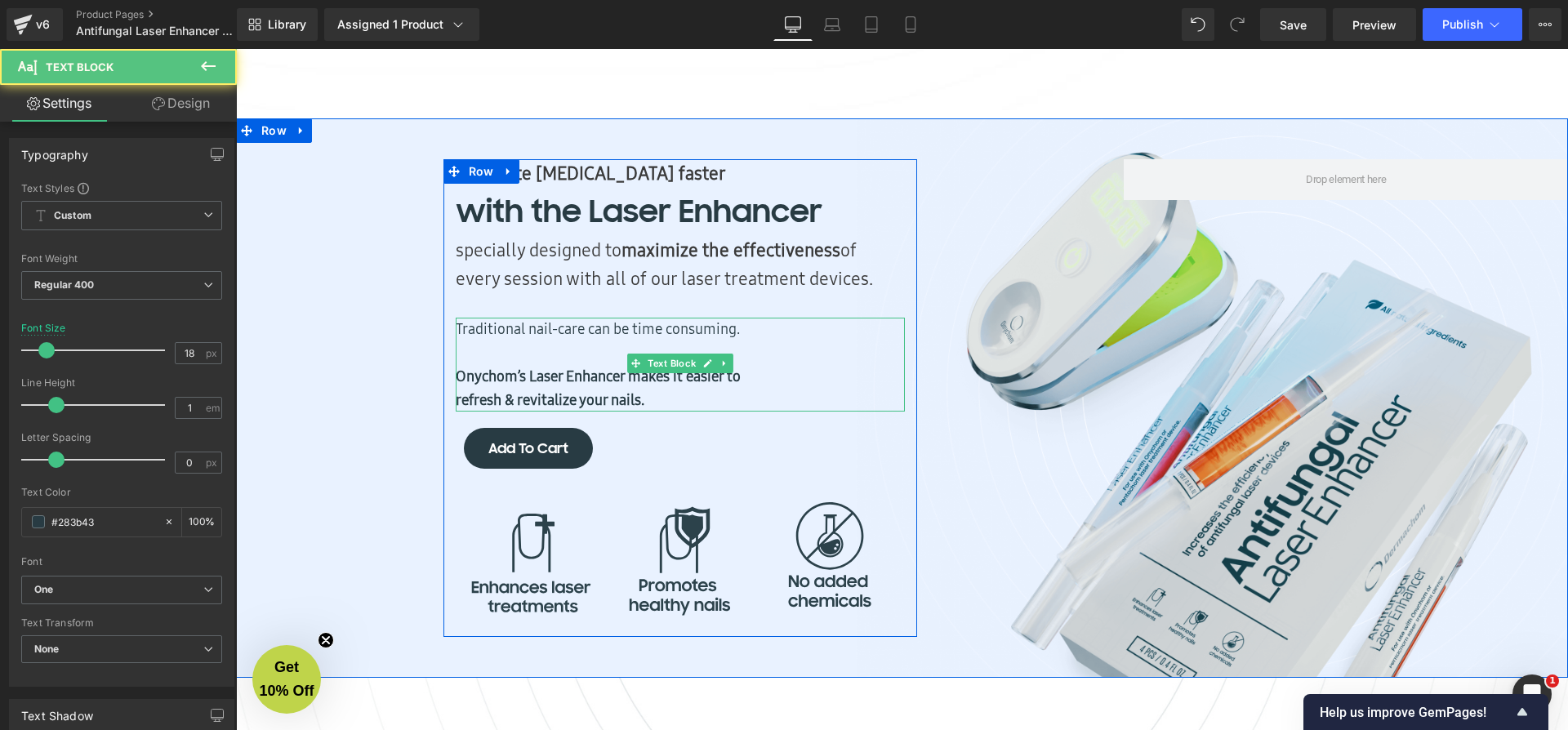
click at [559, 344] on p "Traditional nail-care can be time consuming." at bounding box center [680, 341] width 449 height 47
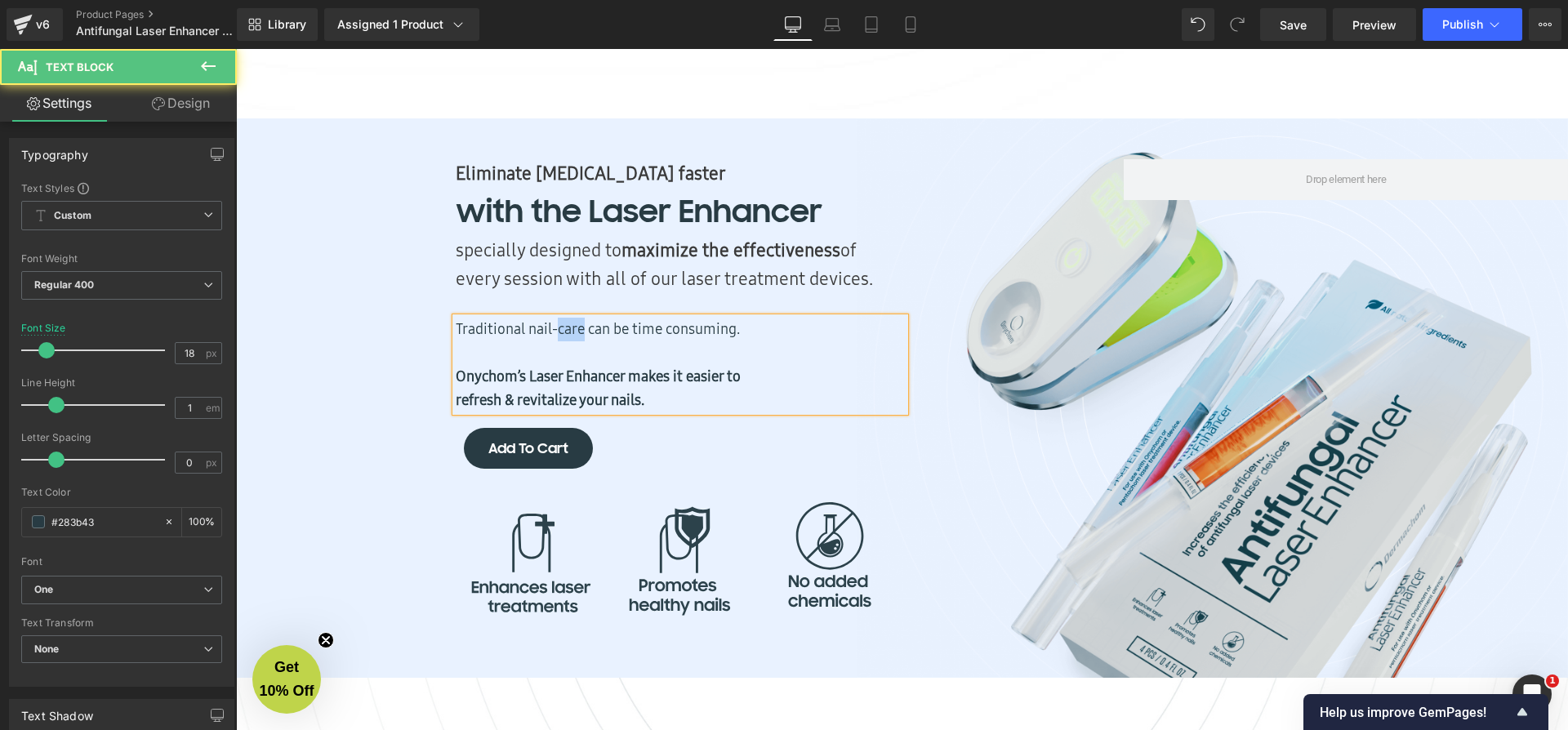
click at [559, 344] on p "Traditional nail-care can be time consuming." at bounding box center [680, 341] width 449 height 47
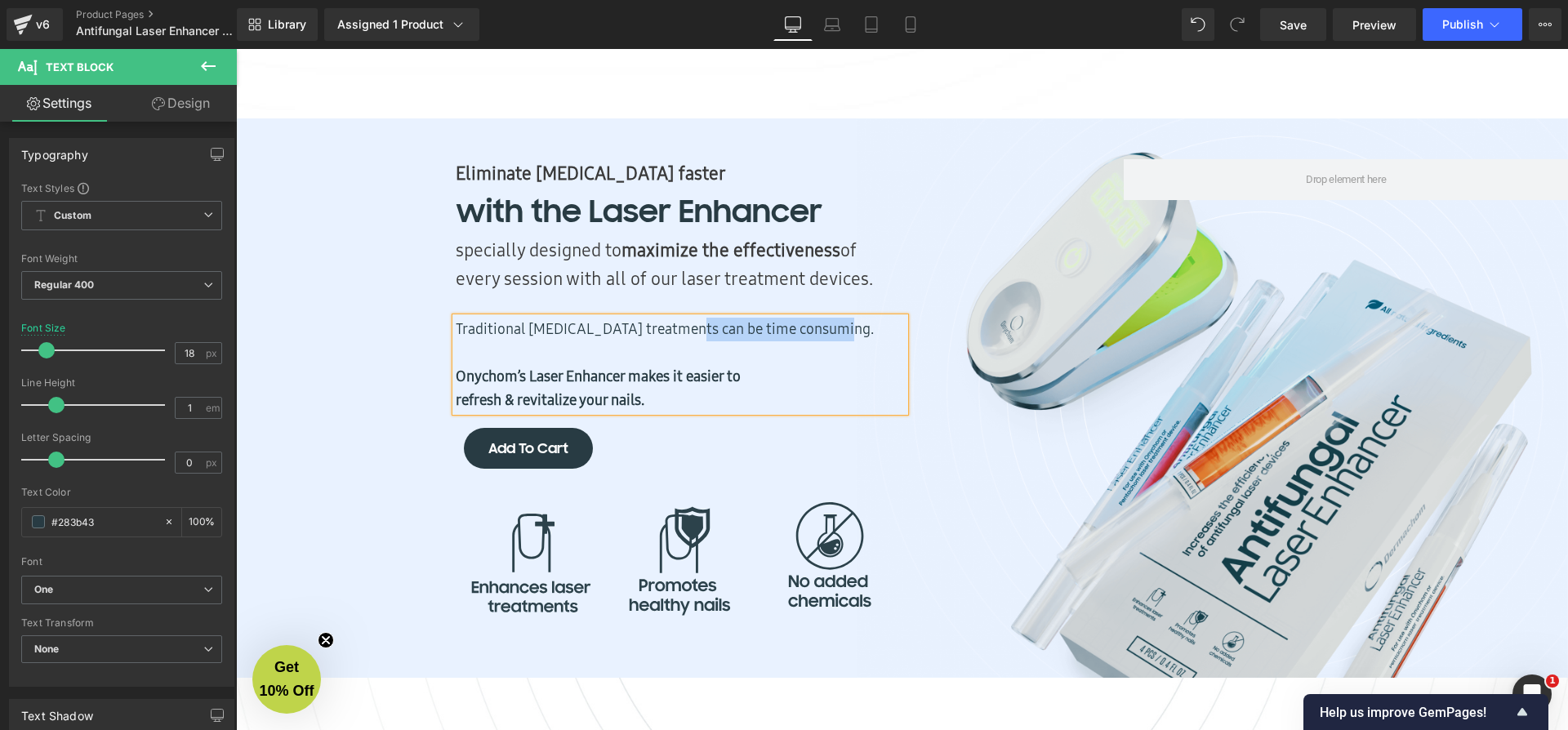
drag, startPoint x: 832, startPoint y: 343, endPoint x: 679, endPoint y: 344, distance: 153.0
click at [679, 344] on p "Traditional nail fungus treatments can be time consuming." at bounding box center [680, 341] width 449 height 47
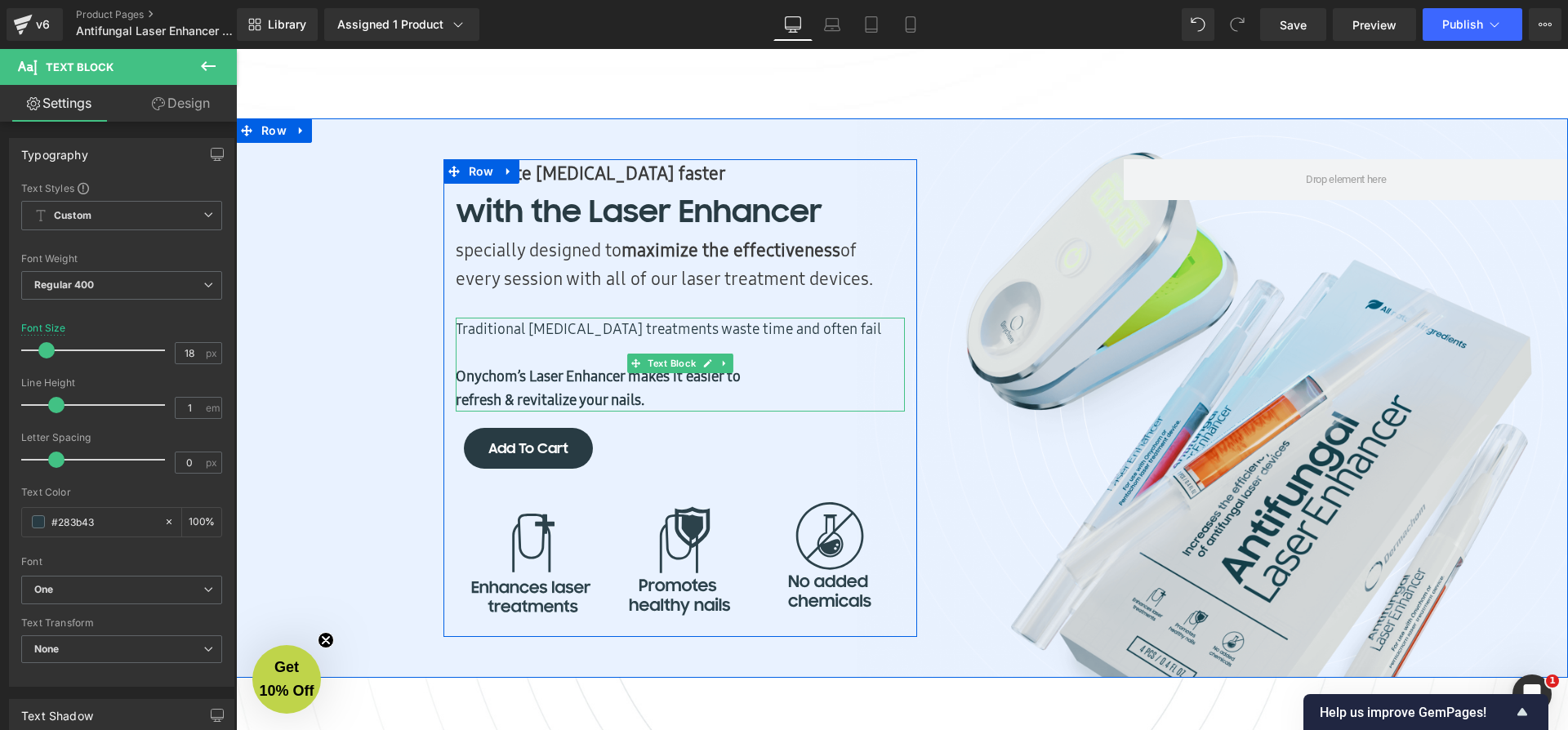
drag, startPoint x: 705, startPoint y: 413, endPoint x: 457, endPoint y: 386, distance: 249.5
click at [457, 386] on p "Onychom’s Laser Enhancer makes it easier to refresh & revitalize your nails." at bounding box center [680, 388] width 449 height 47
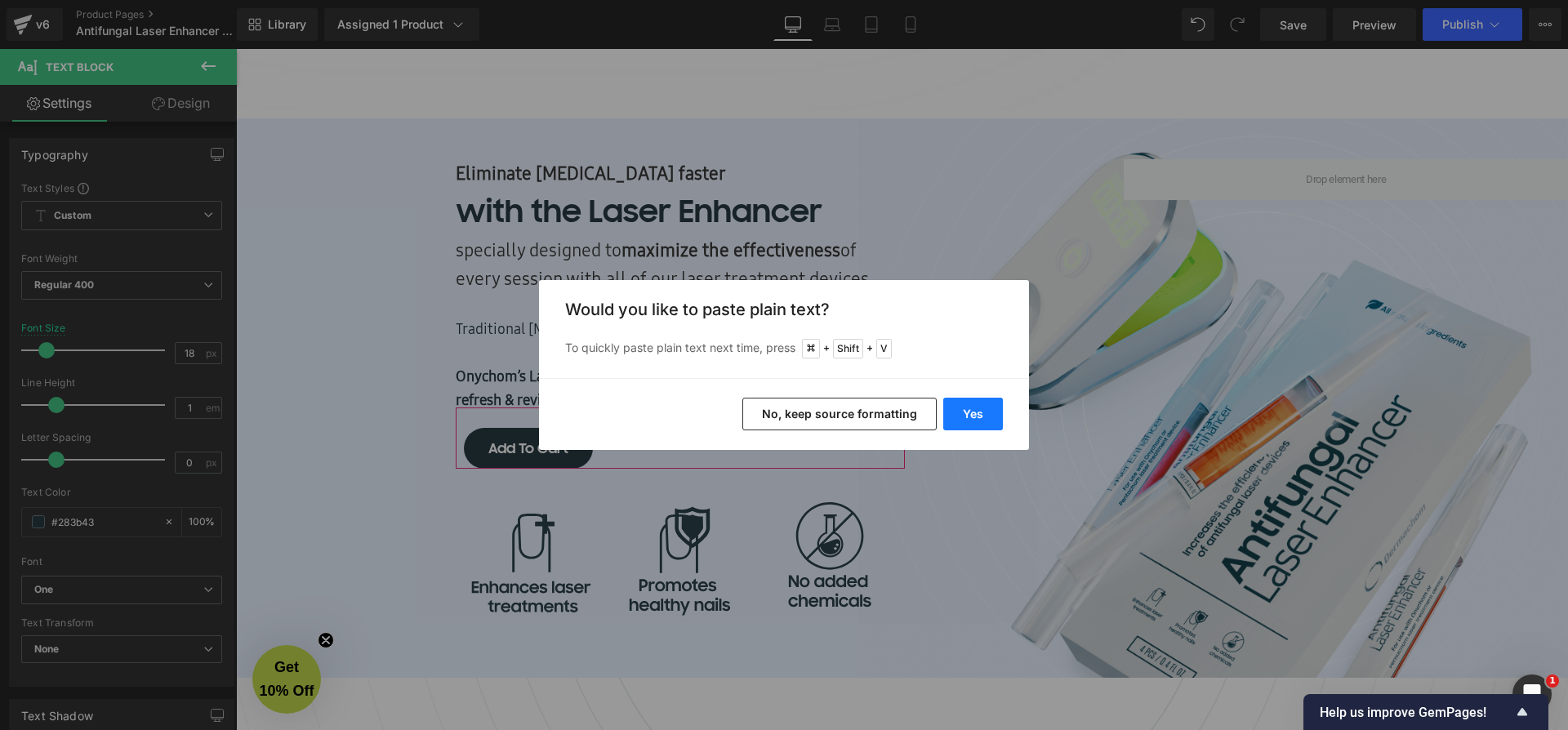
click at [983, 419] on button "Yes" at bounding box center [973, 414] width 60 height 33
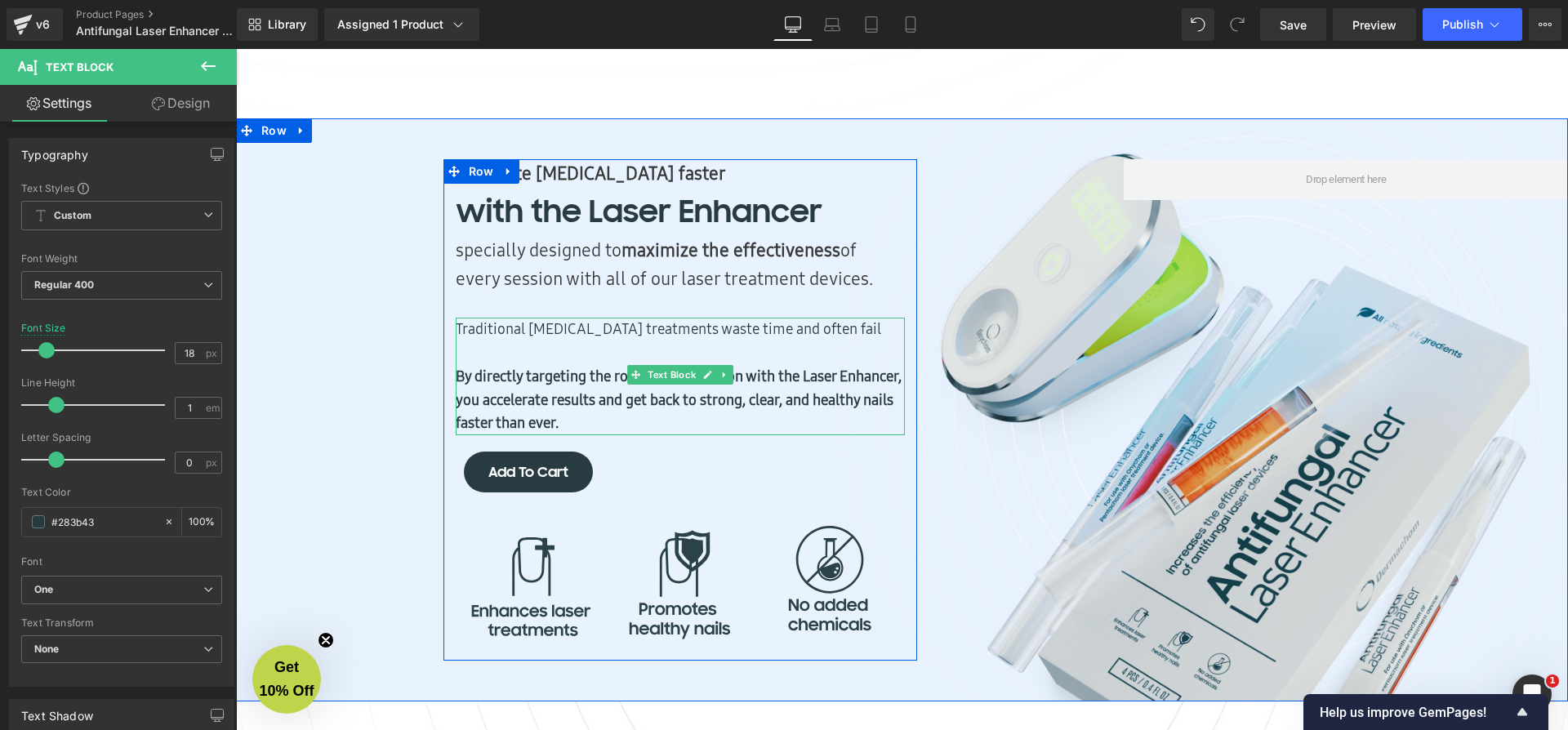
click at [838, 349] on p "Traditional nail fungus treatments waste time and often fail" at bounding box center [680, 341] width 449 height 47
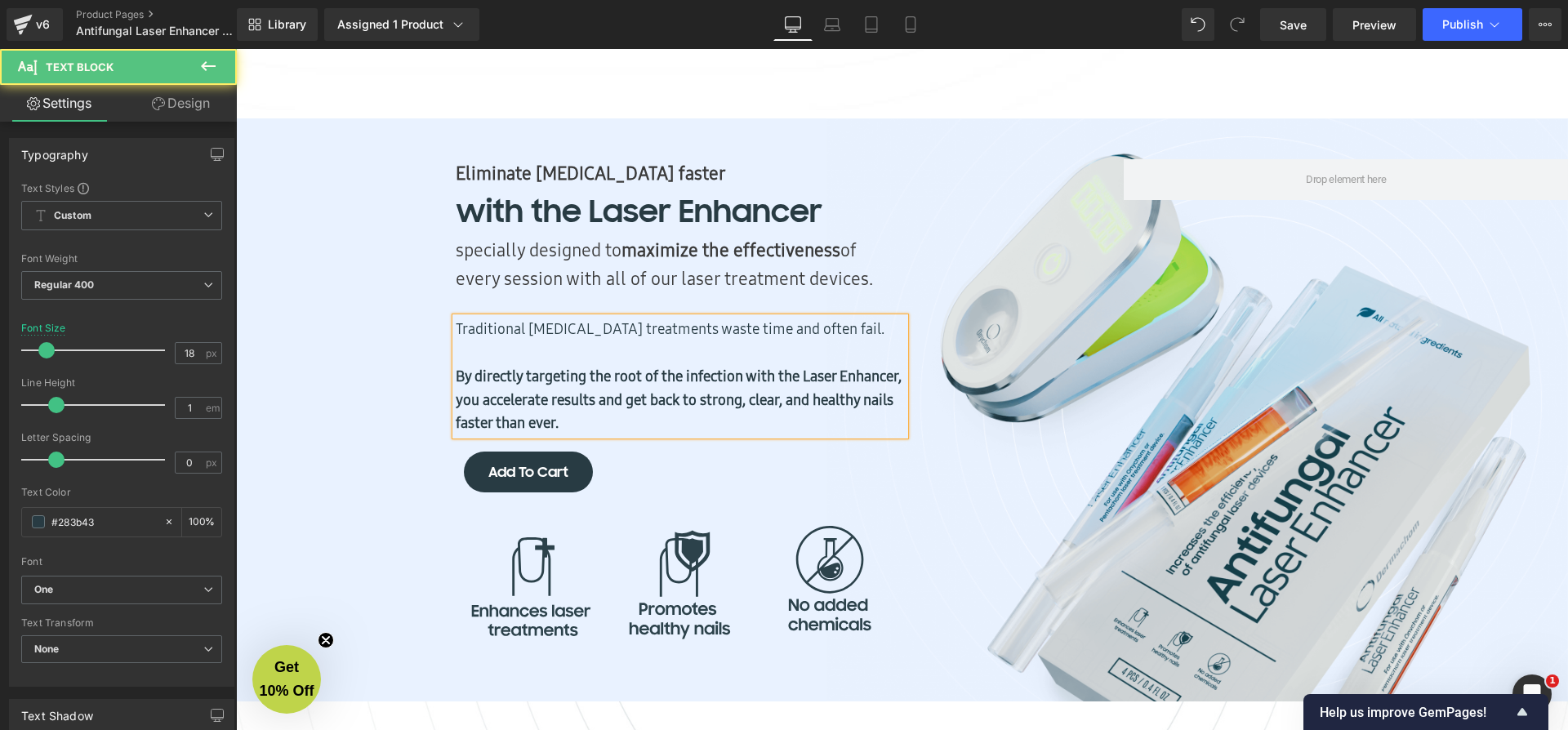
click at [853, 407] on b "By directly targeting the root of the infection with the Laser Enhancer, you ac…" at bounding box center [679, 400] width 446 height 68
